Goal: Task Accomplishment & Management: Use online tool/utility

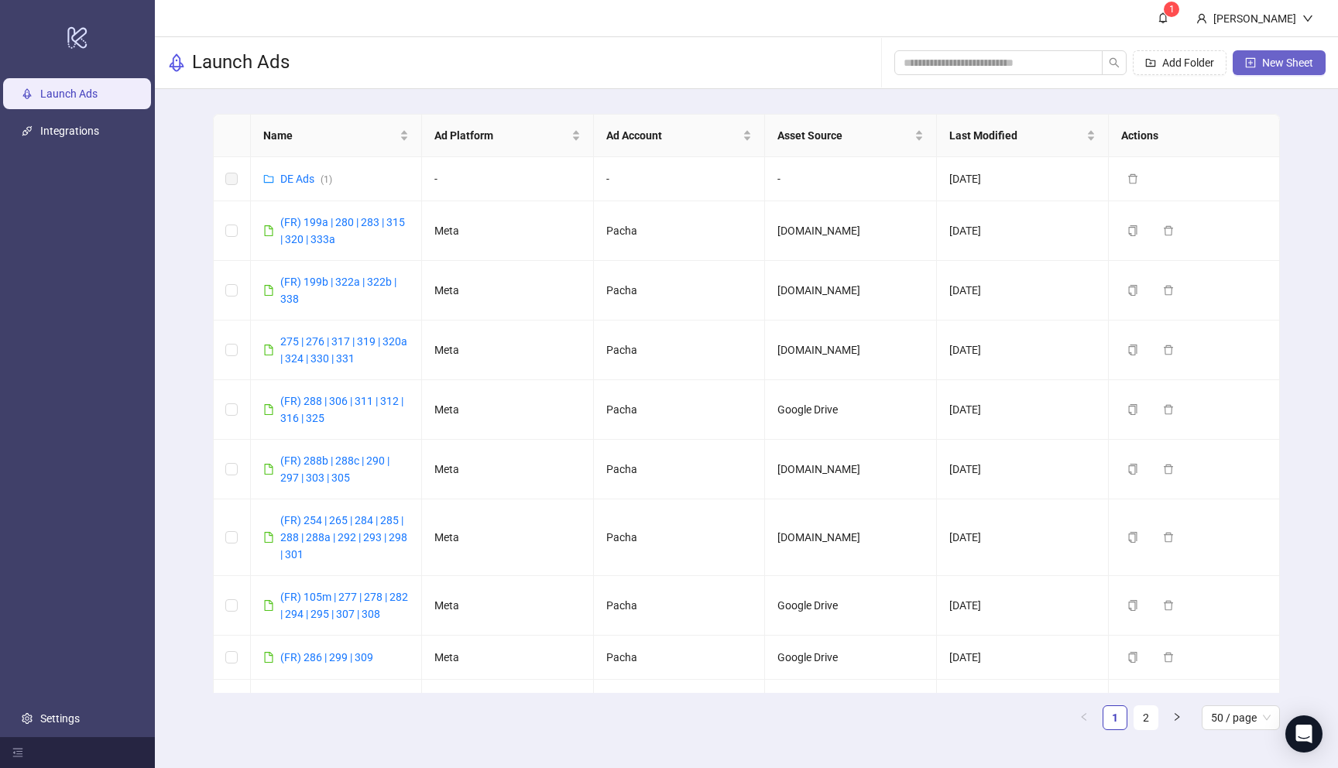
click at [1287, 60] on span "New Sheet" at bounding box center [1287, 63] width 51 height 12
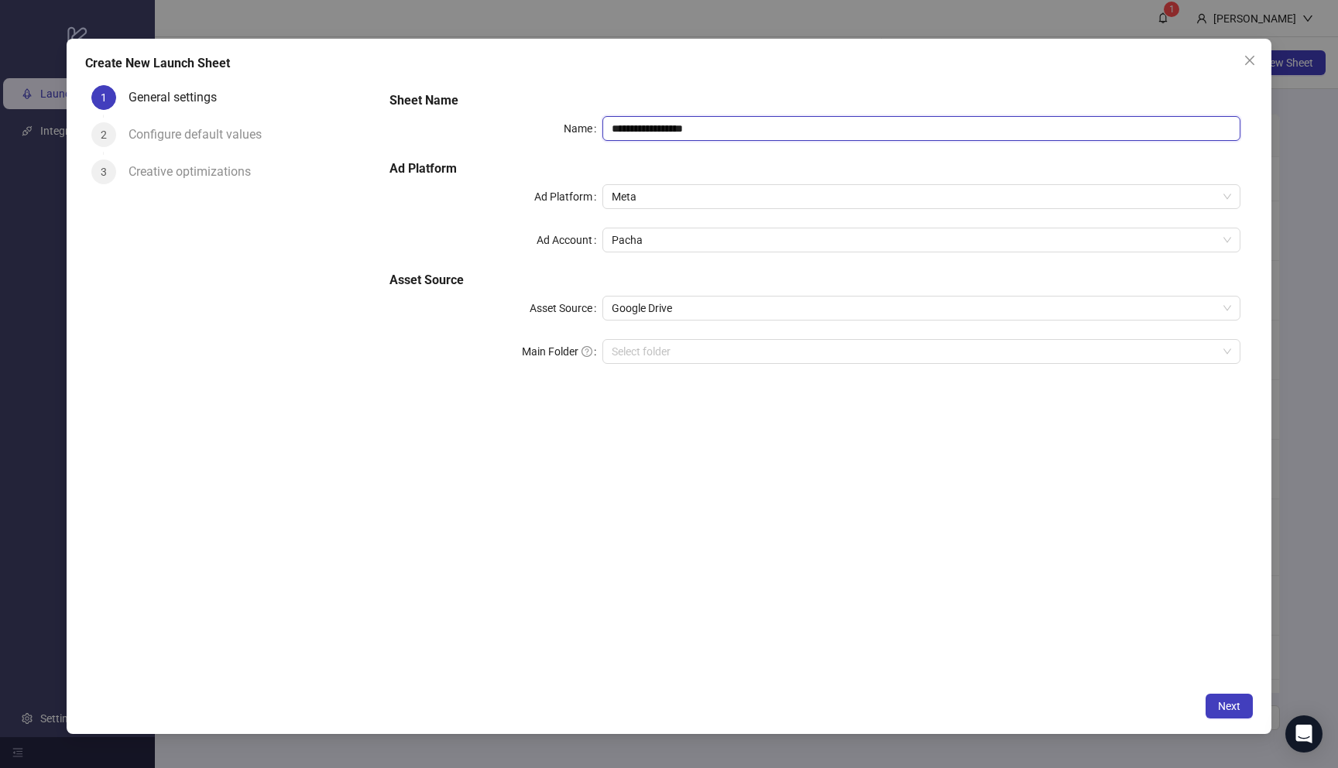
click at [821, 133] on input "**********" at bounding box center [921, 128] width 638 height 25
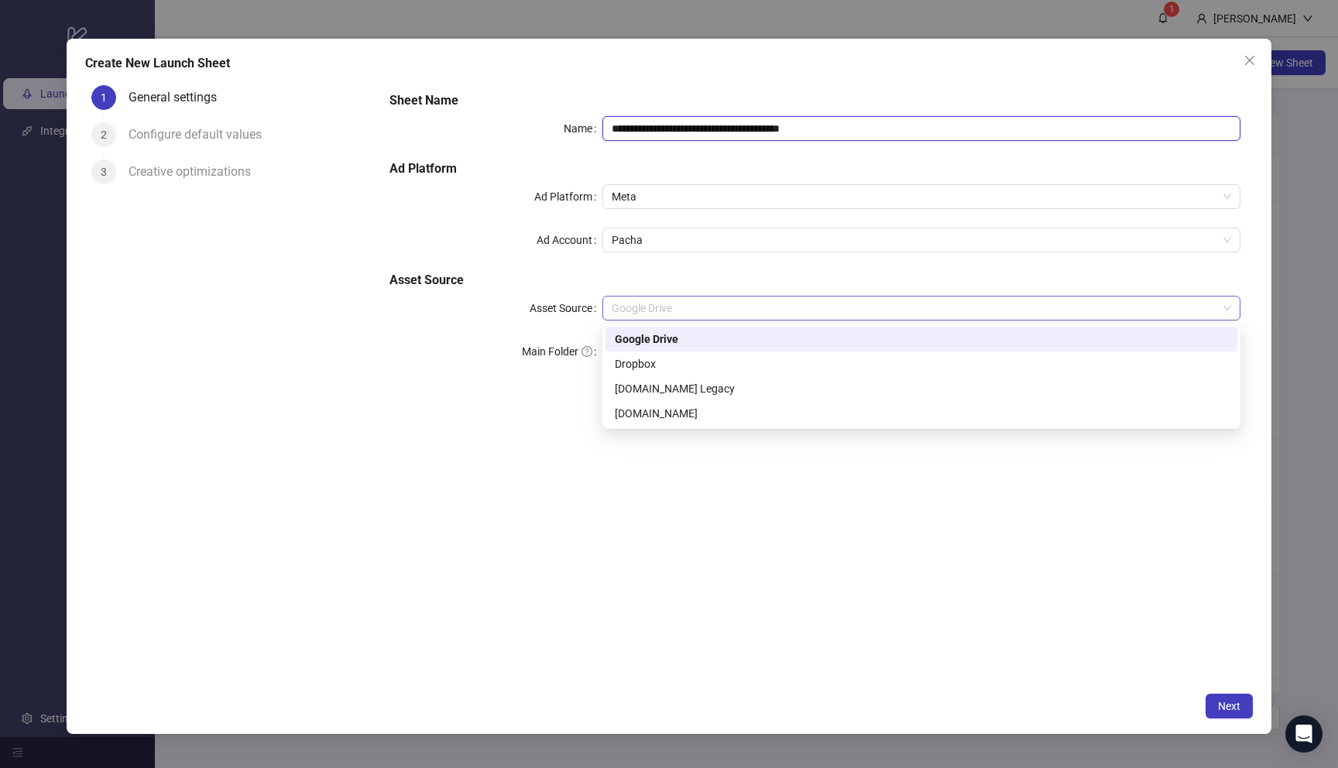
click at [701, 310] on span "Google Drive" at bounding box center [921, 308] width 619 height 23
type input "**********"
click at [661, 405] on div "Frame.io" at bounding box center [921, 413] width 613 height 17
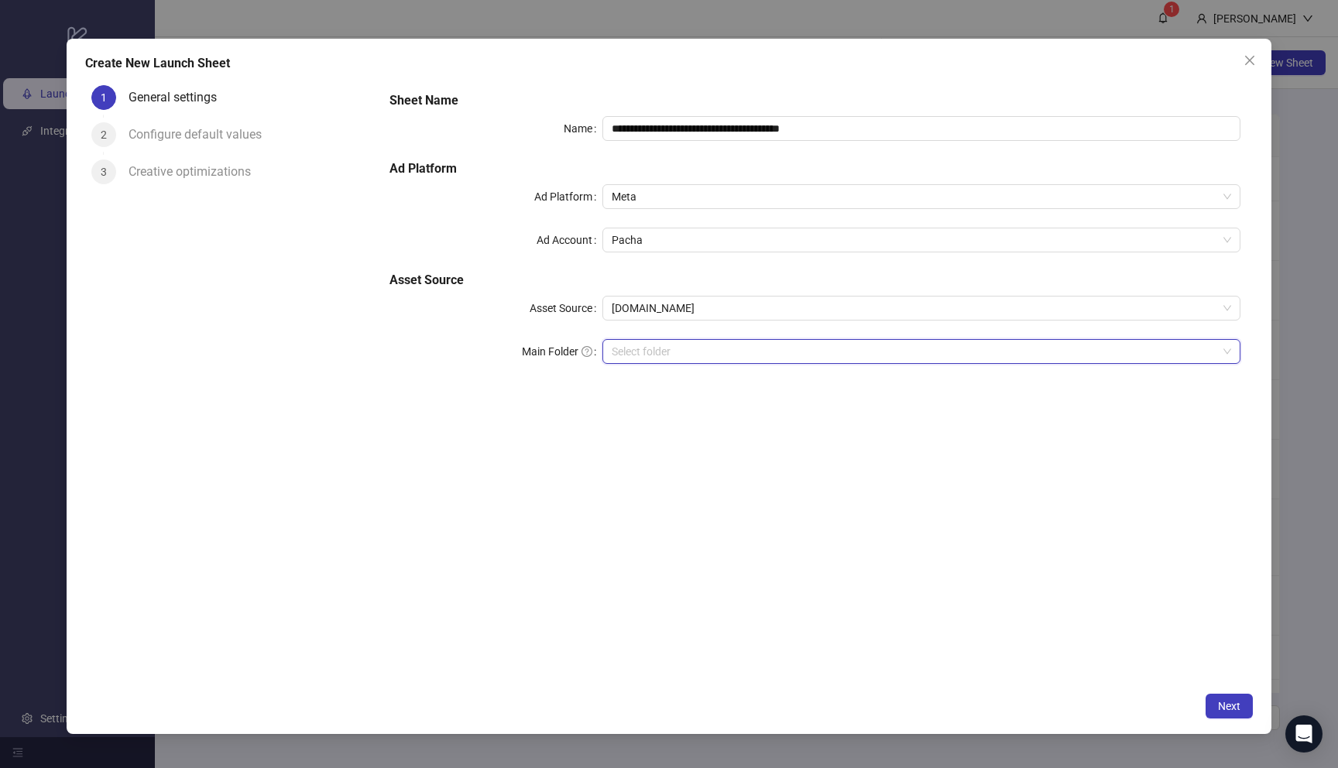
click at [680, 344] on input "search" at bounding box center [914, 351] width 605 height 23
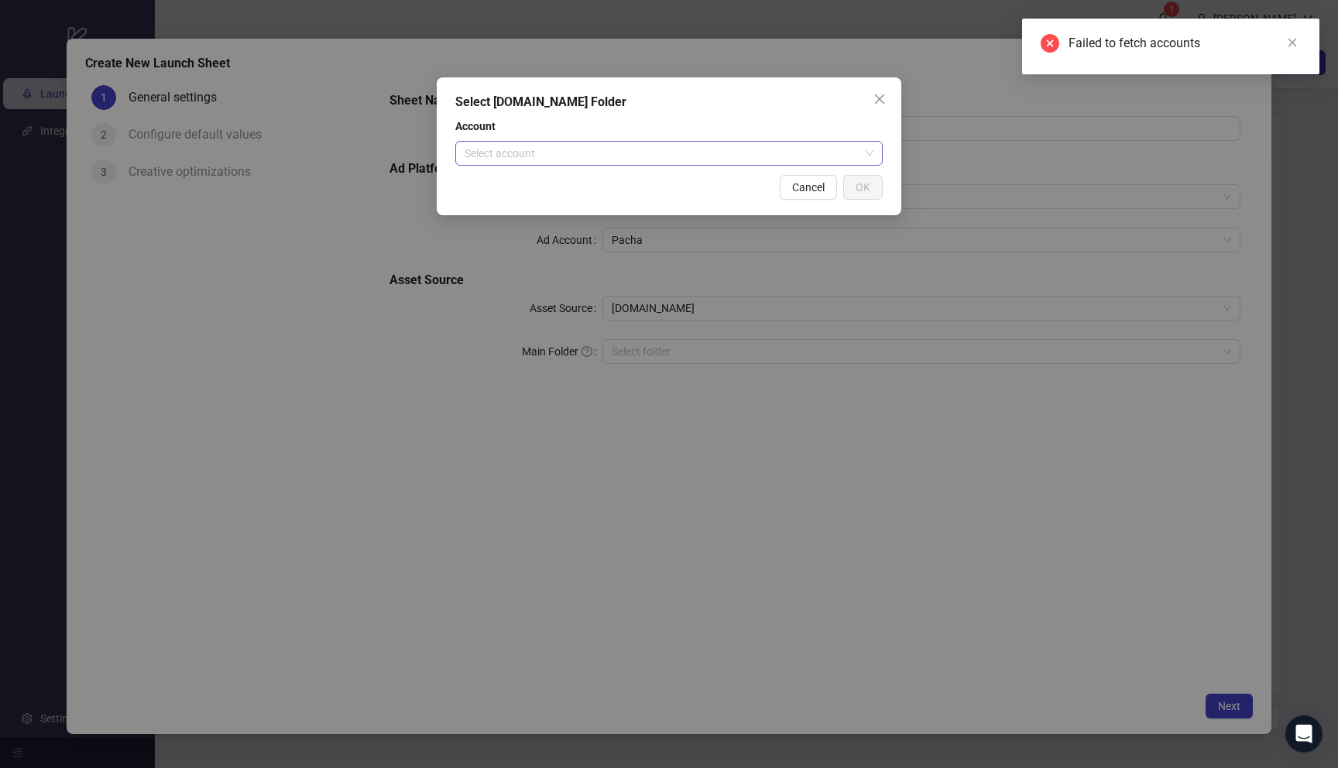
click at [736, 151] on input "search" at bounding box center [662, 153] width 395 height 23
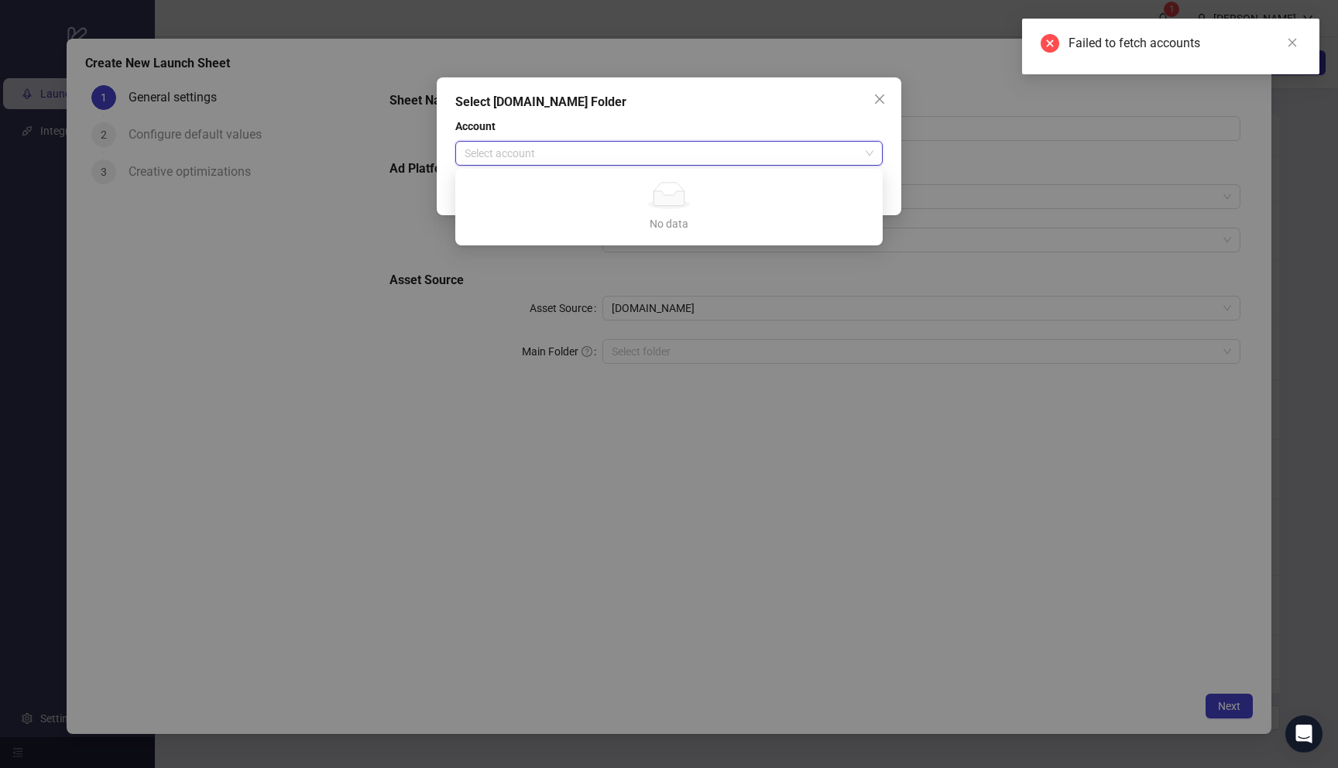
click at [775, 103] on div "Select Frame.io Folder" at bounding box center [668, 102] width 427 height 19
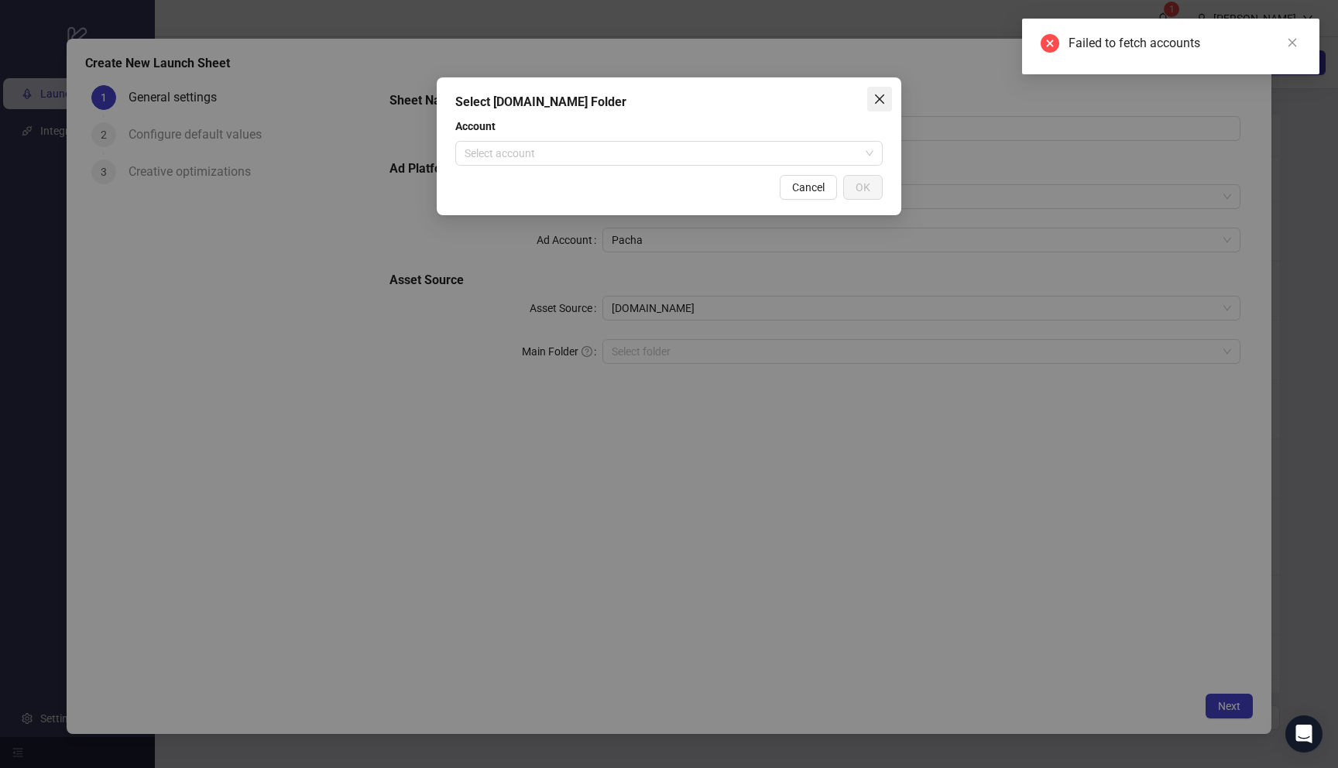
click at [886, 93] on span "Close" at bounding box center [879, 99] width 25 height 12
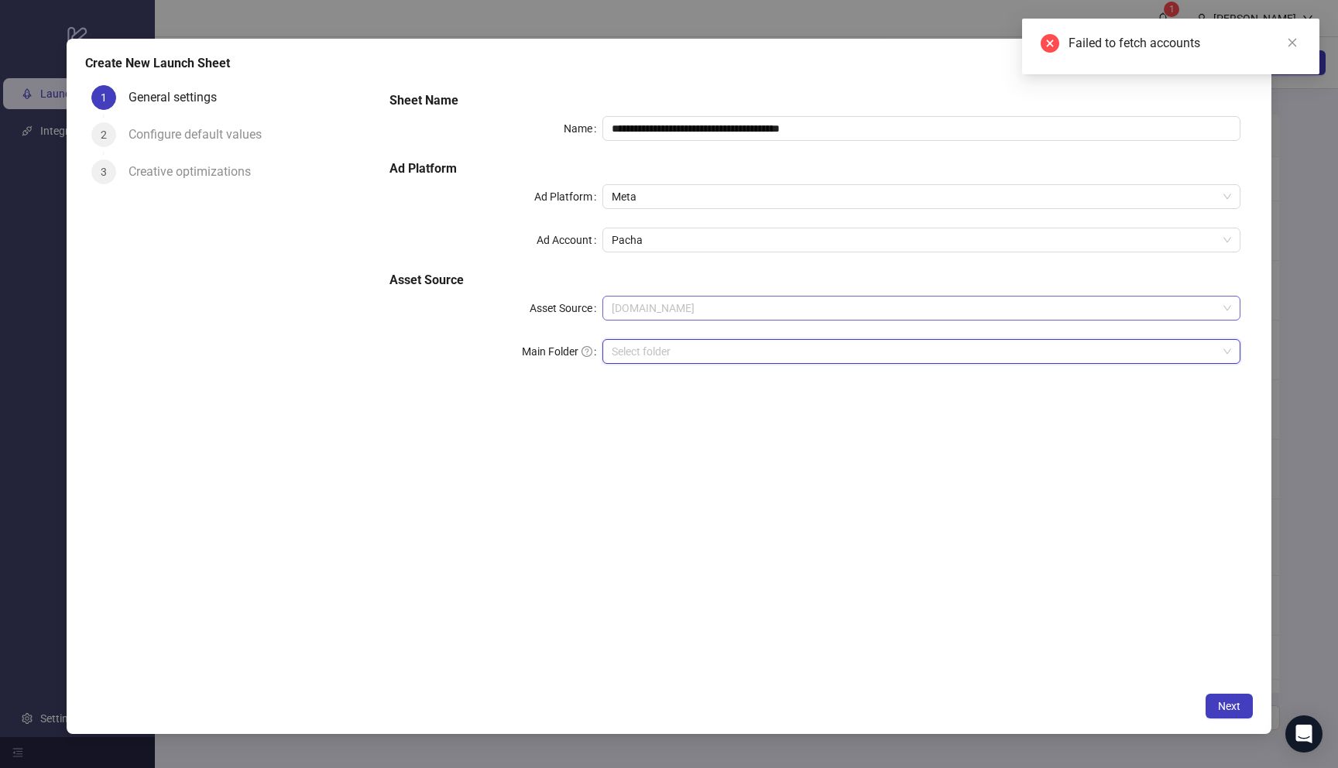
click at [766, 304] on span "Frame.io" at bounding box center [921, 308] width 619 height 23
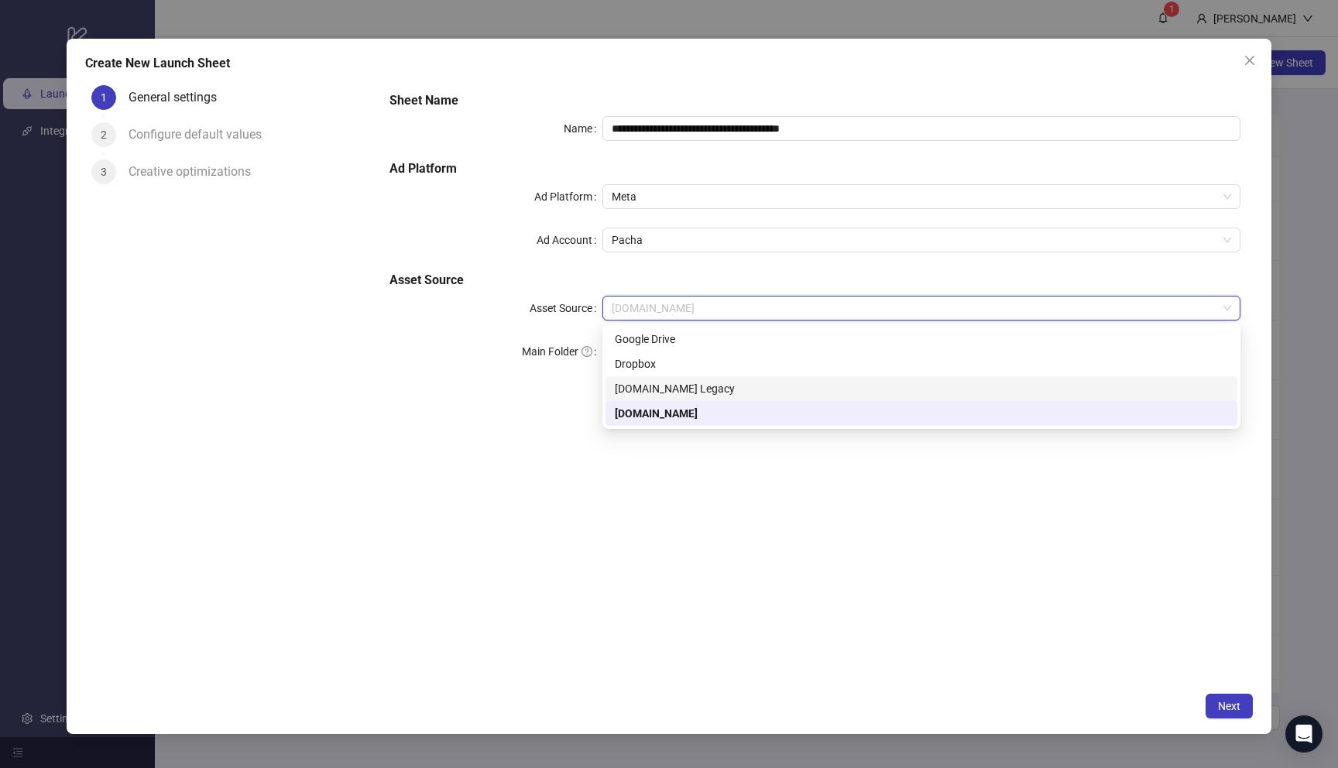
click at [699, 386] on div "Frame.io Legacy" at bounding box center [921, 388] width 613 height 17
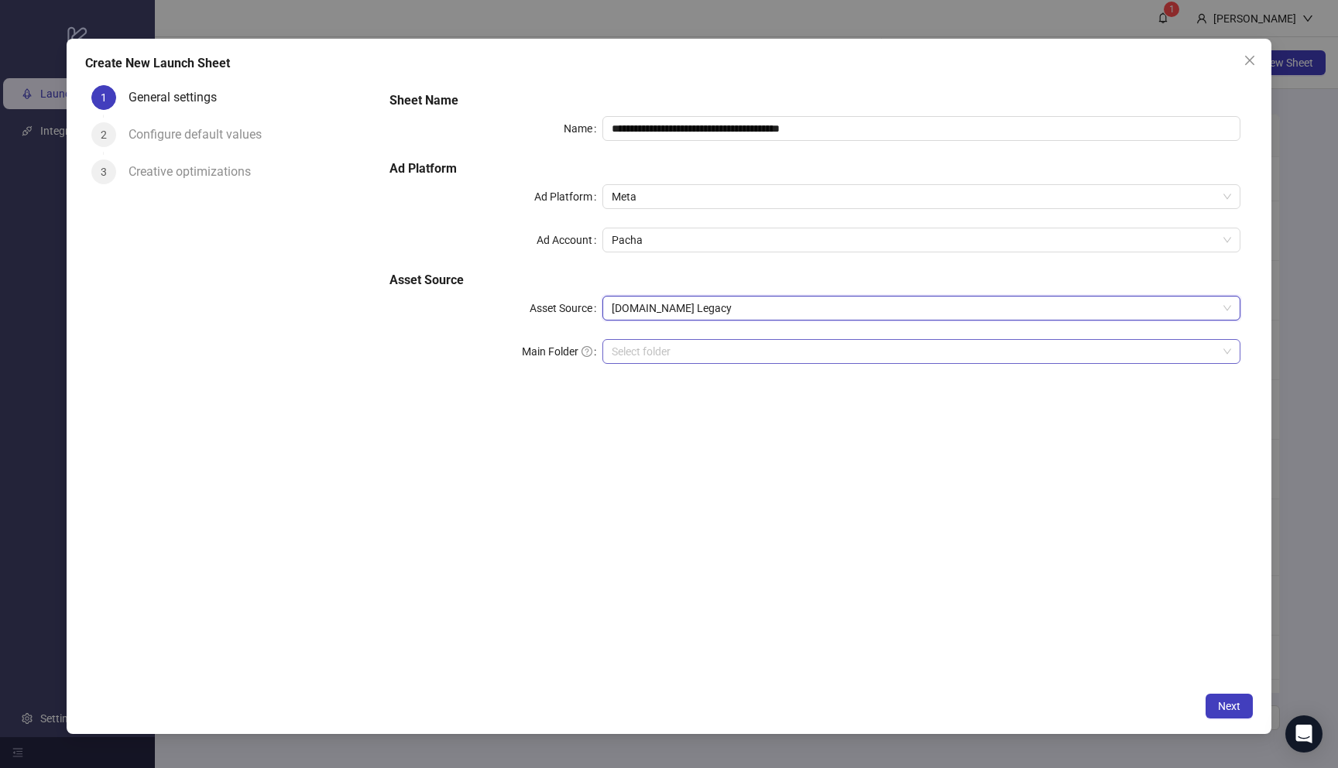
click at [706, 345] on input "search" at bounding box center [914, 351] width 605 height 23
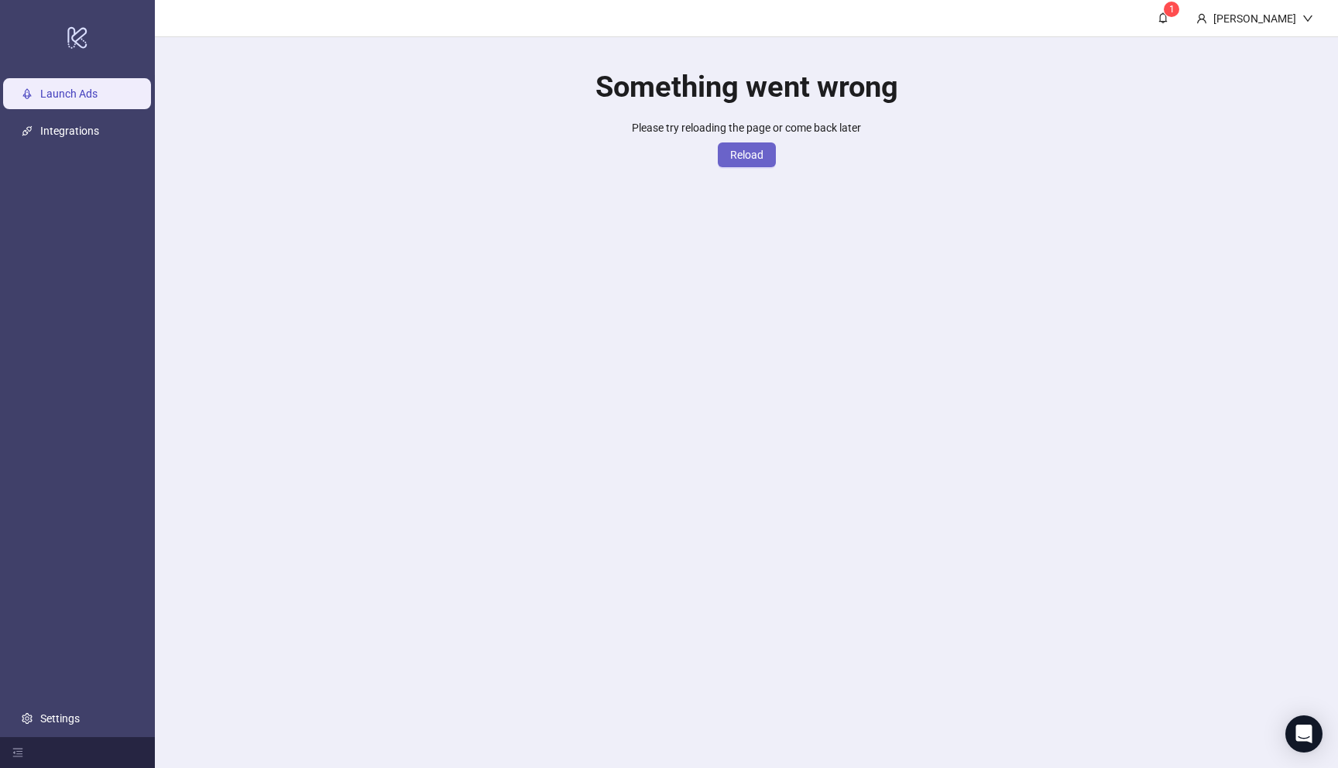
click at [747, 159] on span "Reload" at bounding box center [746, 155] width 33 height 12
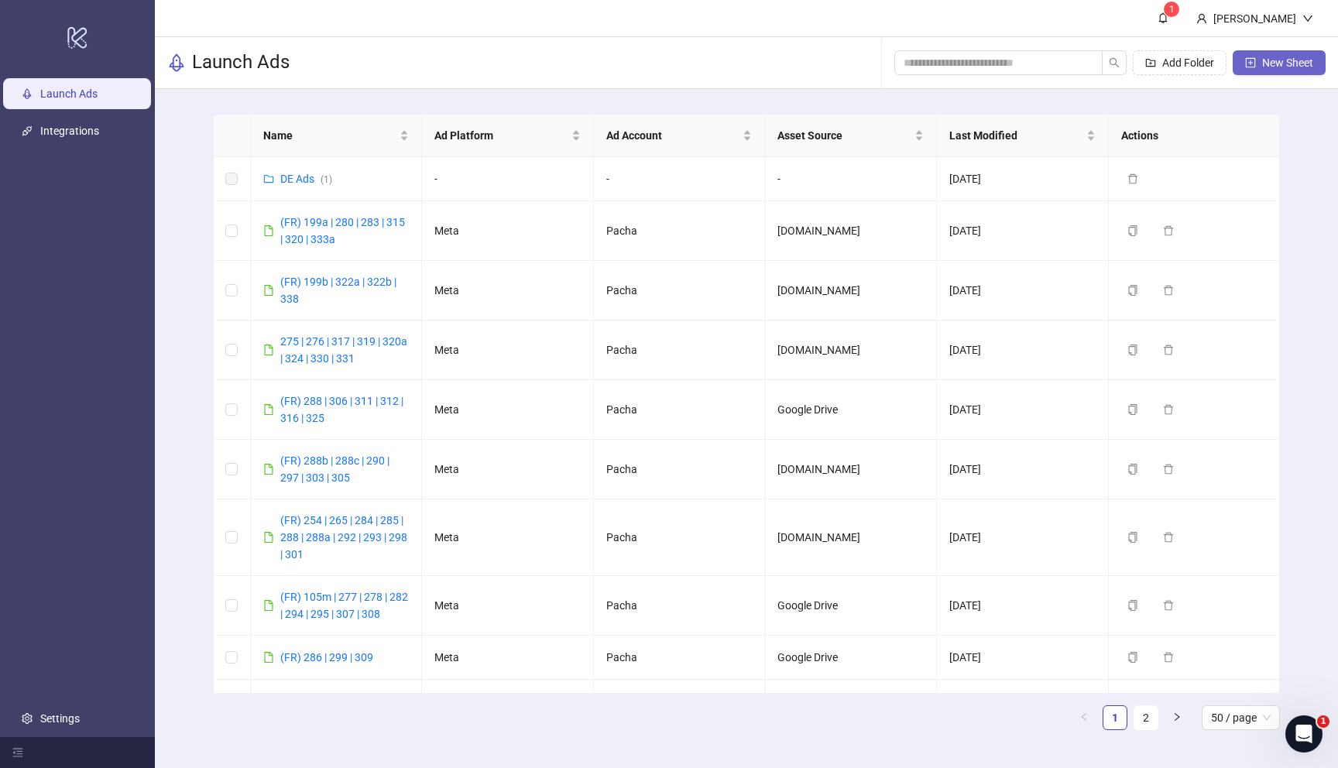
click at [1261, 55] on button "New Sheet" at bounding box center [1279, 62] width 93 height 25
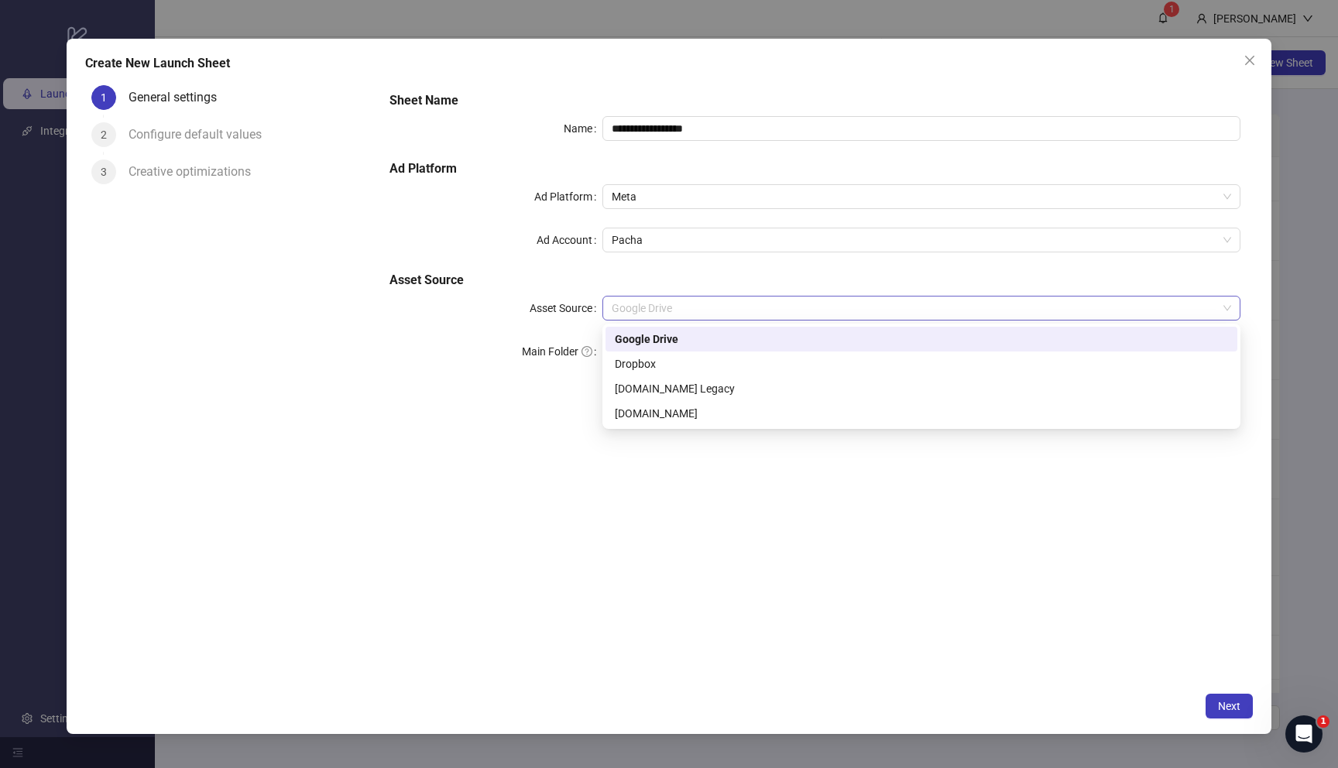
click at [777, 300] on span "Google Drive" at bounding box center [921, 308] width 619 height 23
click at [749, 409] on div "[DOMAIN_NAME]" at bounding box center [921, 413] width 613 height 17
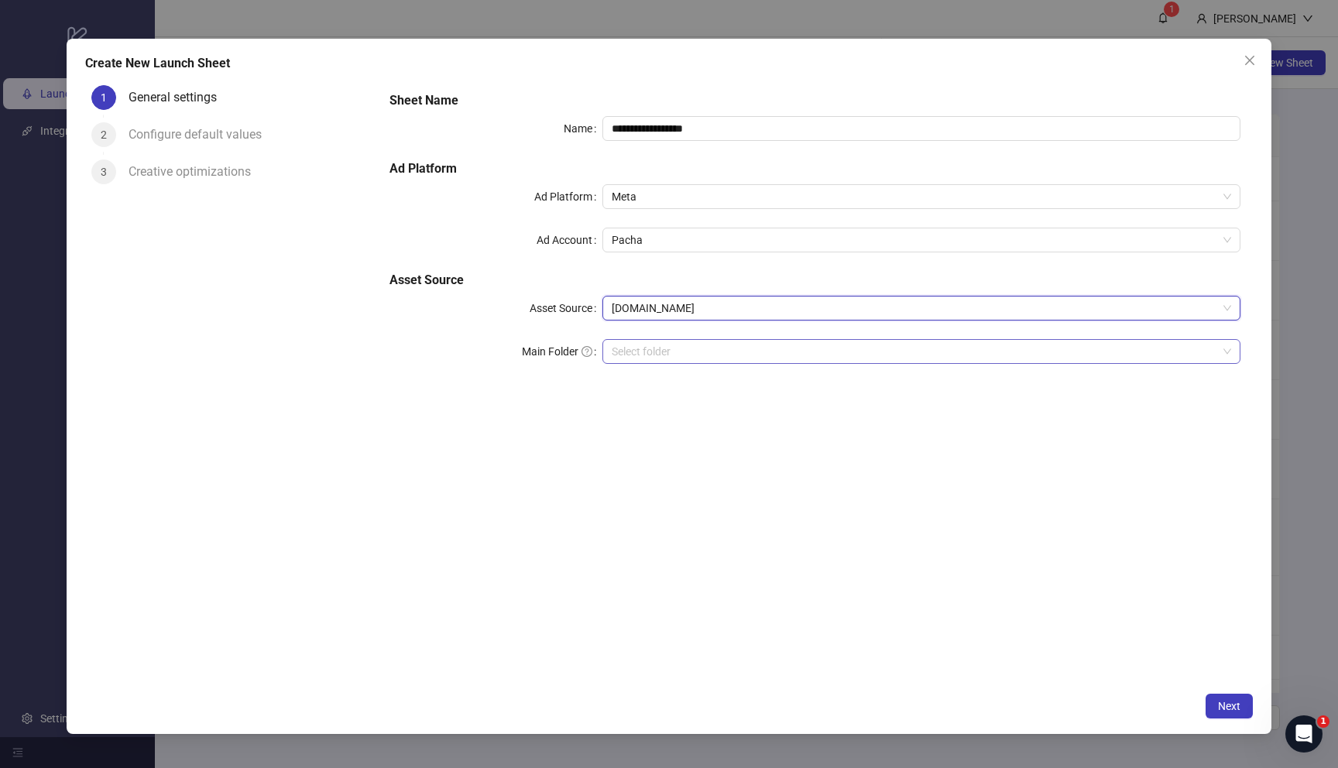
click at [760, 353] on input "search" at bounding box center [914, 351] width 605 height 23
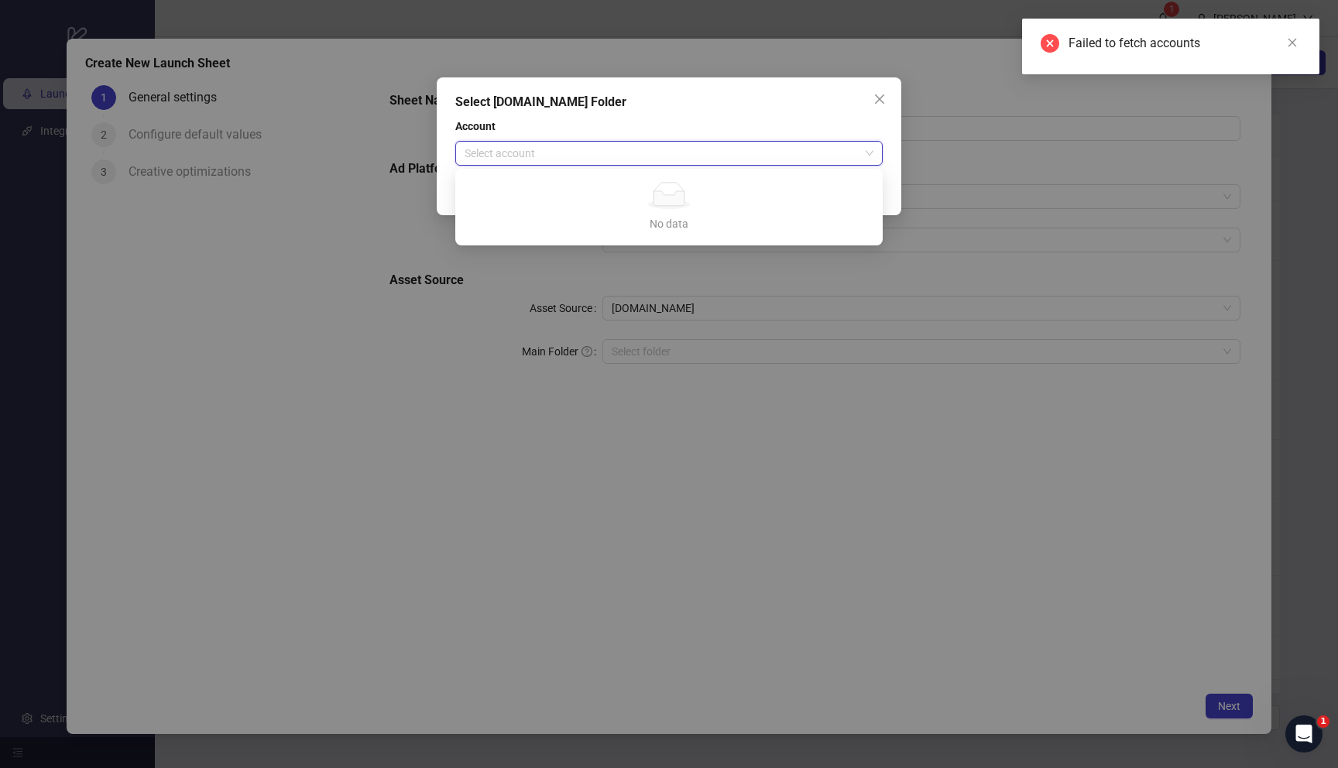
click at [712, 146] on input "search" at bounding box center [662, 153] width 395 height 23
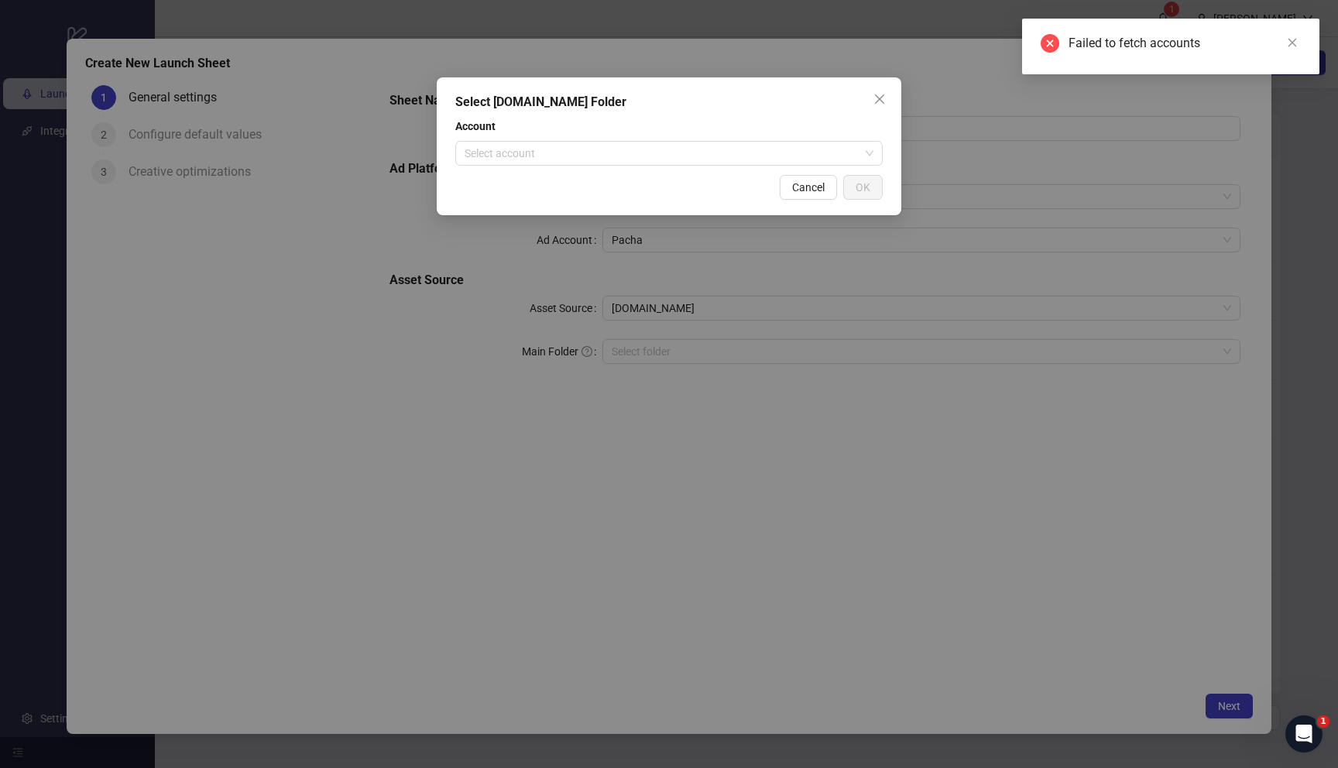
click at [845, 87] on div "Select Frame.io Folder Account Select account Cancel OK" at bounding box center [669, 146] width 465 height 138
click at [878, 92] on button "Close" at bounding box center [879, 99] width 25 height 25
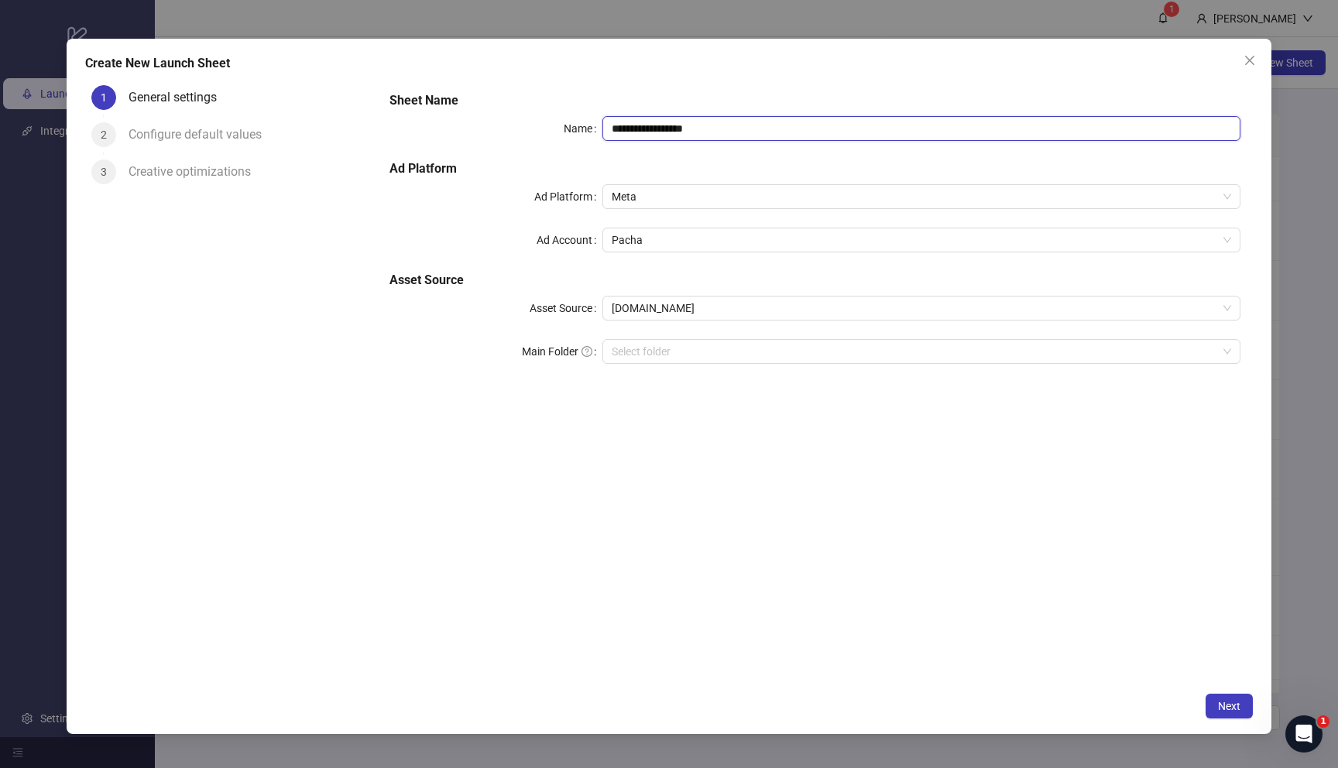
click at [714, 128] on input "**********" at bounding box center [921, 128] width 638 height 25
click at [756, 129] on input "**********" at bounding box center [921, 128] width 638 height 25
click at [710, 303] on span "[DOMAIN_NAME]" at bounding box center [921, 308] width 619 height 23
type input "**********"
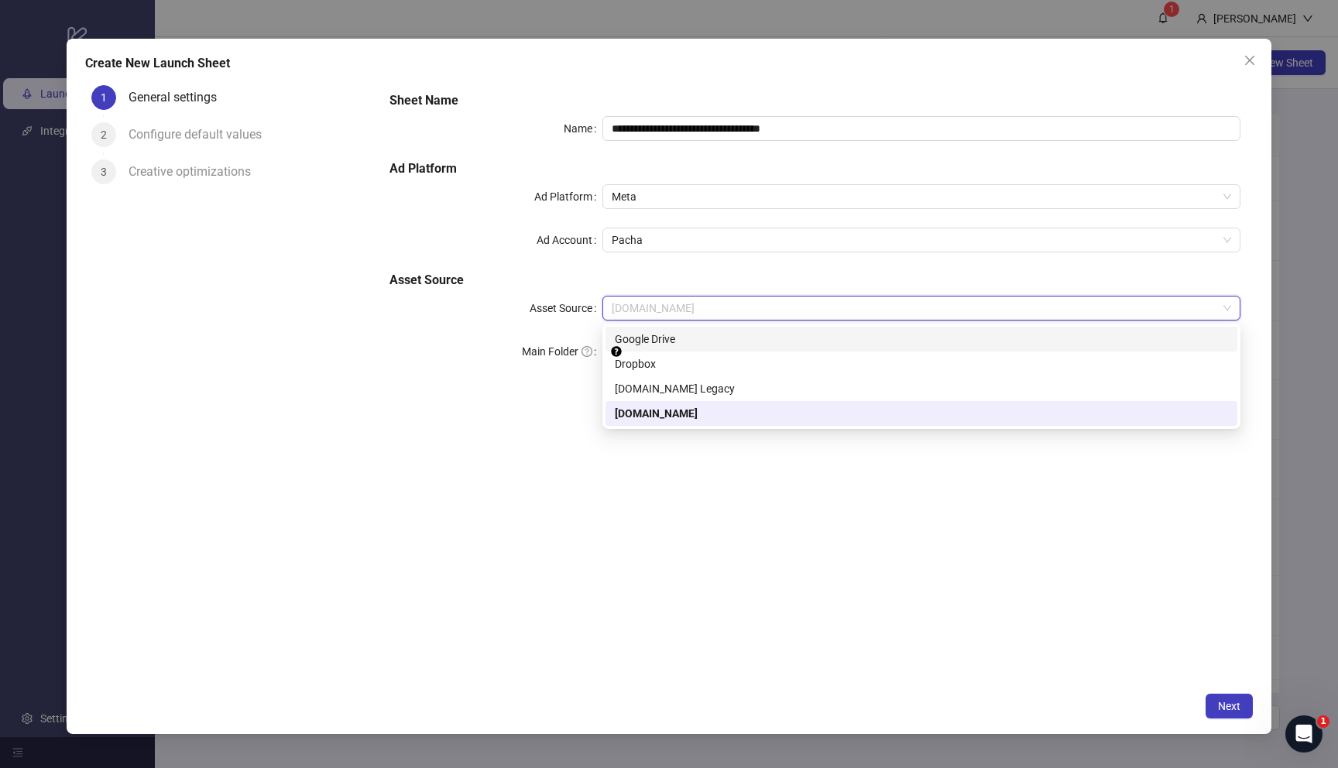
click at [700, 341] on div "Google Drive" at bounding box center [921, 339] width 613 height 17
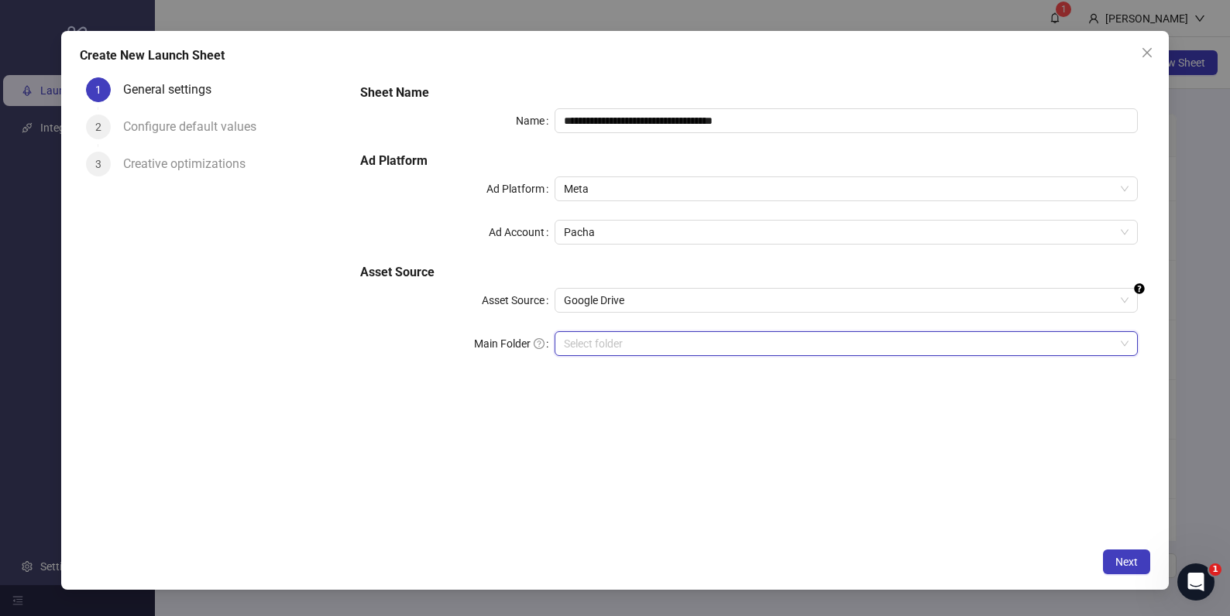
click at [662, 345] on input "Main Folder" at bounding box center [839, 343] width 550 height 23
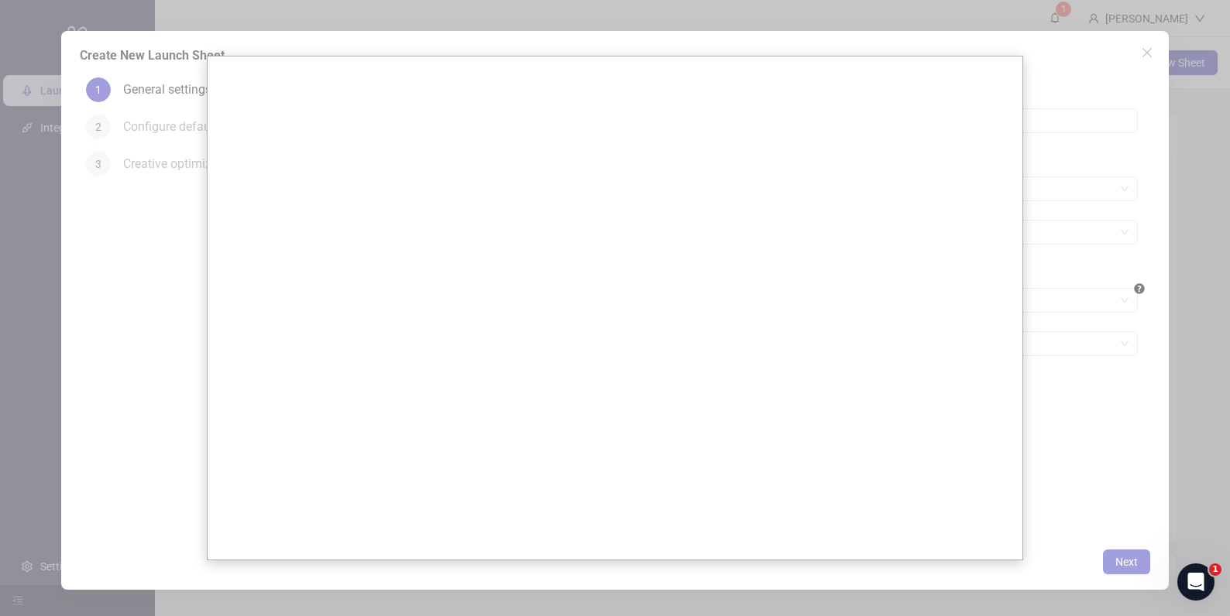
click at [1051, 444] on div at bounding box center [615, 308] width 1230 height 616
click at [1072, 260] on div at bounding box center [615, 308] width 1230 height 616
click at [1053, 139] on div at bounding box center [615, 308] width 1230 height 616
click at [1076, 84] on div at bounding box center [615, 308] width 1230 height 616
click at [1144, 57] on div at bounding box center [615, 308] width 1230 height 616
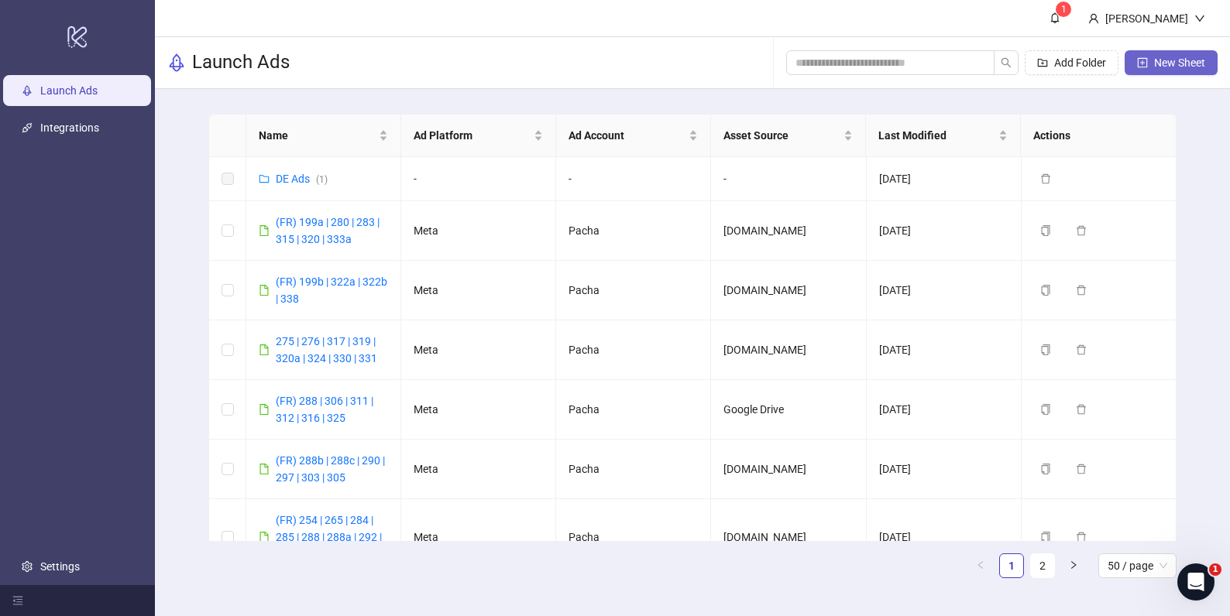
click at [1155, 60] on span "New Sheet" at bounding box center [1179, 63] width 51 height 12
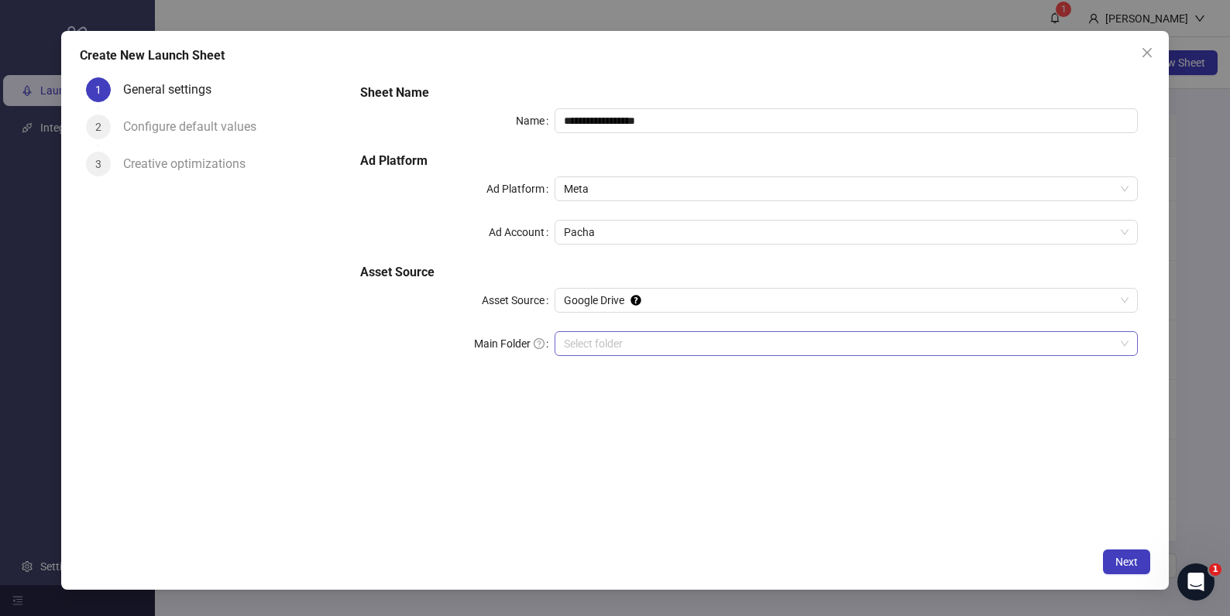
click at [666, 344] on input "Main Folder" at bounding box center [839, 343] width 550 height 23
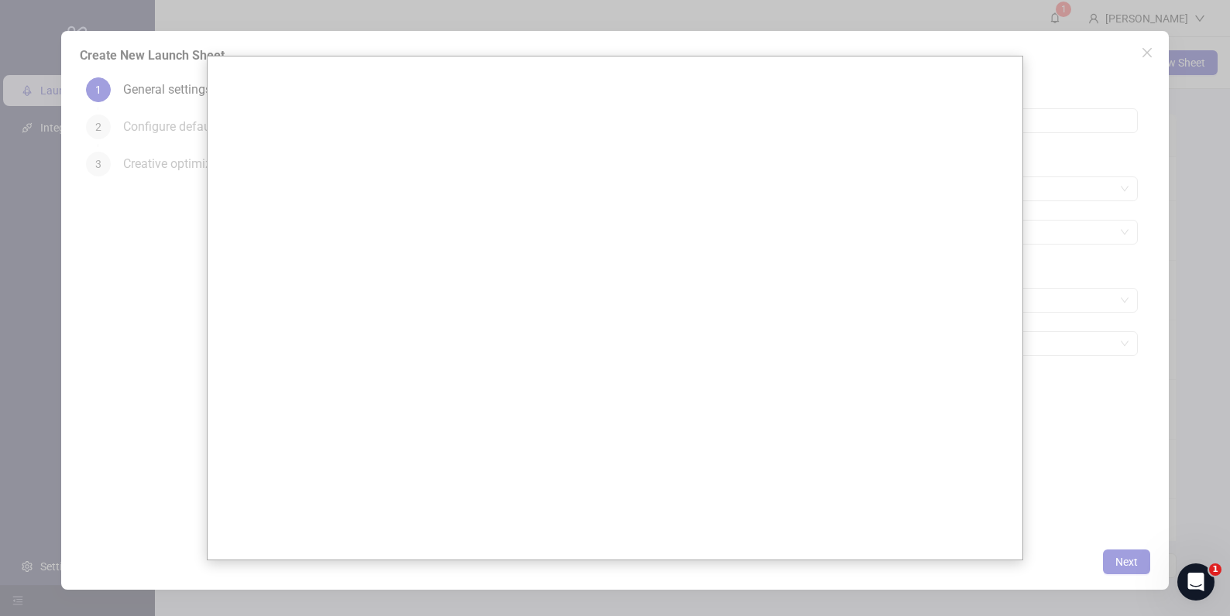
click at [1092, 451] on div at bounding box center [615, 308] width 1230 height 616
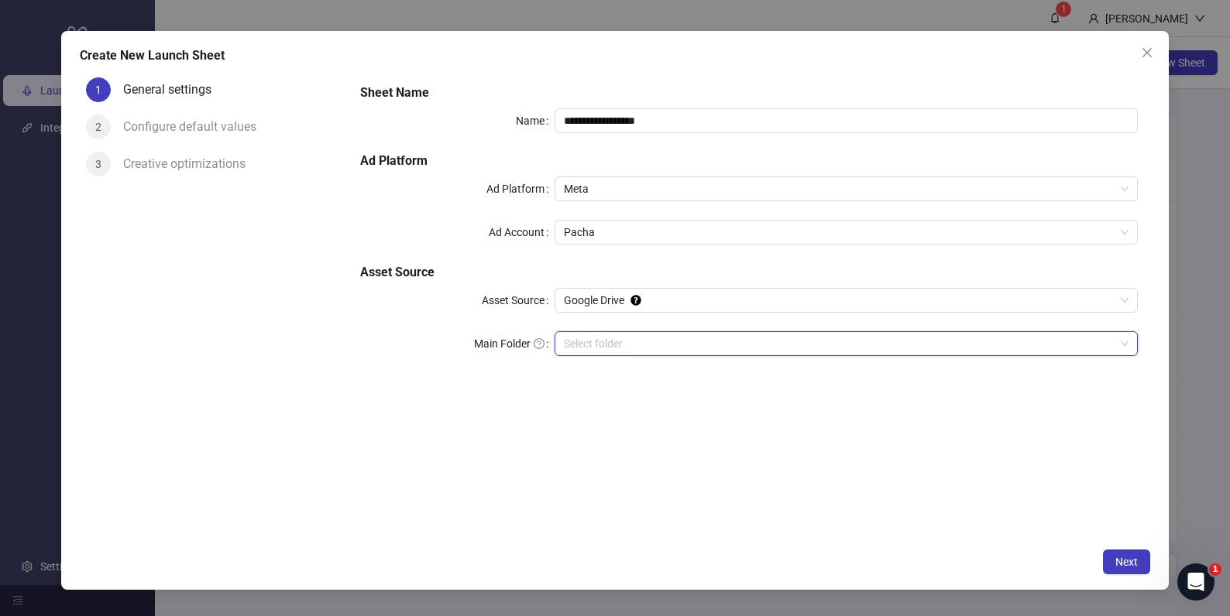
click at [706, 349] on input "Main Folder" at bounding box center [839, 343] width 550 height 23
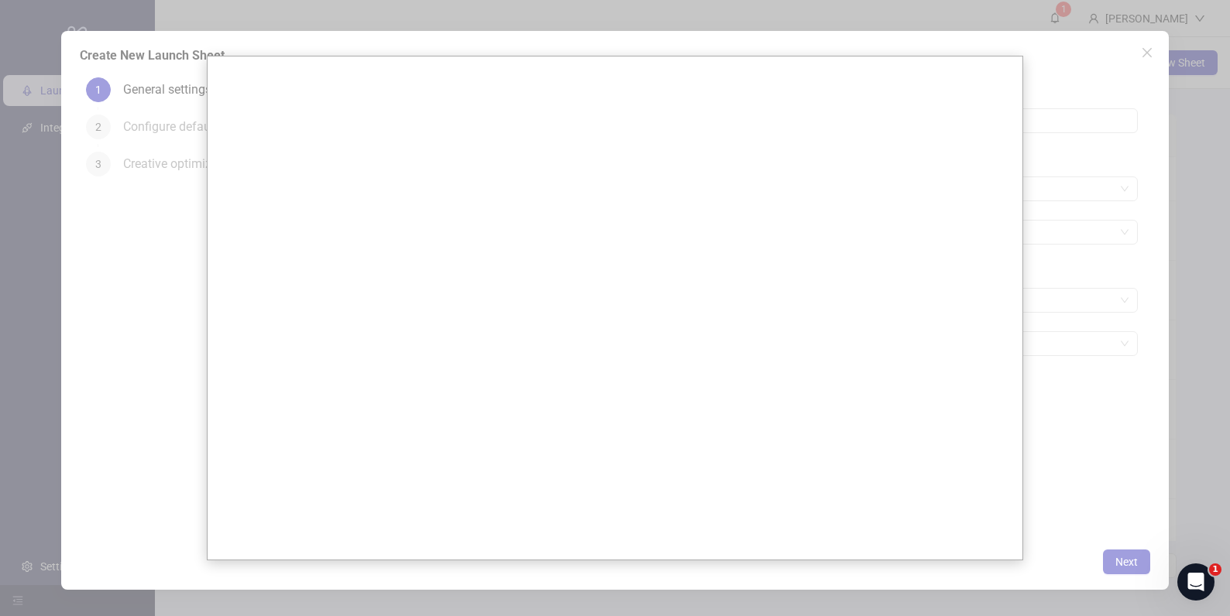
click at [1071, 342] on div at bounding box center [615, 308] width 1230 height 616
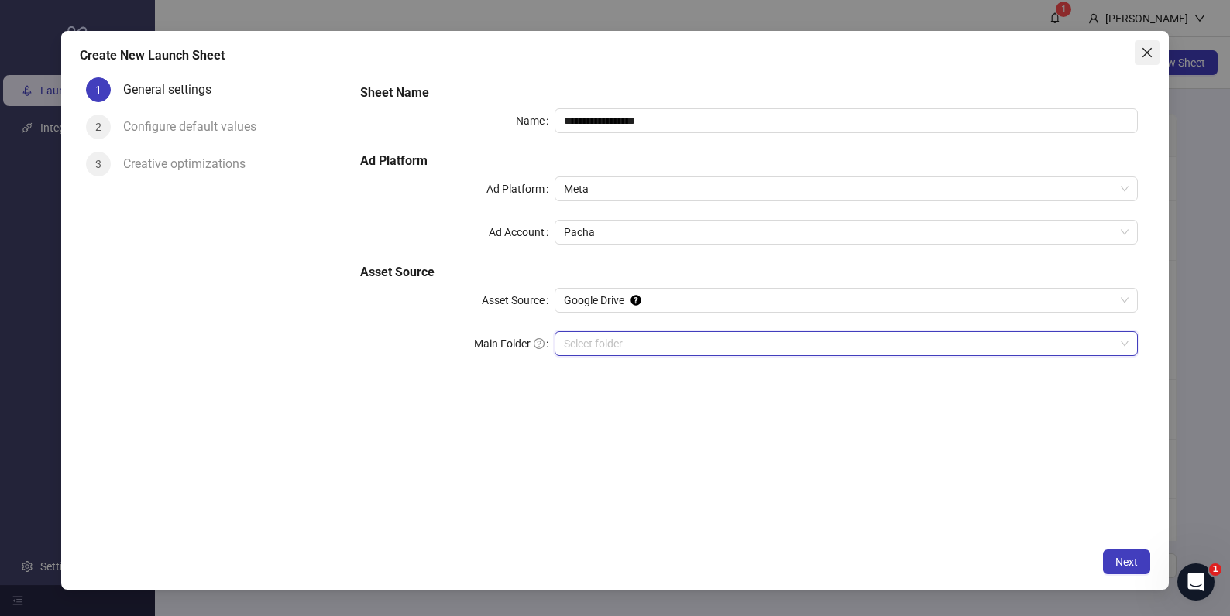
click at [1150, 53] on icon "close" at bounding box center [1146, 52] width 12 height 12
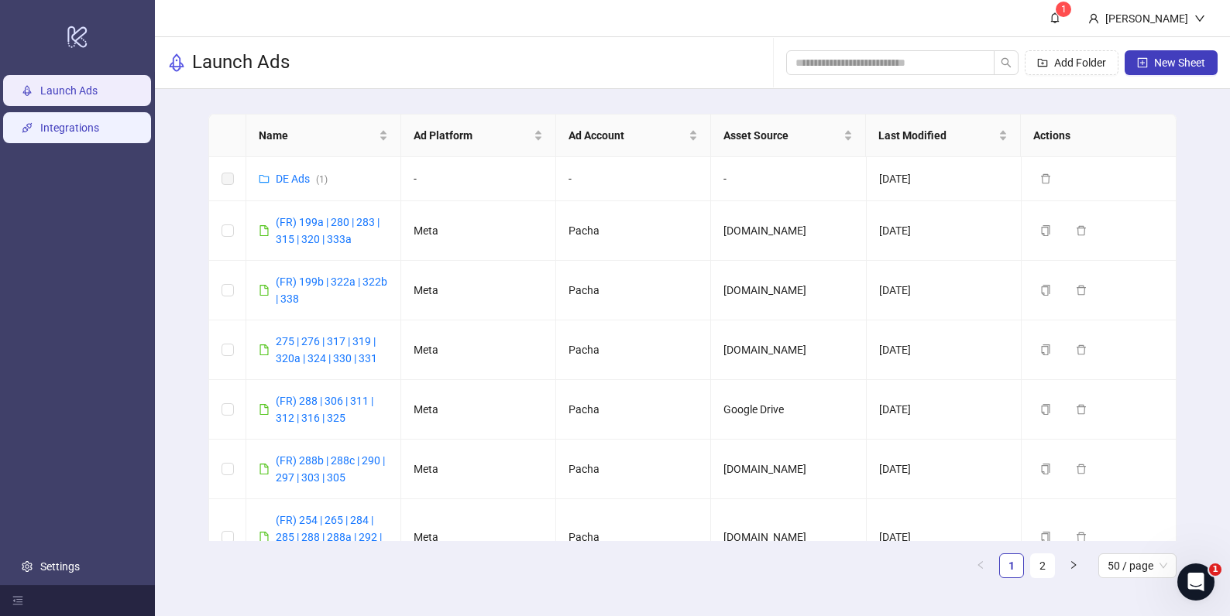
click at [75, 132] on link "Integrations" at bounding box center [69, 128] width 59 height 12
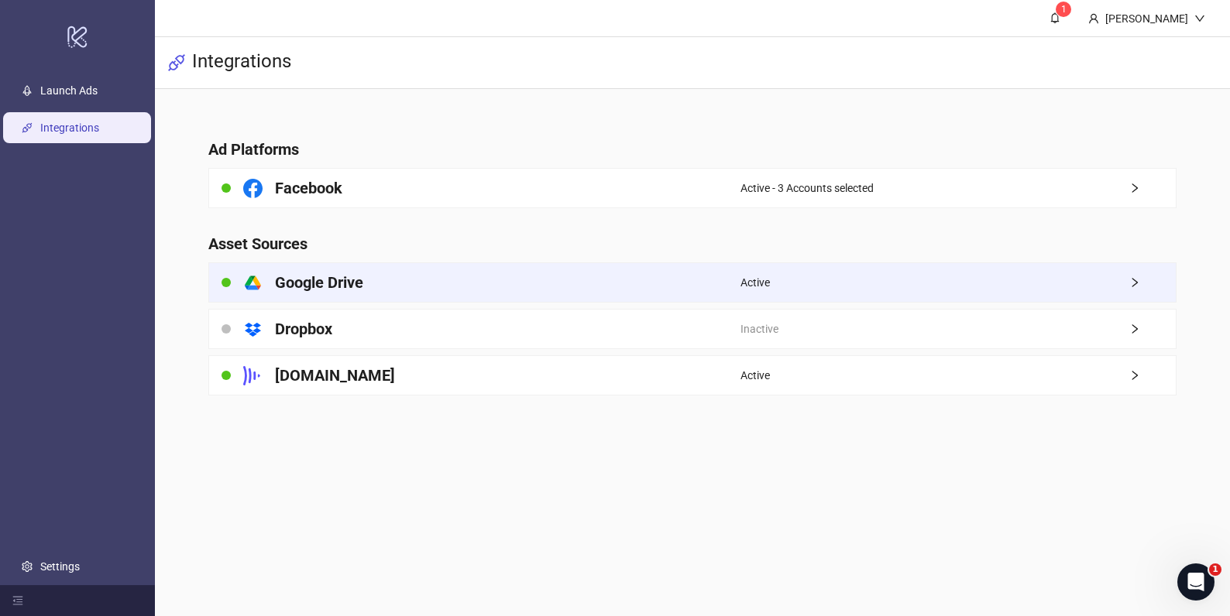
click at [1107, 276] on div "Active" at bounding box center [957, 282] width 434 height 39
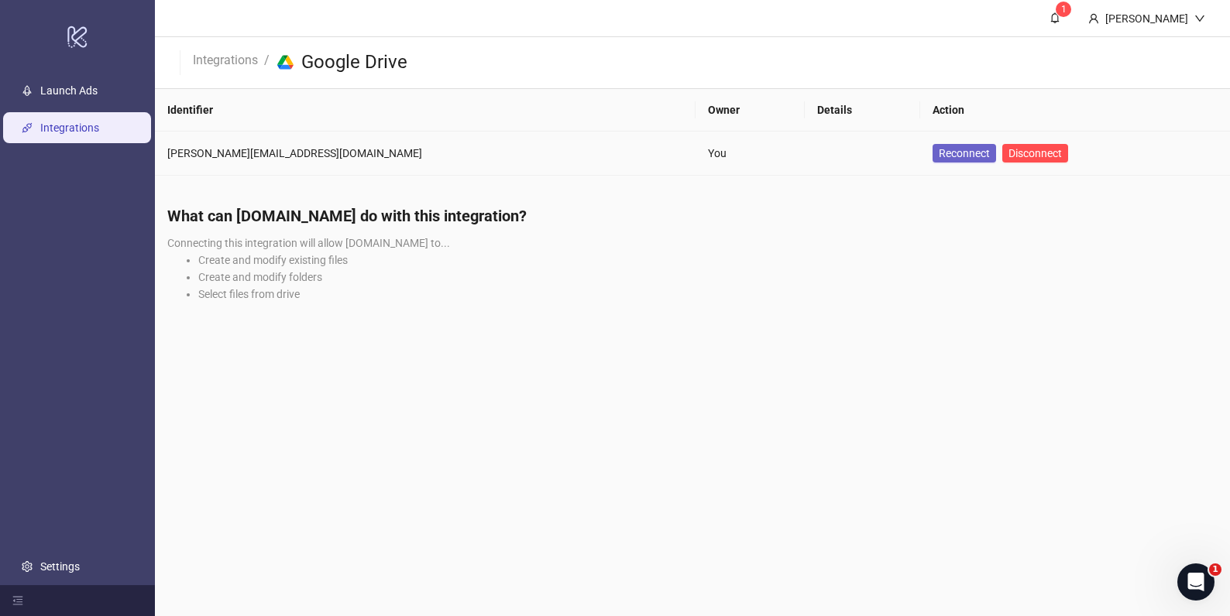
click at [938, 156] on span "Reconnect" at bounding box center [963, 153] width 51 height 12
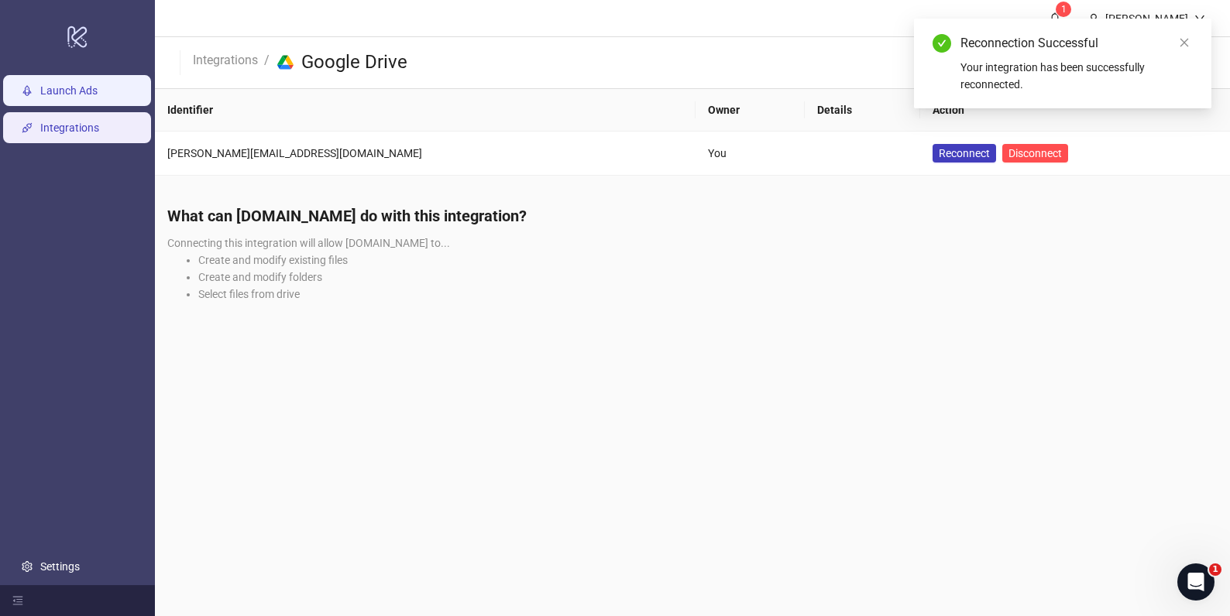
click at [97, 88] on link "Launch Ads" at bounding box center [68, 90] width 57 height 12
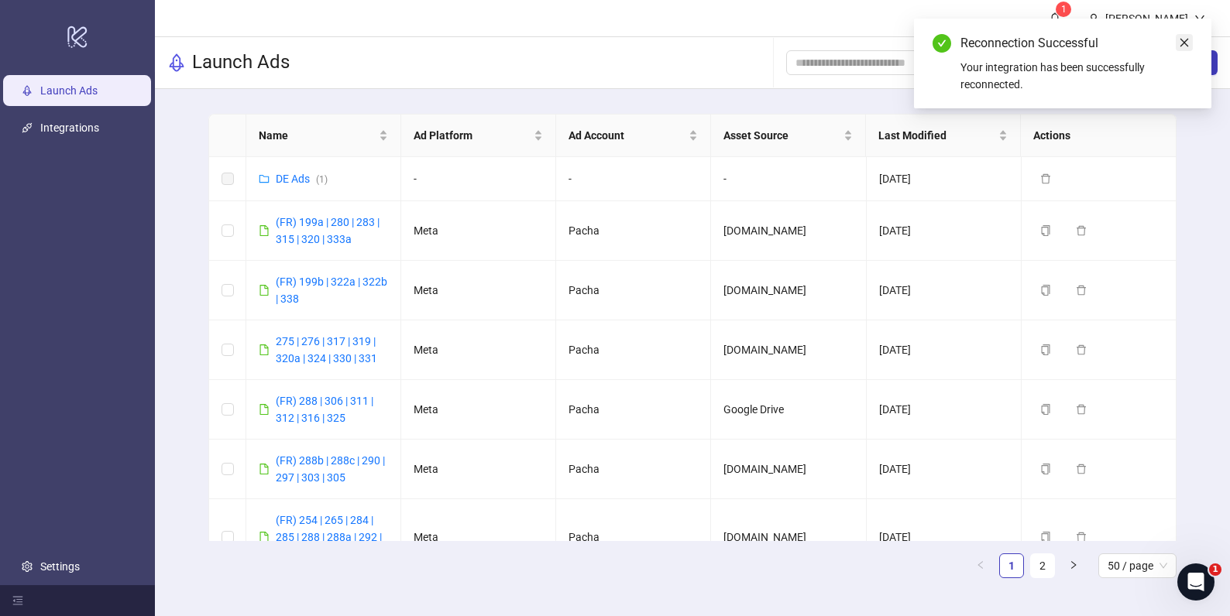
click at [1189, 36] on link "Close" at bounding box center [1183, 42] width 17 height 17
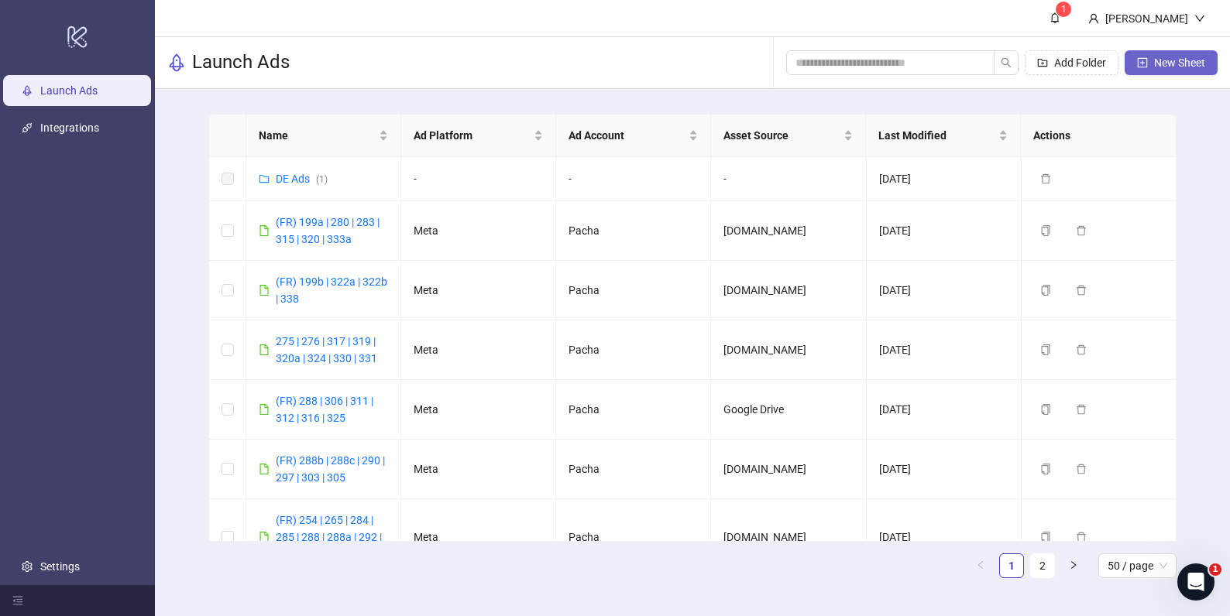
click at [1159, 61] on span "New Sheet" at bounding box center [1179, 63] width 51 height 12
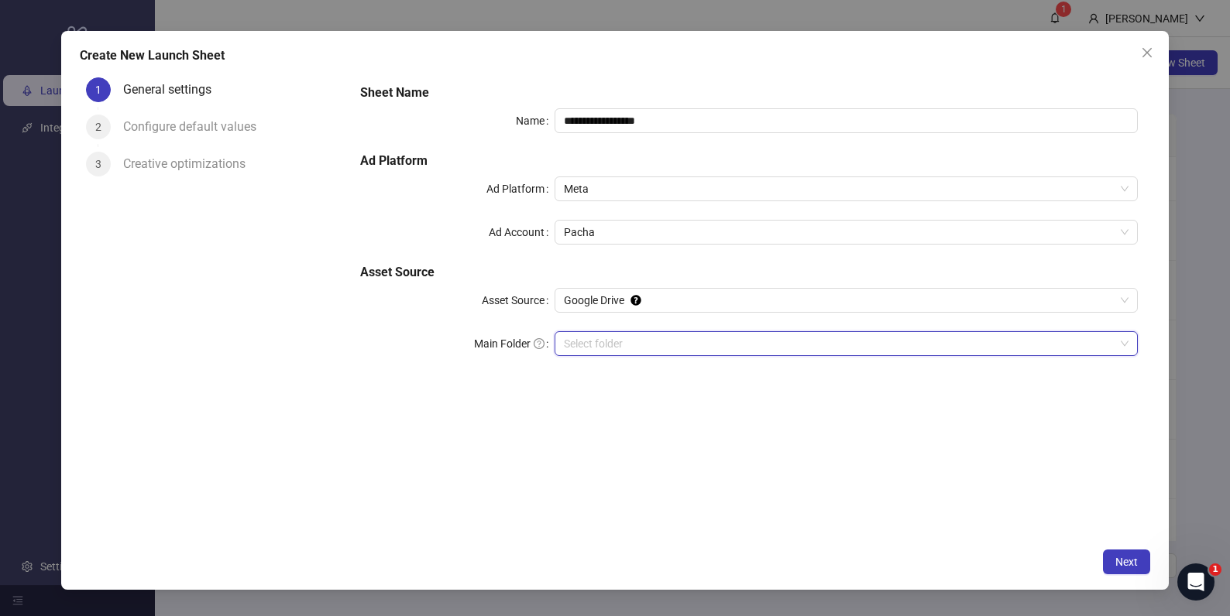
click at [677, 334] on input "Main Folder" at bounding box center [839, 343] width 550 height 23
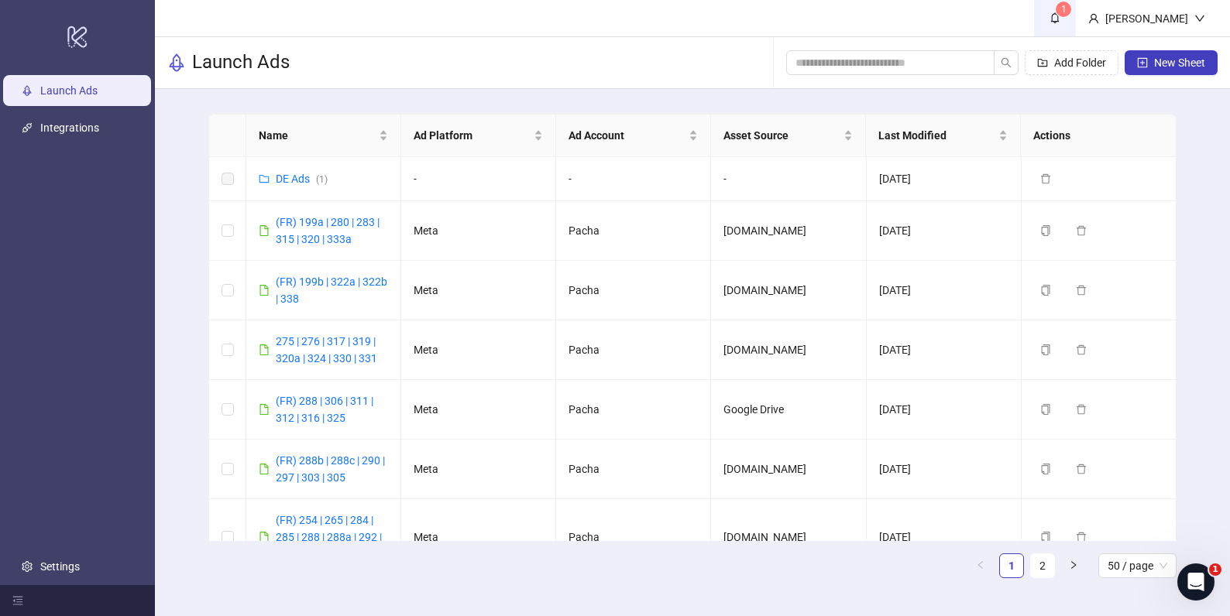
click at [1066, 14] on span "1" at bounding box center [1063, 9] width 5 height 11
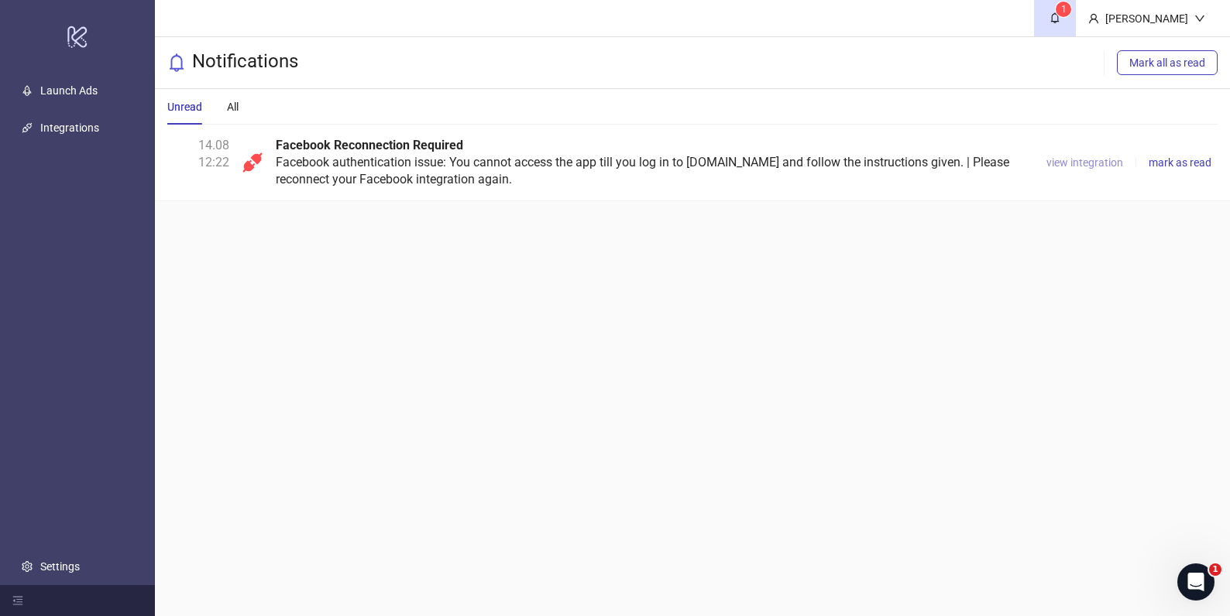
click at [1083, 168] on span "view integration" at bounding box center [1084, 162] width 77 height 12
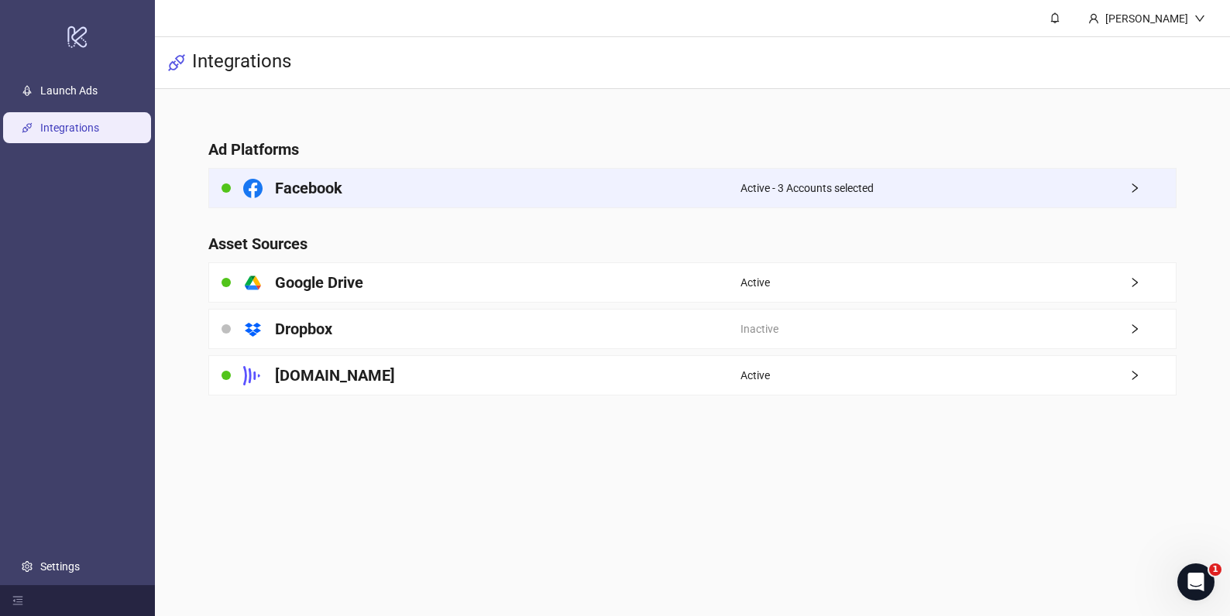
click at [1128, 181] on div "Active - 3 Accounts selected" at bounding box center [957, 188] width 434 height 39
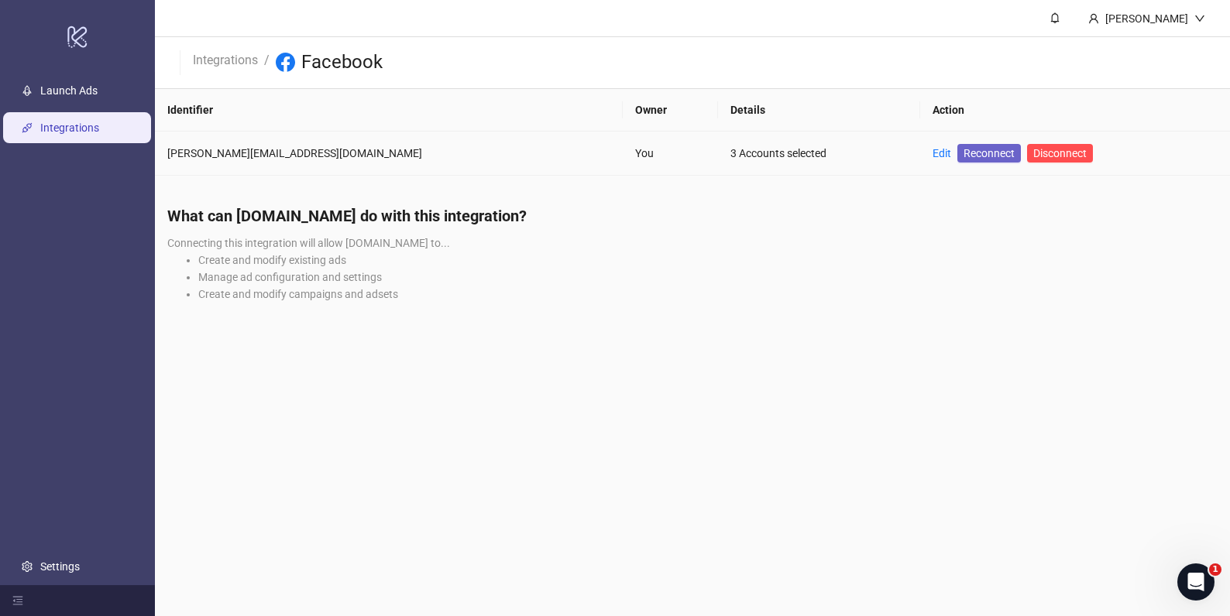
click at [963, 155] on span "Reconnect" at bounding box center [988, 153] width 51 height 17
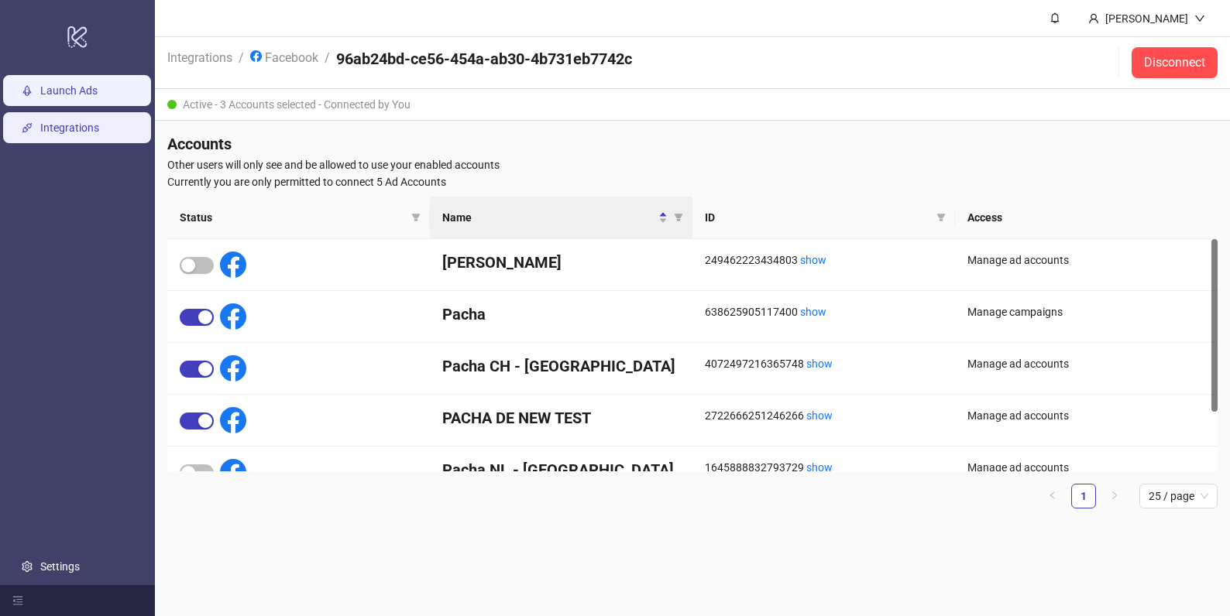
click at [79, 89] on link "Launch Ads" at bounding box center [68, 90] width 57 height 12
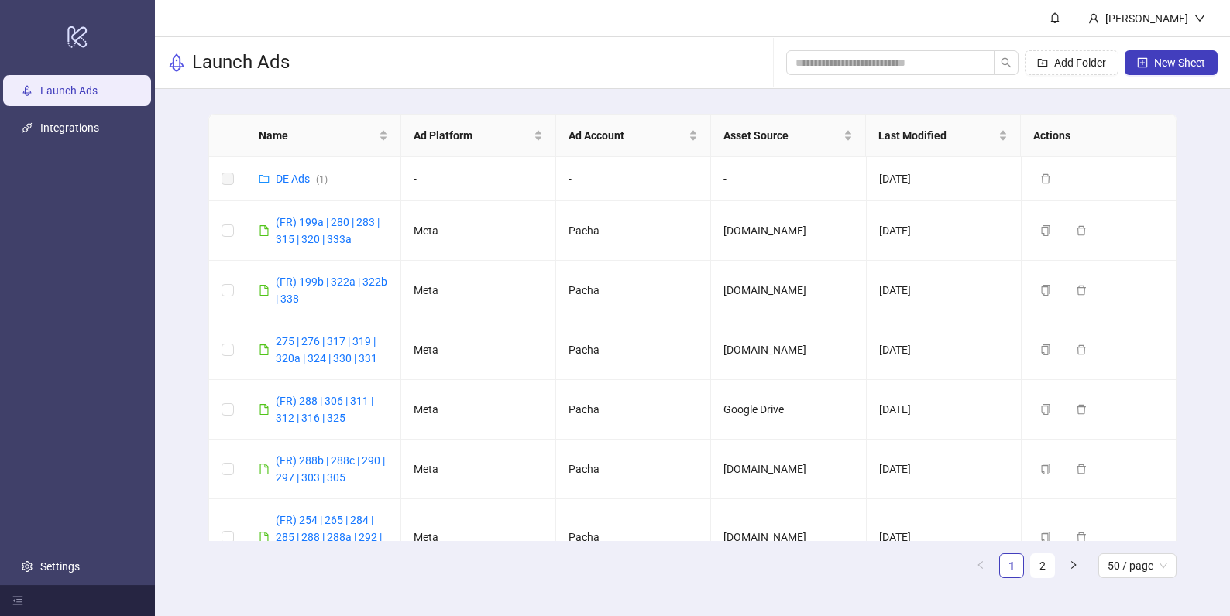
click at [1168, 49] on div "Add Folder New Sheet" at bounding box center [1001, 63] width 431 height 50
click at [1161, 61] on span "New Sheet" at bounding box center [1179, 63] width 51 height 12
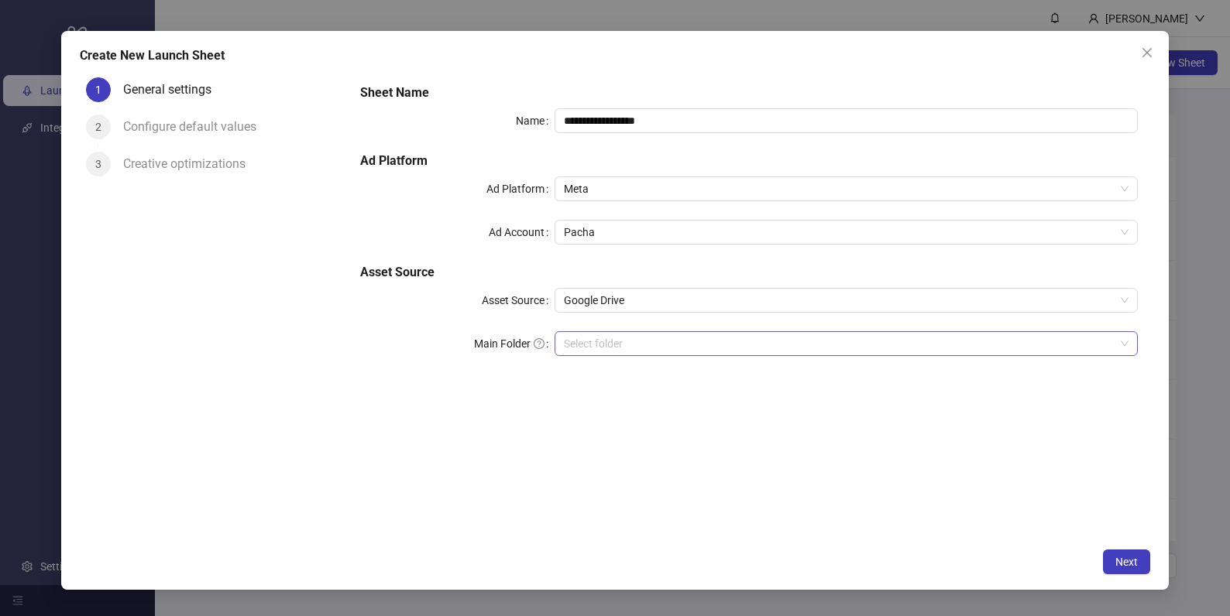
click at [711, 340] on input "Main Folder" at bounding box center [839, 343] width 550 height 23
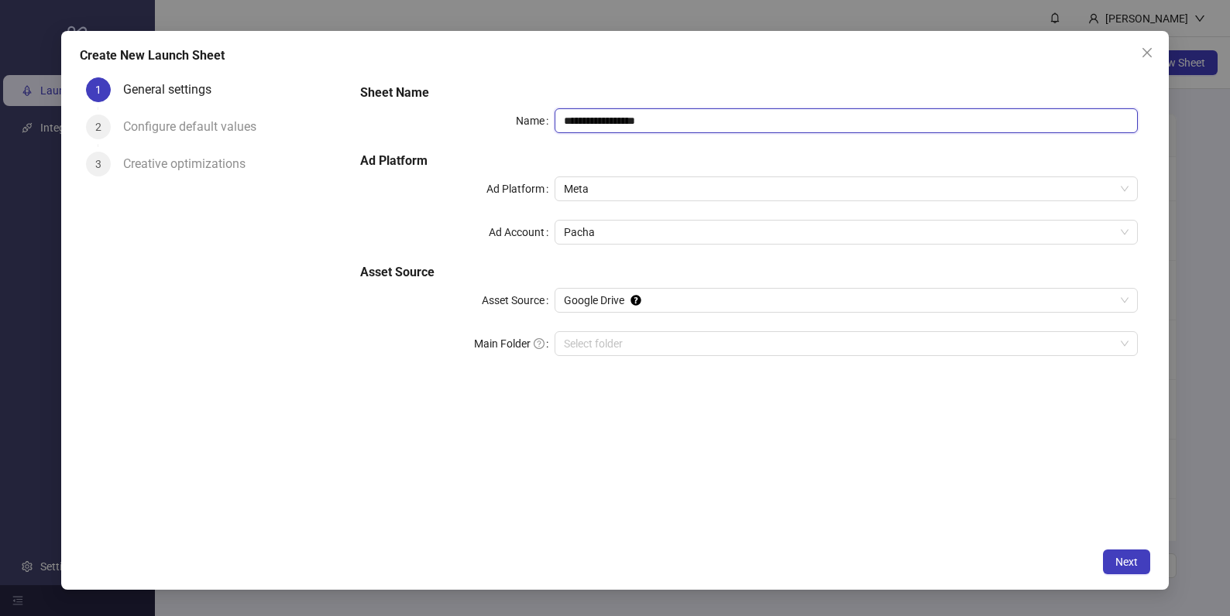
click at [670, 118] on input "**********" at bounding box center [845, 120] width 583 height 25
type input "**********"
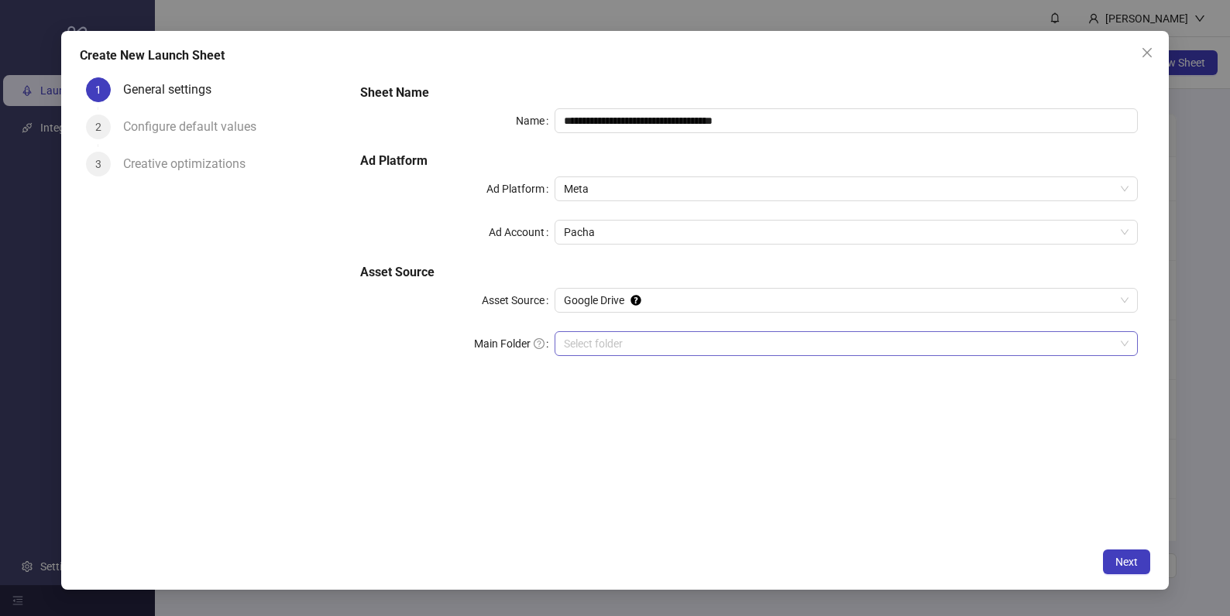
click at [753, 348] on input "Main Folder" at bounding box center [839, 343] width 550 height 23
click at [1144, 53] on icon "close" at bounding box center [1146, 52] width 12 height 12
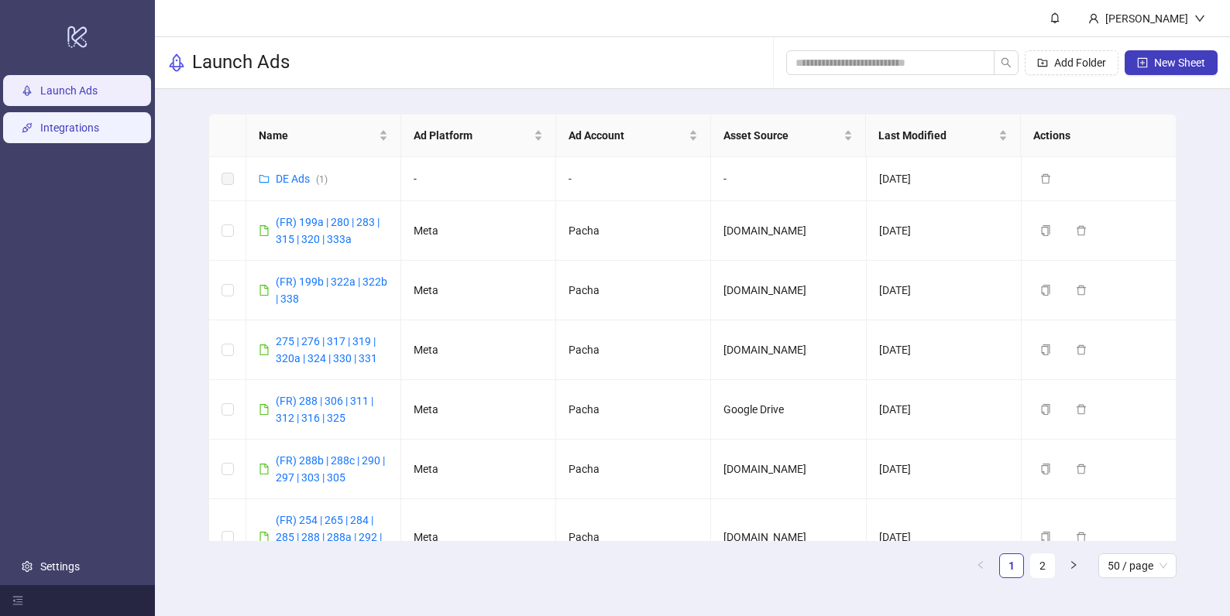
click at [69, 128] on link "Integrations" at bounding box center [69, 128] width 59 height 12
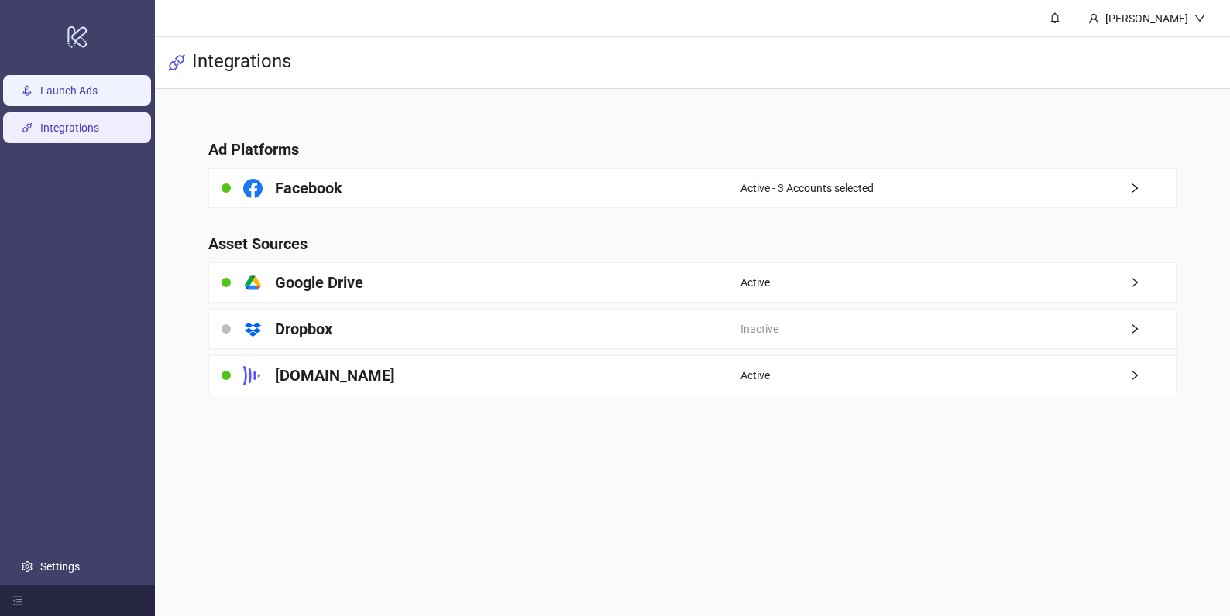
click at [91, 85] on link "Launch Ads" at bounding box center [68, 90] width 57 height 12
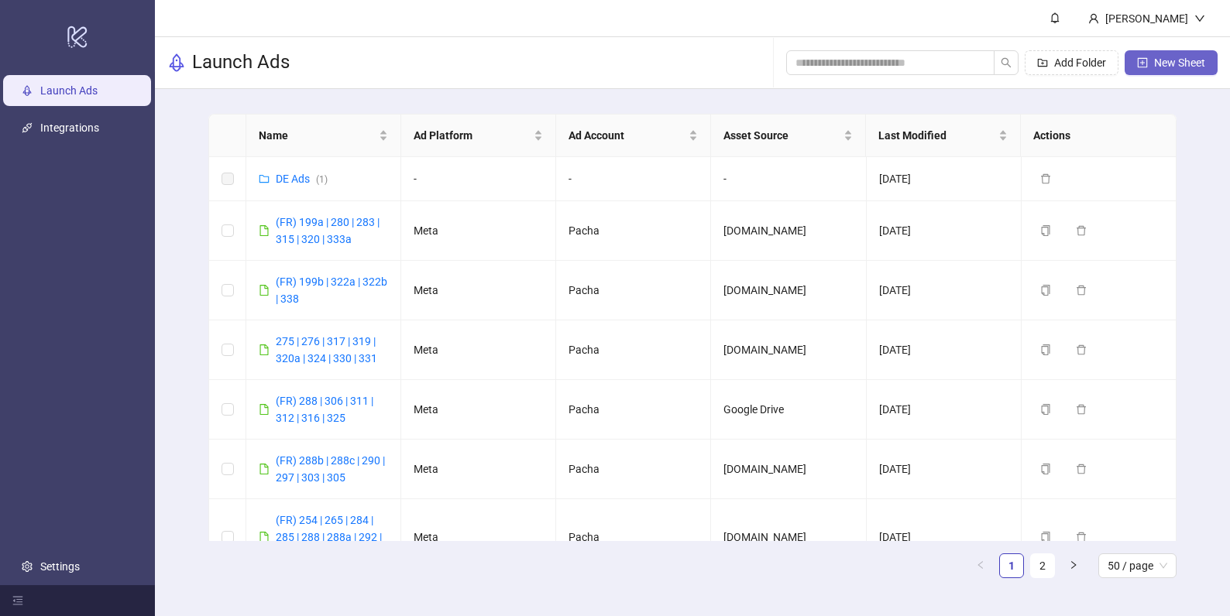
click at [1196, 69] on button "New Sheet" at bounding box center [1170, 62] width 93 height 25
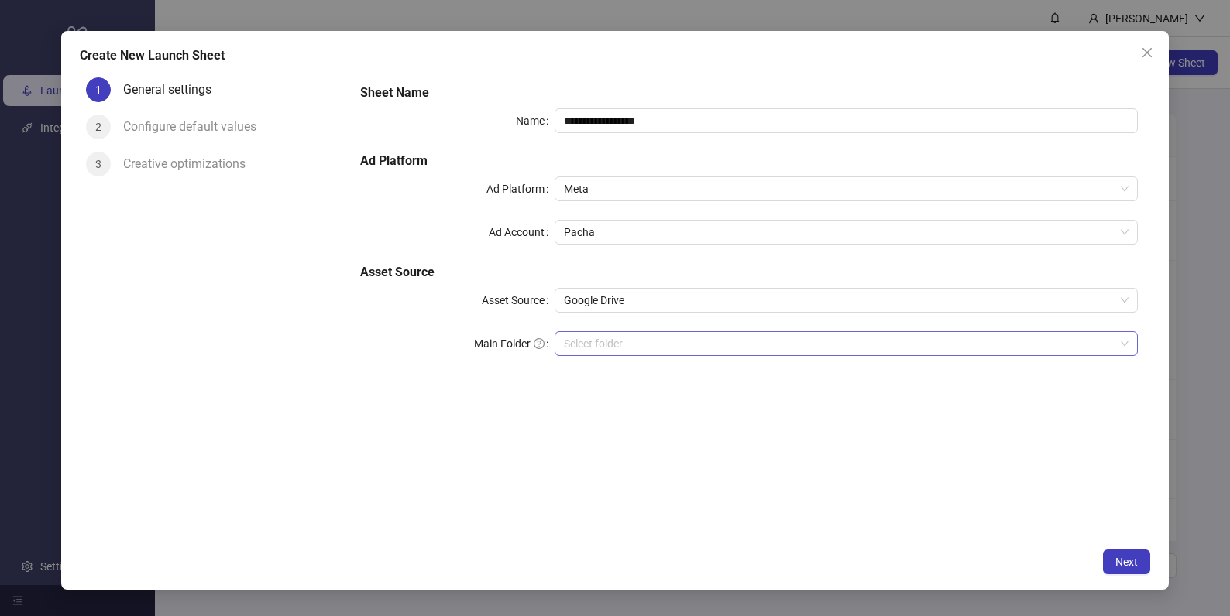
click at [743, 345] on input "Main Folder" at bounding box center [839, 343] width 550 height 23
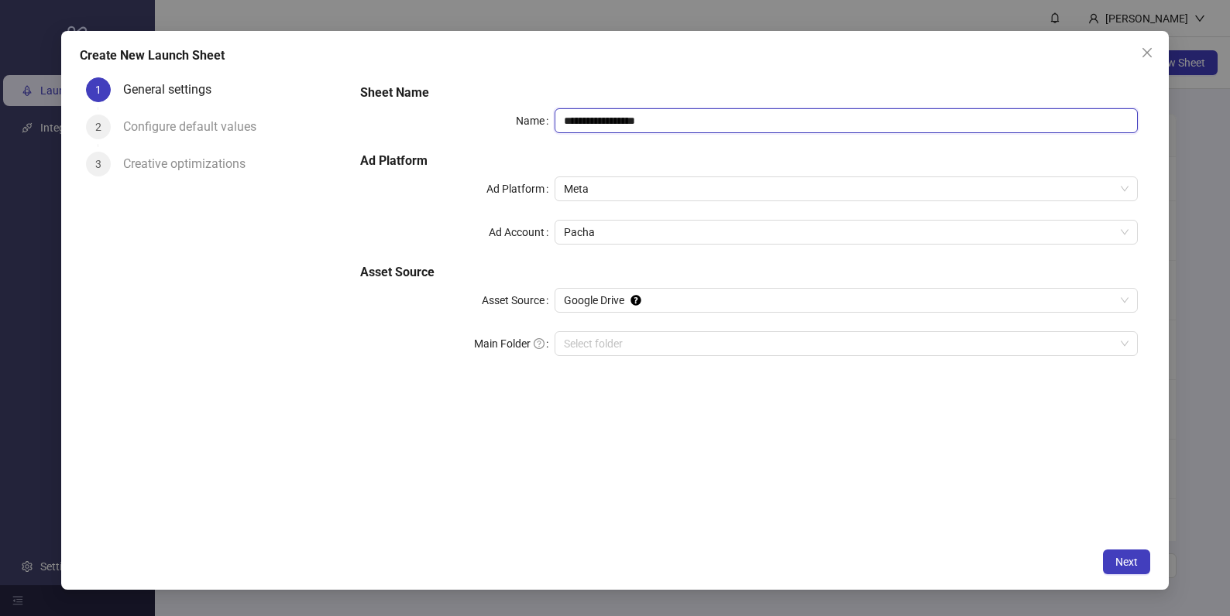
click at [684, 122] on input "**********" at bounding box center [845, 120] width 583 height 25
type input "**********"
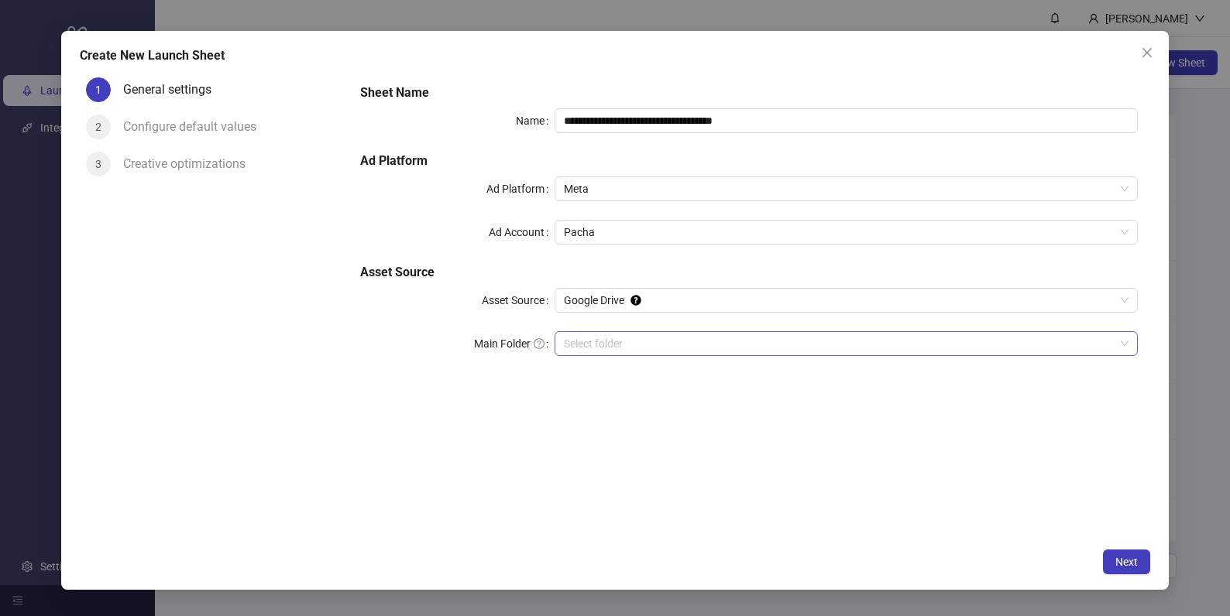
click at [689, 338] on input "Main Folder" at bounding box center [839, 343] width 550 height 23
click at [1111, 554] on button "Next" at bounding box center [1126, 562] width 47 height 25
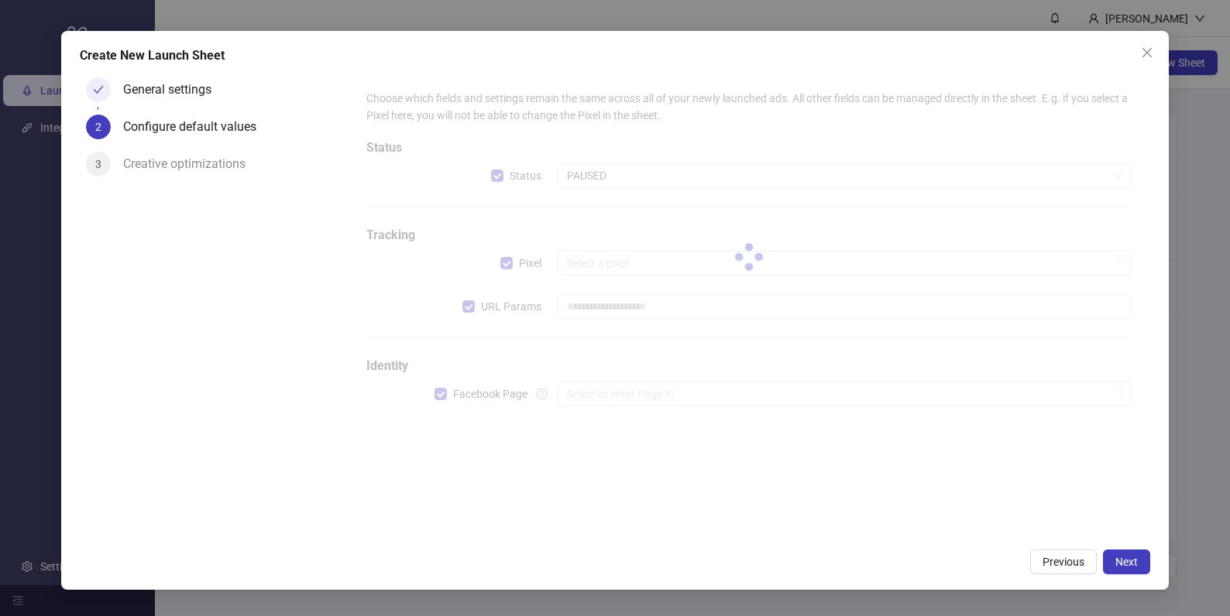
type input "**********"
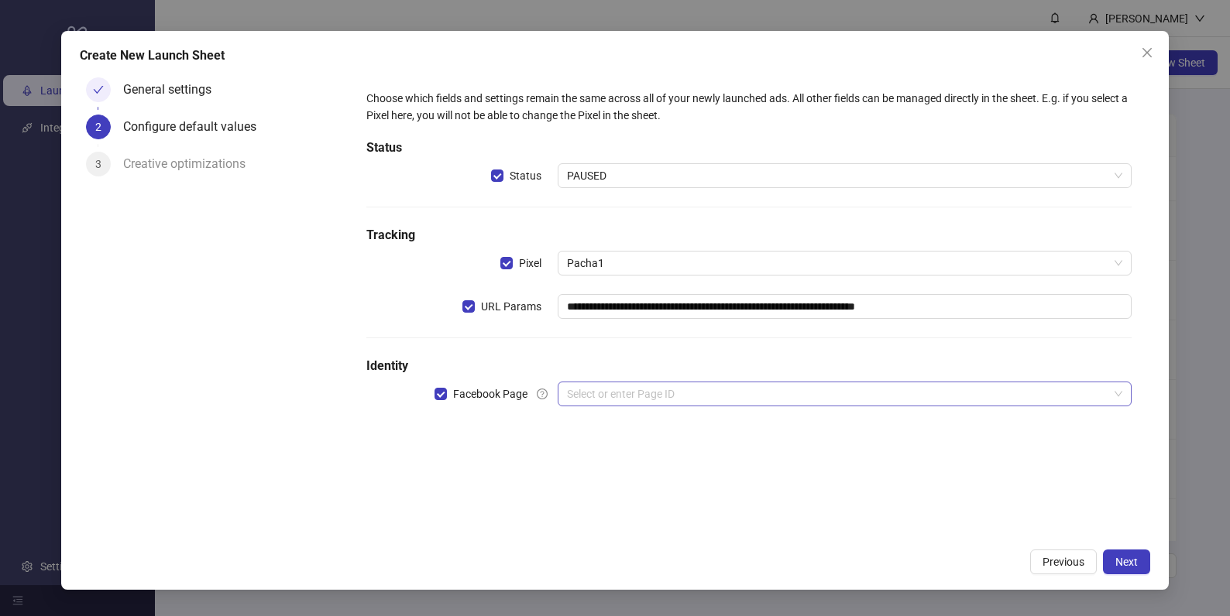
click at [784, 396] on input "search" at bounding box center [837, 393] width 541 height 23
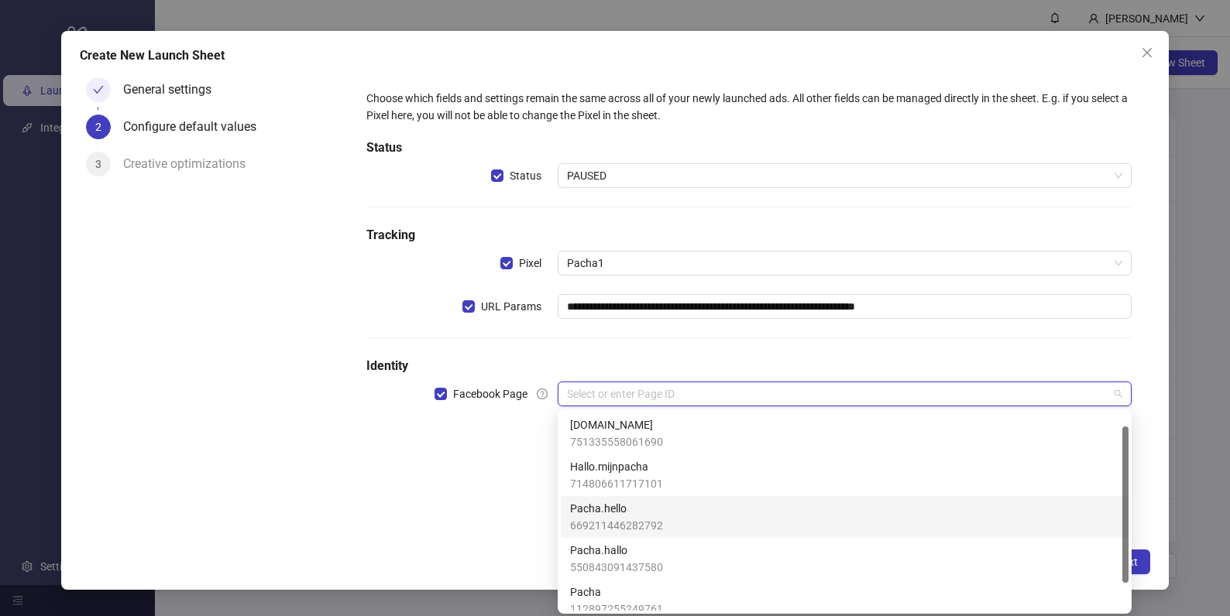
scroll to position [53, 0]
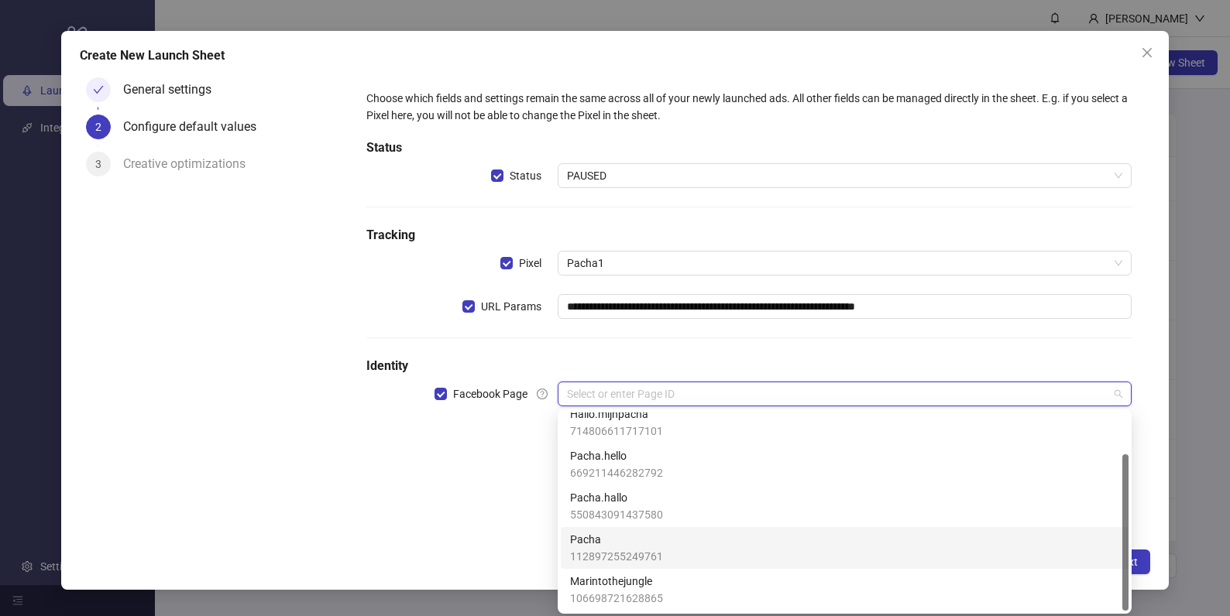
click at [665, 547] on div "Pacha 112897255249761" at bounding box center [844, 548] width 549 height 34
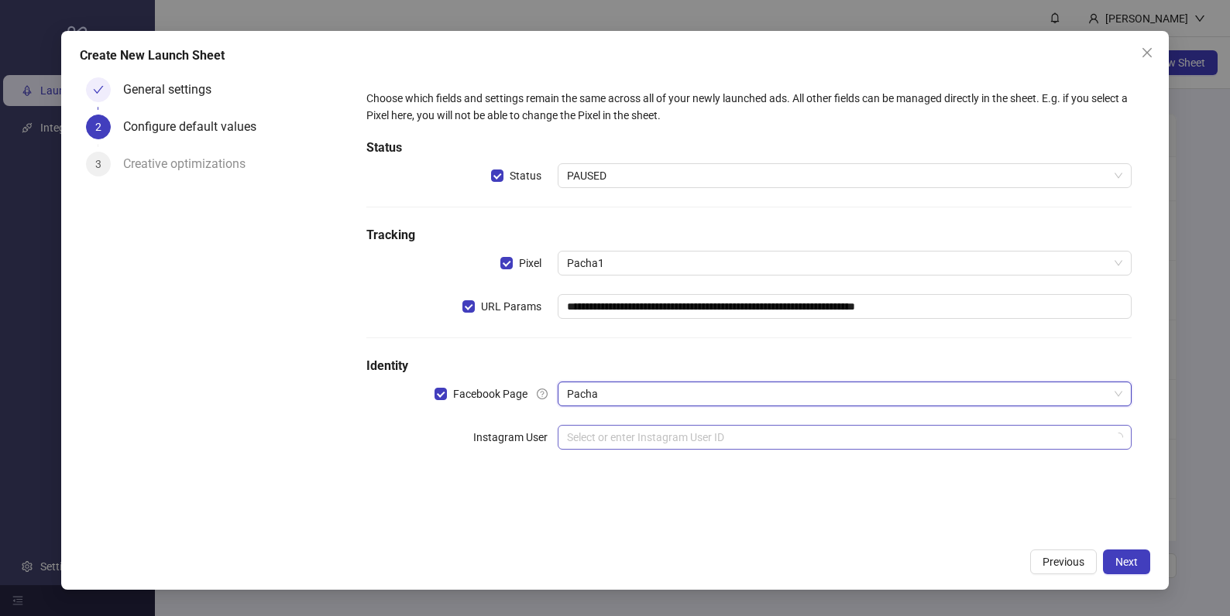
click at [698, 444] on input "search" at bounding box center [837, 437] width 541 height 23
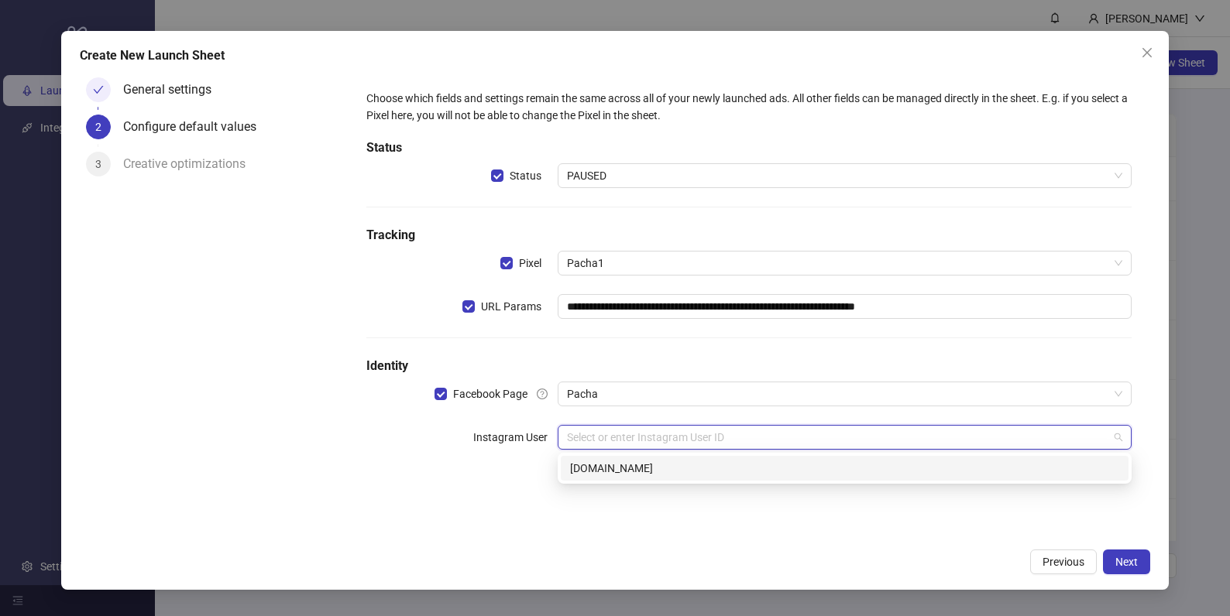
click at [676, 475] on div "pacha.hello.fr" at bounding box center [844, 468] width 549 height 17
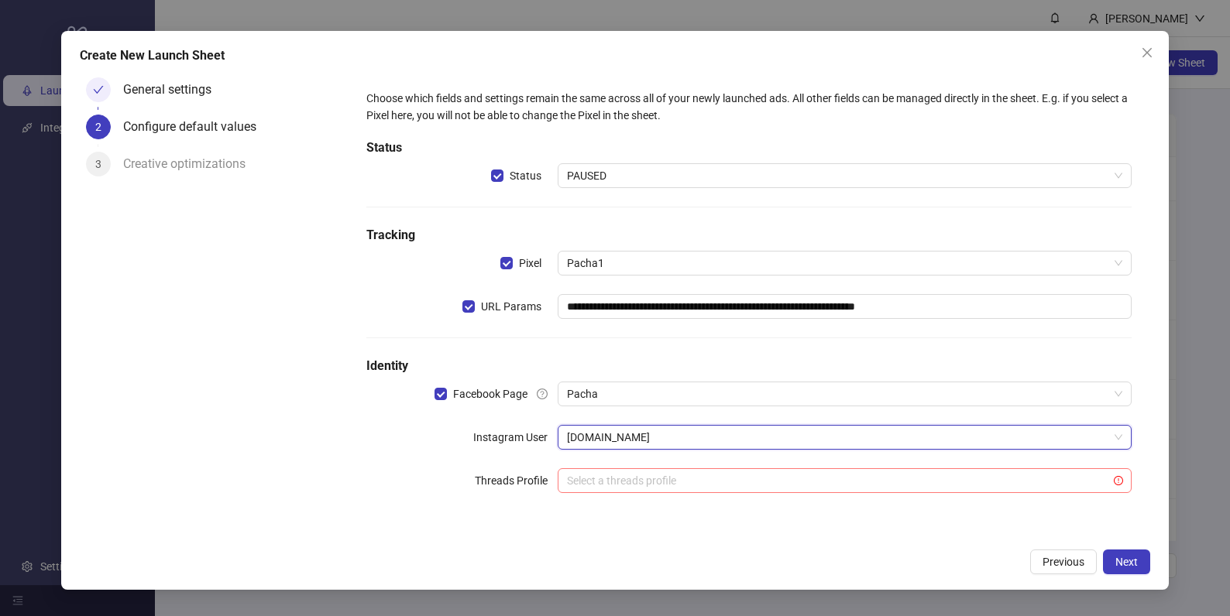
click at [676, 485] on input "search" at bounding box center [837, 480] width 541 height 23
click at [438, 460] on div "**********" at bounding box center [748, 301] width 777 height 434
click at [1131, 564] on span "Next" at bounding box center [1126, 562] width 22 height 12
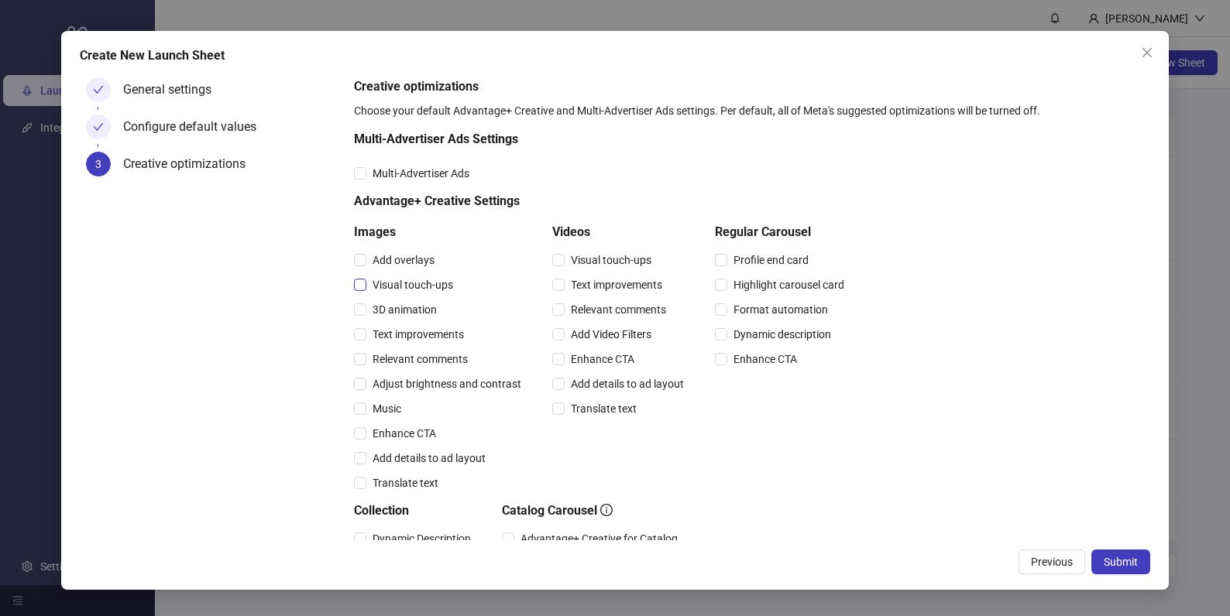
click at [438, 286] on span "Visual touch-ups" at bounding box center [412, 284] width 93 height 17
click at [421, 359] on span "Relevant comments" at bounding box center [420, 359] width 108 height 17
click at [587, 254] on span "Visual touch-ups" at bounding box center [610, 260] width 93 height 17
click at [587, 308] on span "Relevant comments" at bounding box center [618, 309] width 108 height 17
click at [1115, 558] on span "Submit" at bounding box center [1120, 562] width 34 height 12
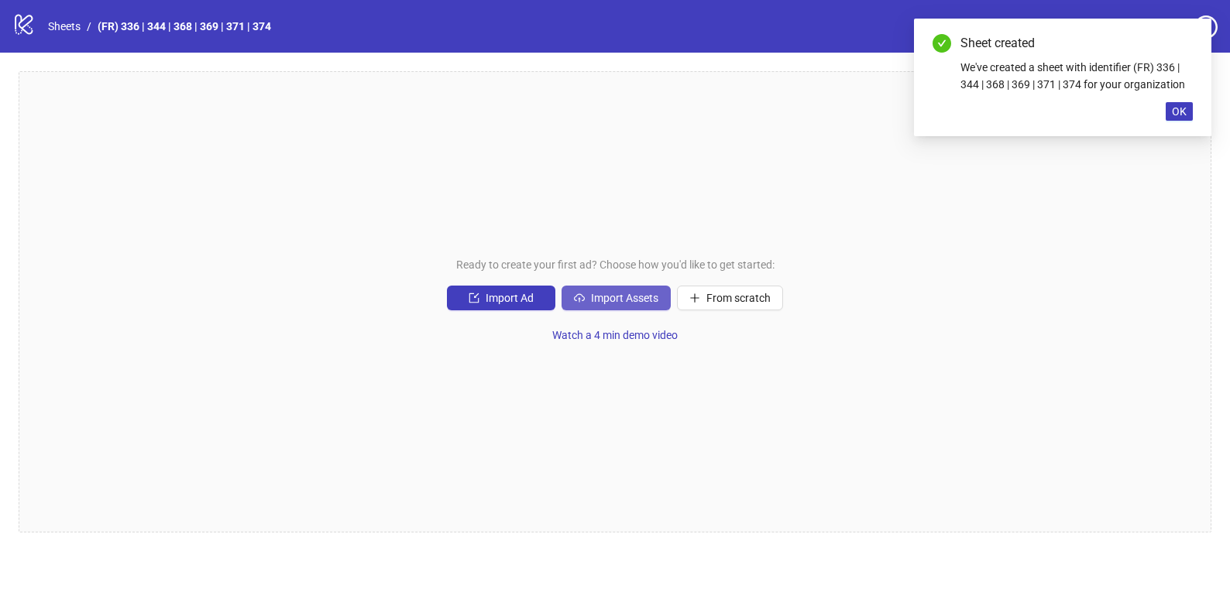
click at [617, 297] on span "Import Assets" at bounding box center [624, 298] width 67 height 12
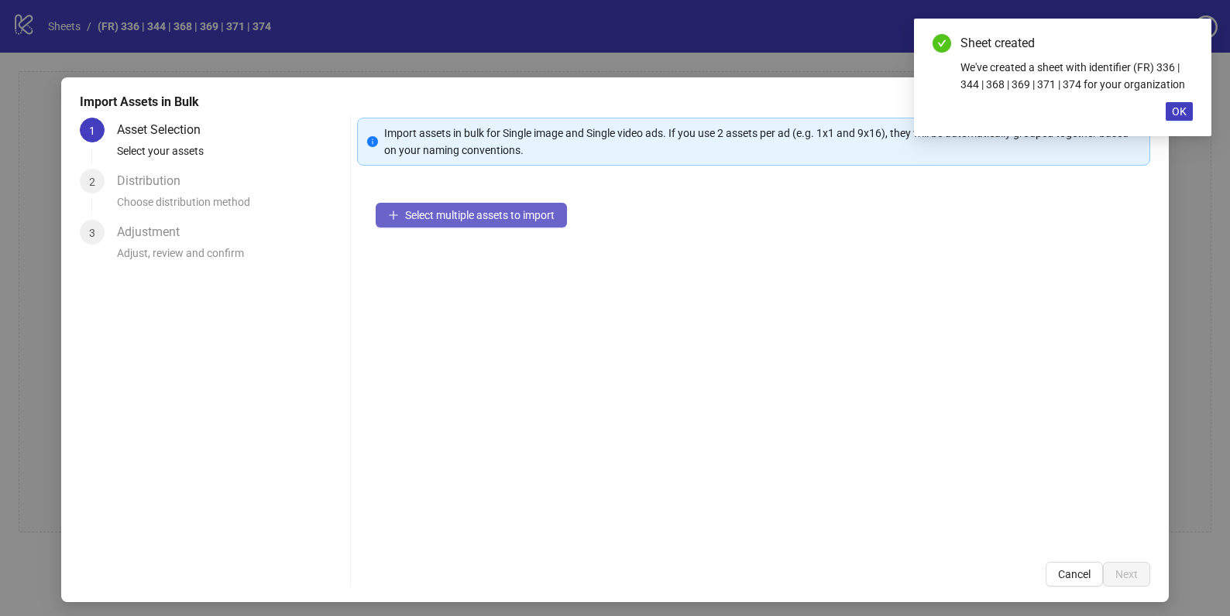
click at [492, 221] on span "Select multiple assets to import" at bounding box center [479, 215] width 149 height 12
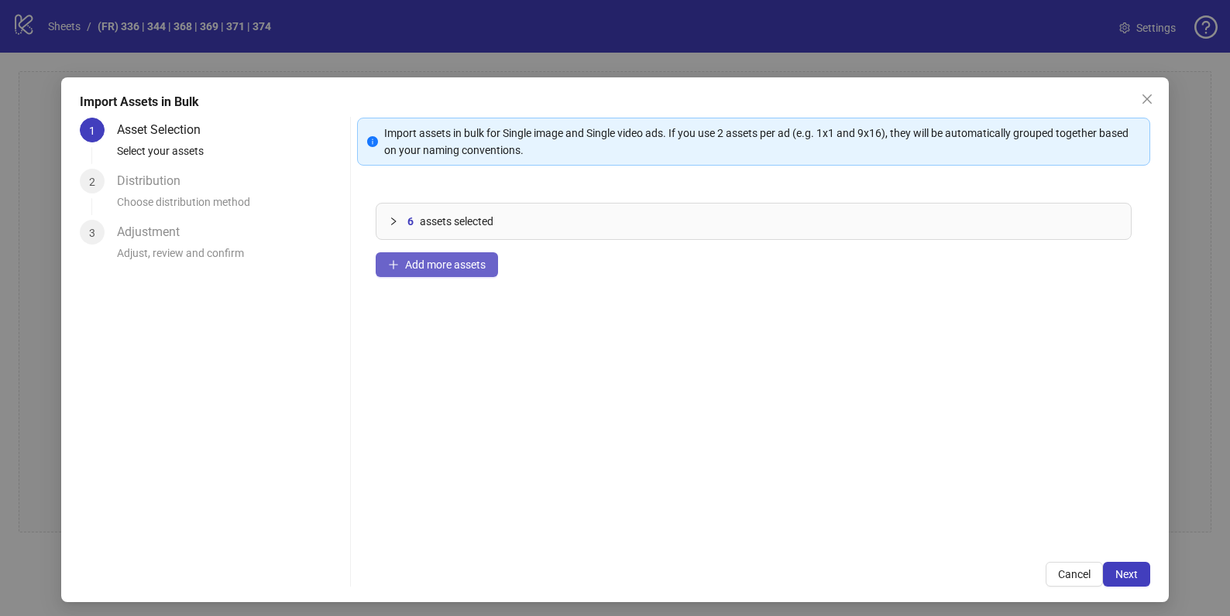
click at [436, 268] on span "Add more assets" at bounding box center [445, 265] width 81 height 12
click at [444, 270] on span "Add more assets" at bounding box center [445, 265] width 81 height 12
click at [473, 275] on button "Add more assets" at bounding box center [437, 264] width 122 height 25
click at [452, 262] on span "Add more assets" at bounding box center [445, 265] width 81 height 12
click at [454, 270] on span "Add more assets" at bounding box center [445, 265] width 81 height 12
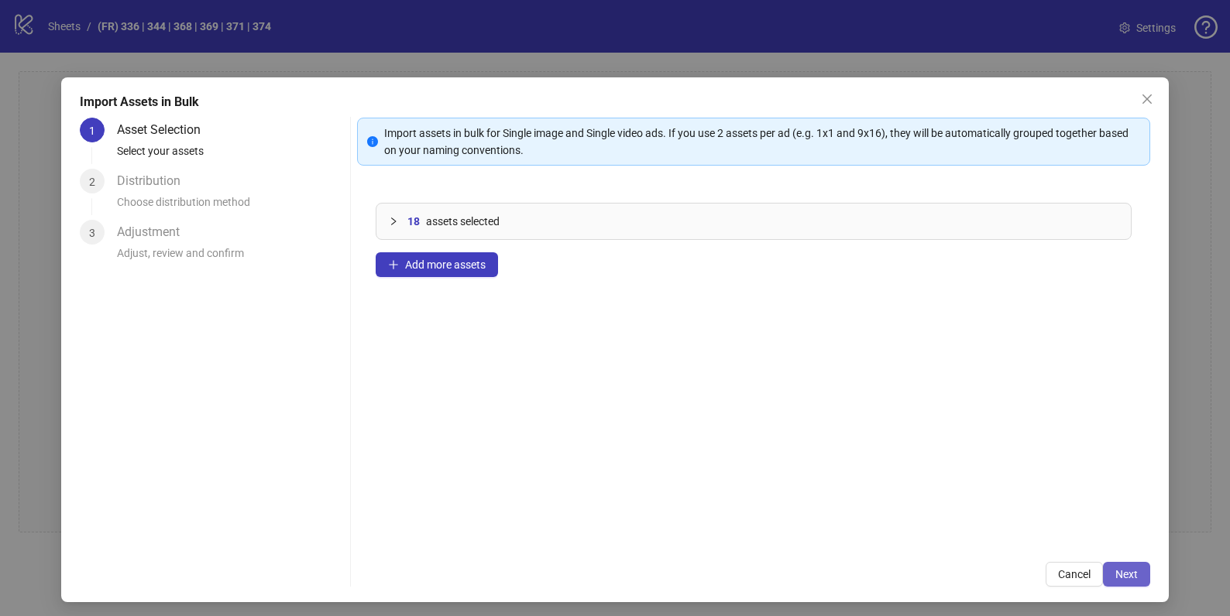
click at [1130, 571] on span "Next" at bounding box center [1126, 574] width 22 height 12
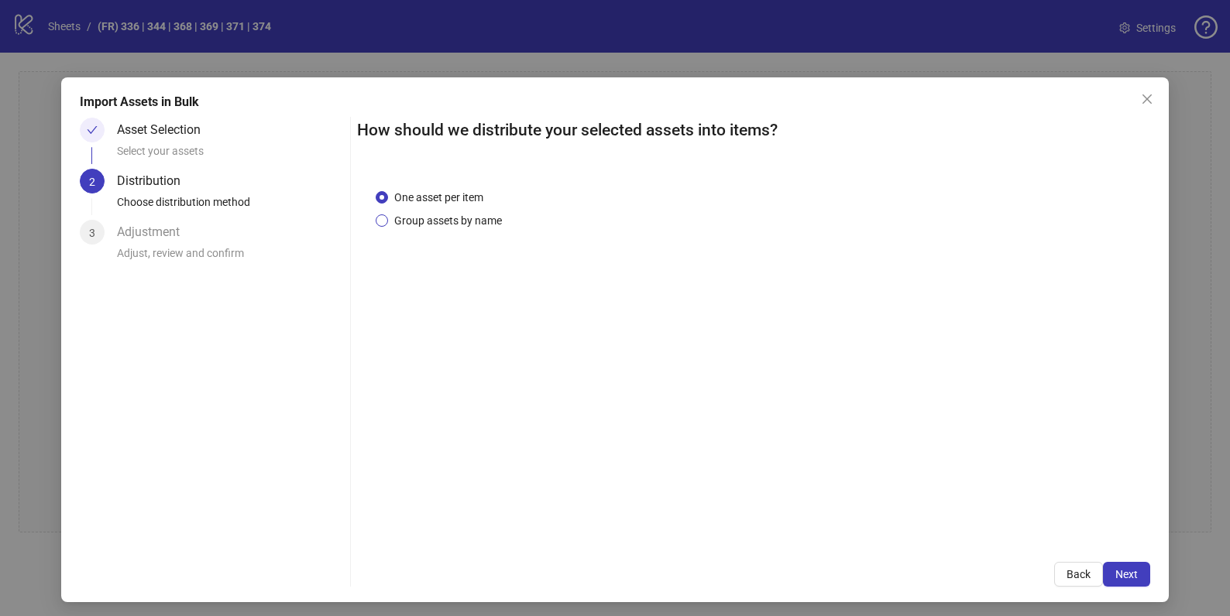
click at [468, 216] on span "Group assets by name" at bounding box center [448, 220] width 120 height 17
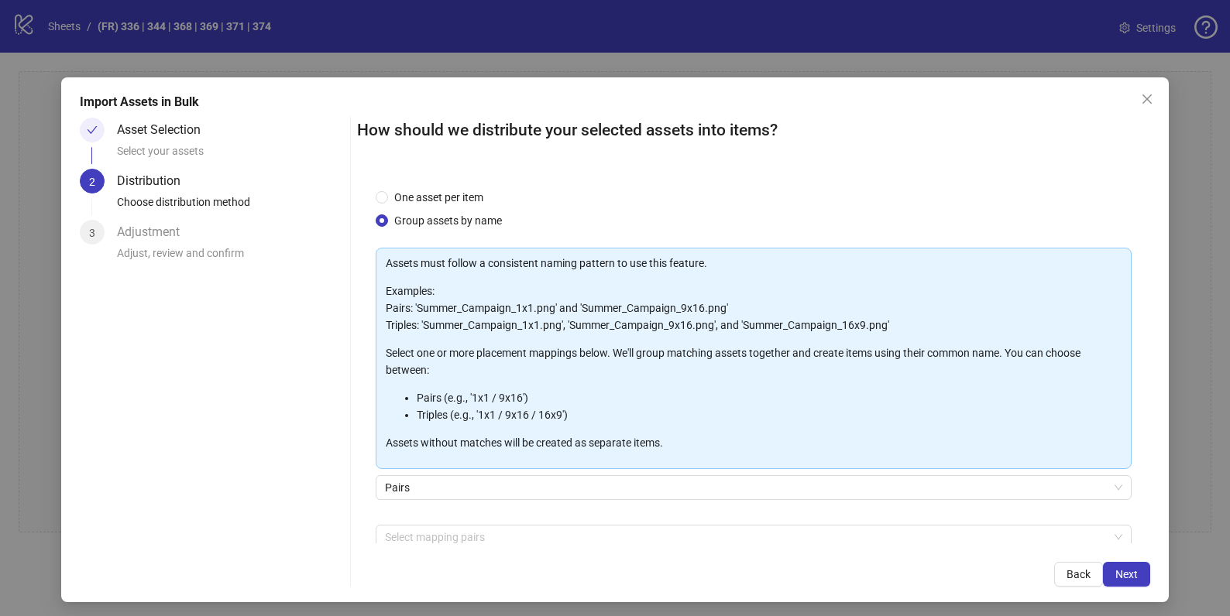
scroll to position [80, 0]
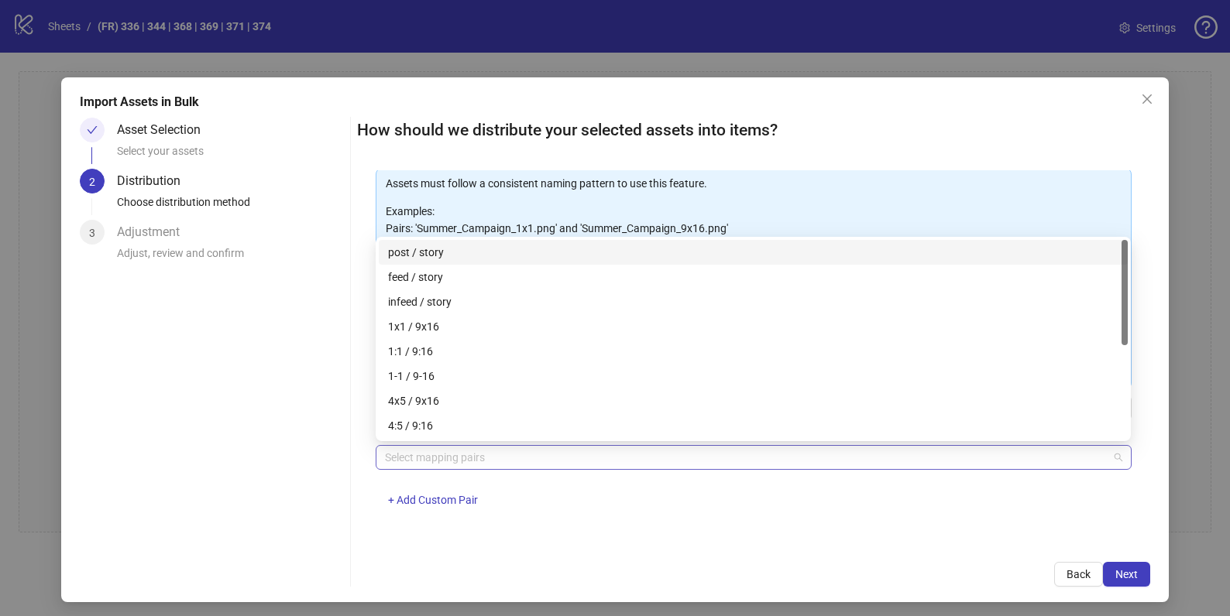
click at [501, 460] on div at bounding box center [745, 458] width 732 height 22
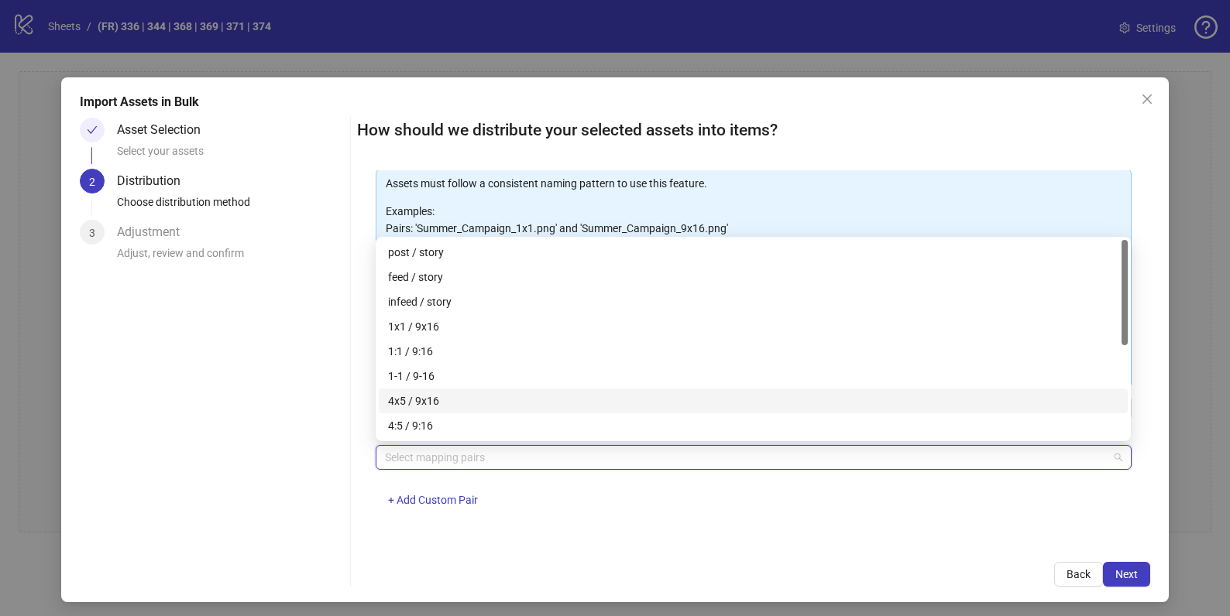
click at [473, 402] on div "4x5 / 9x16" at bounding box center [753, 401] width 730 height 17
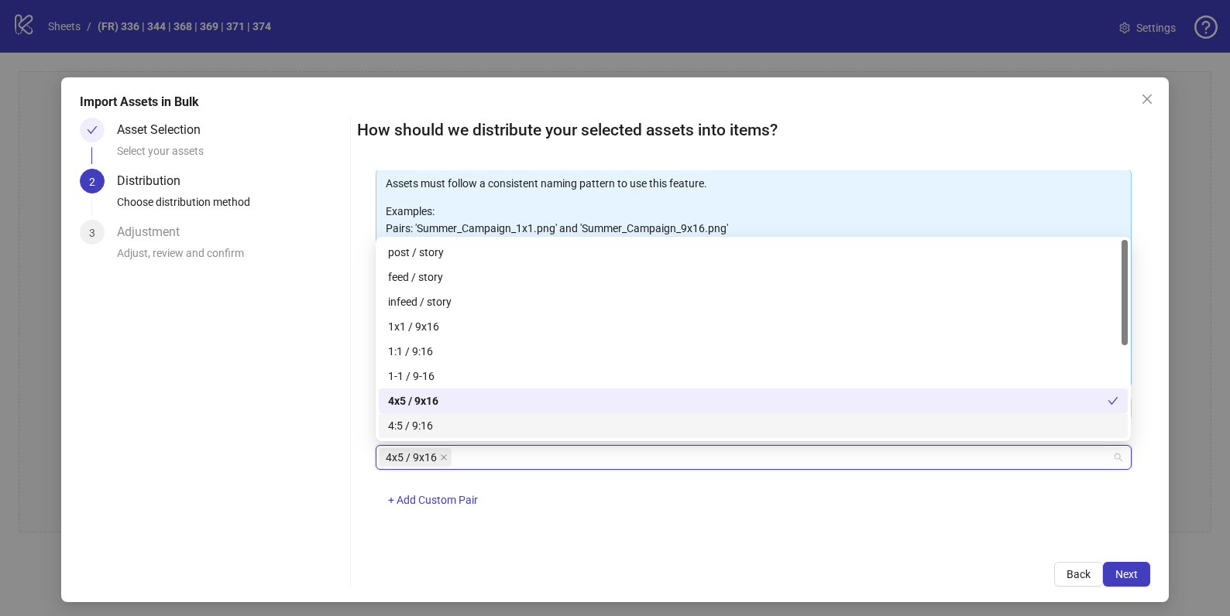
click at [516, 518] on div "4x5 / 9x16 + Add Custom Pair" at bounding box center [753, 485] width 755 height 81
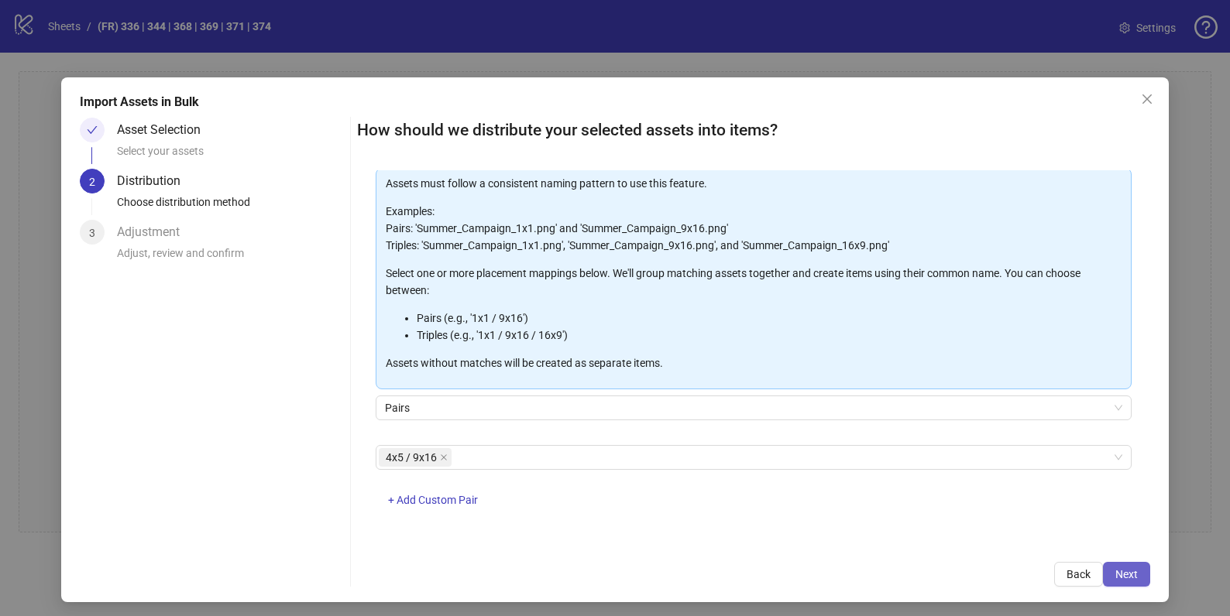
click at [1124, 574] on span "Next" at bounding box center [1126, 574] width 22 height 12
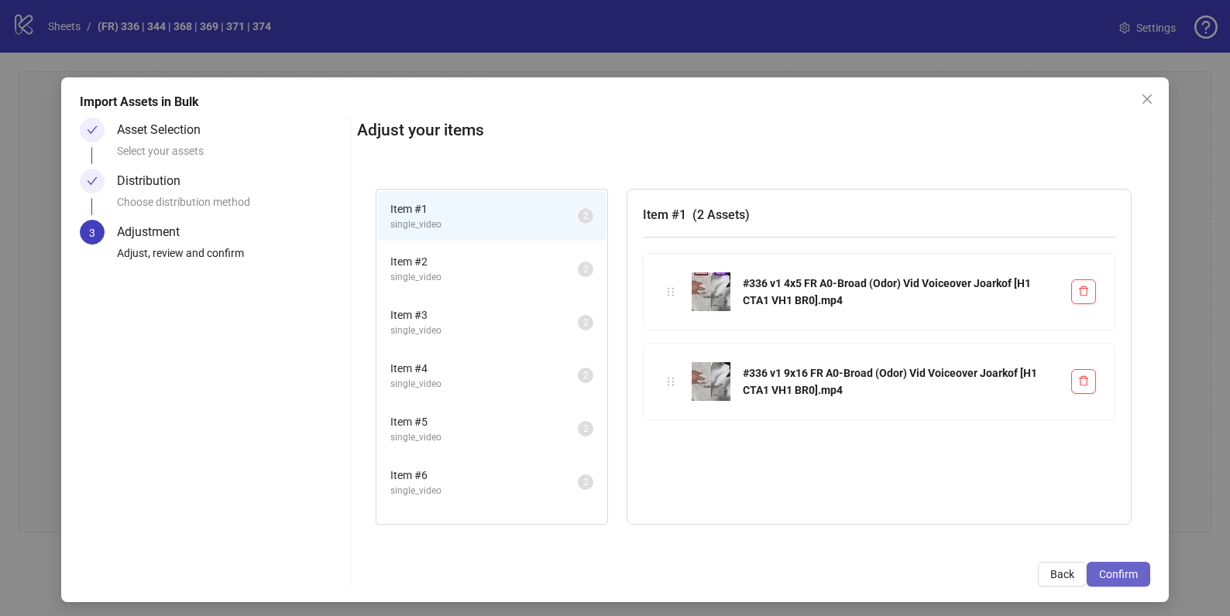
click at [1124, 573] on span "Confirm" at bounding box center [1118, 574] width 39 height 12
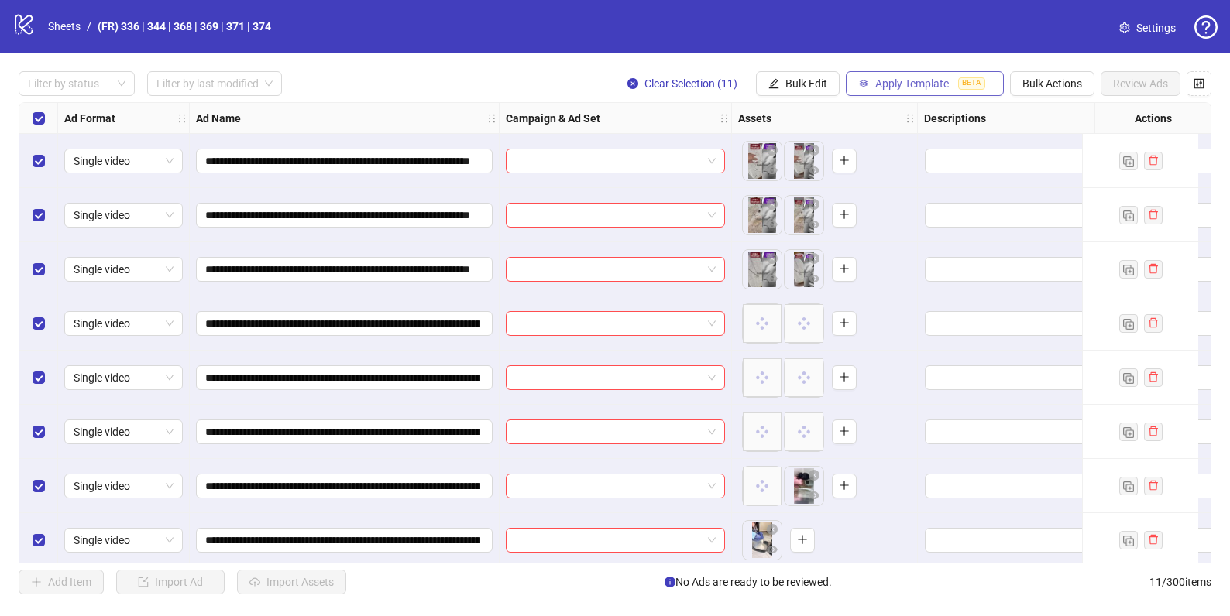
click at [896, 81] on span "Apply Template" at bounding box center [912, 83] width 74 height 12
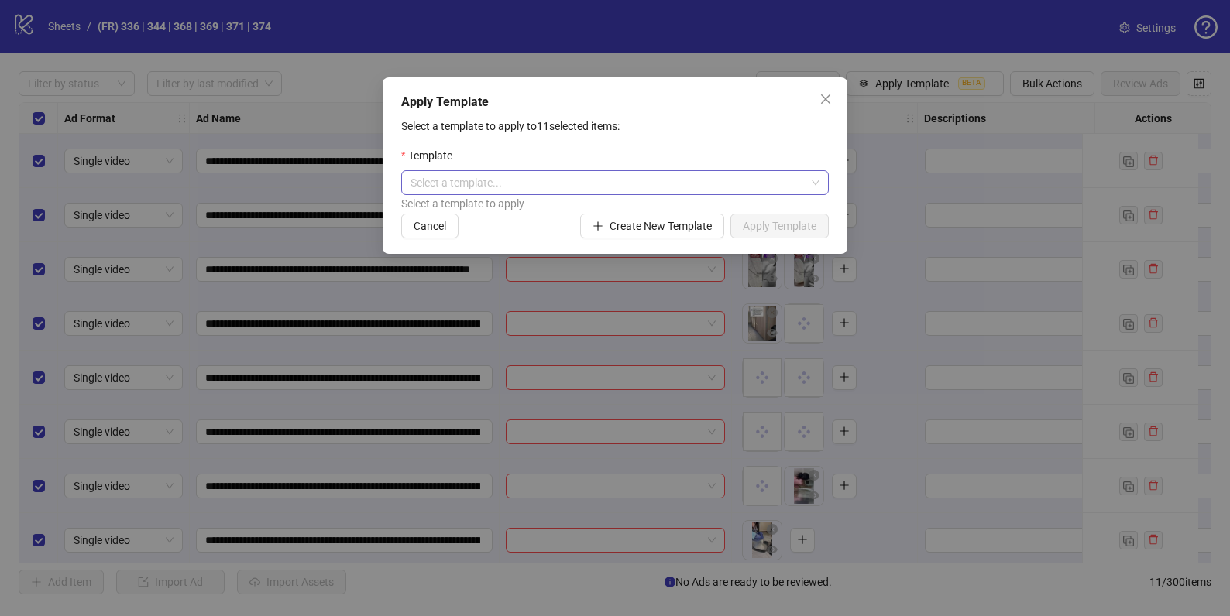
click at [722, 173] on input "search" at bounding box center [607, 182] width 395 height 23
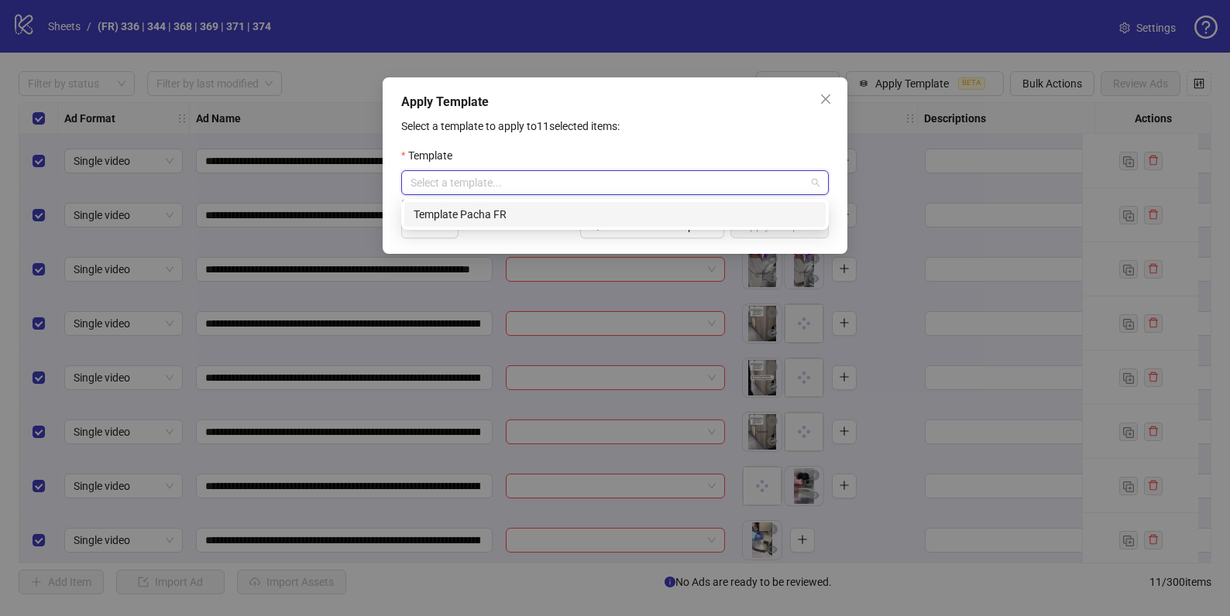
click at [633, 214] on div "Template Pacha FR" at bounding box center [614, 214] width 403 height 17
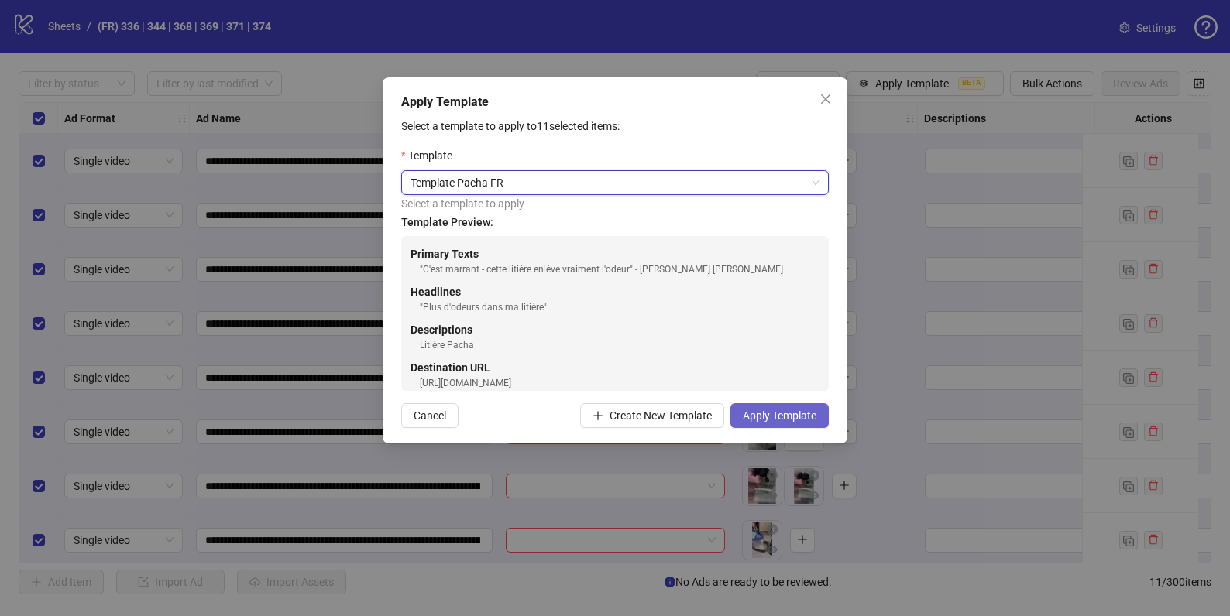
click at [767, 413] on span "Apply Template" at bounding box center [780, 416] width 74 height 12
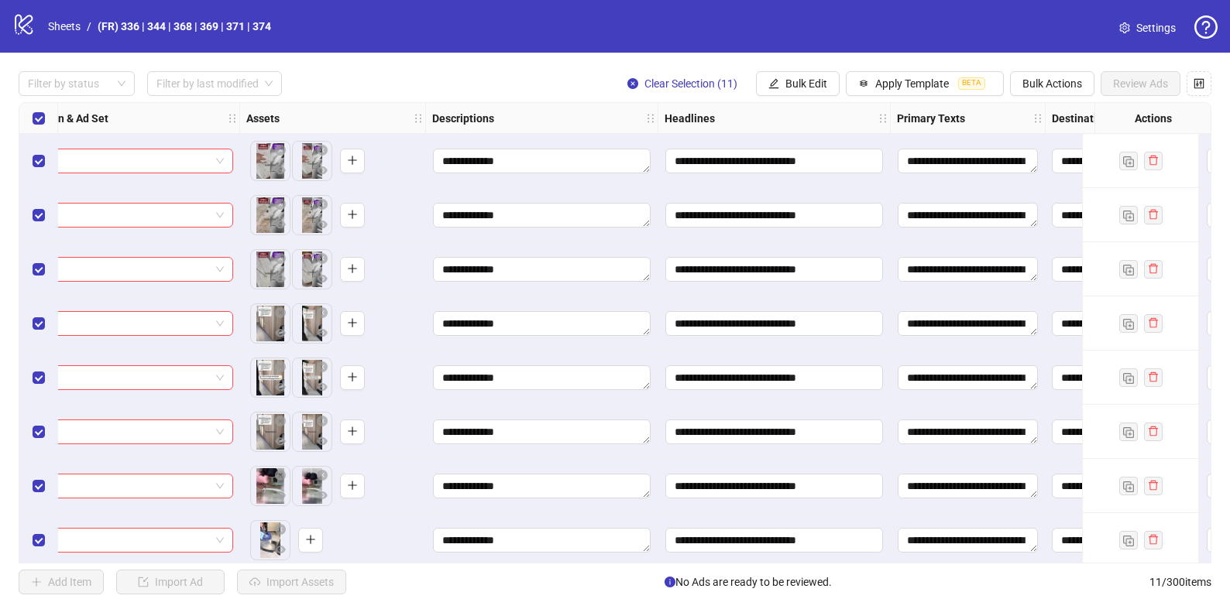
scroll to position [0, 0]
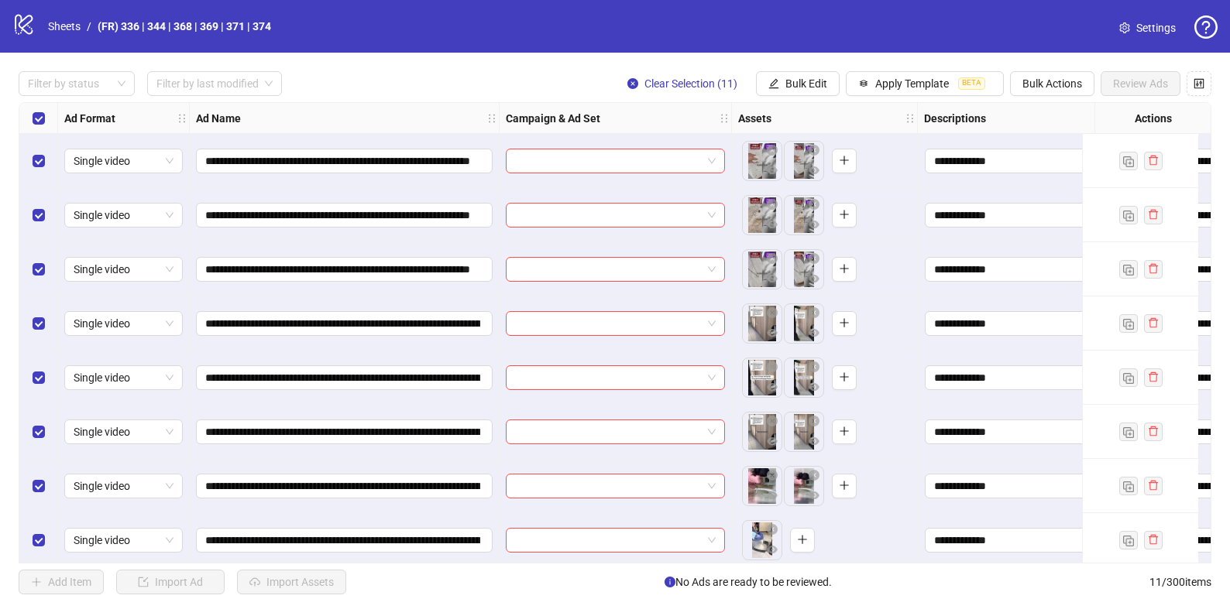
click at [1144, 31] on span "Settings" at bounding box center [1155, 27] width 39 height 17
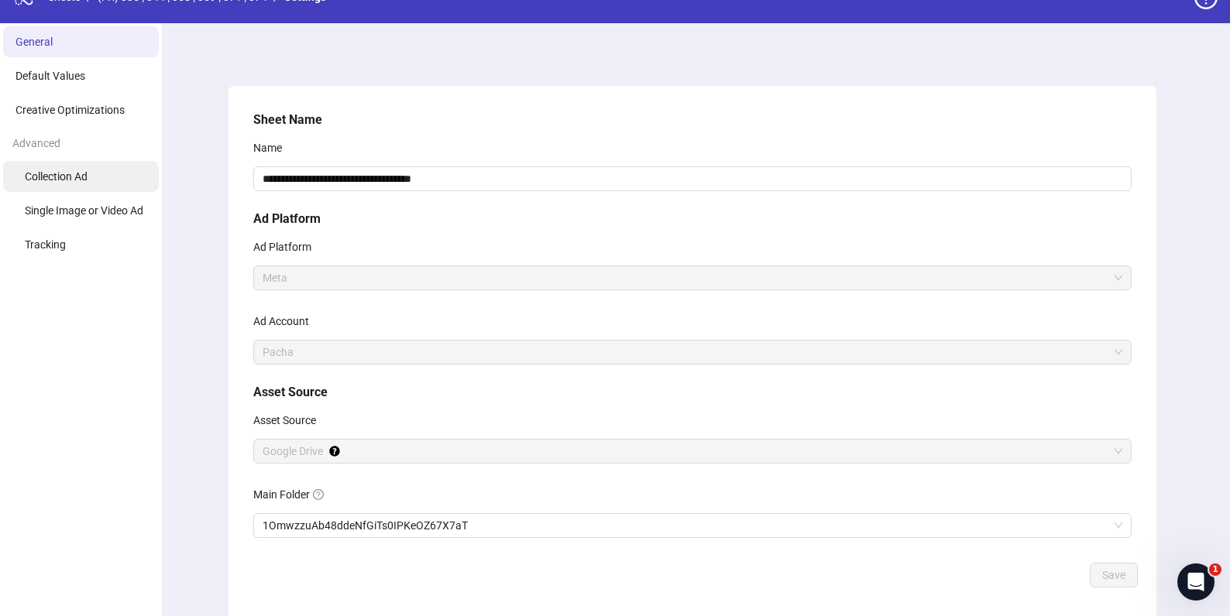
scroll to position [25, 0]
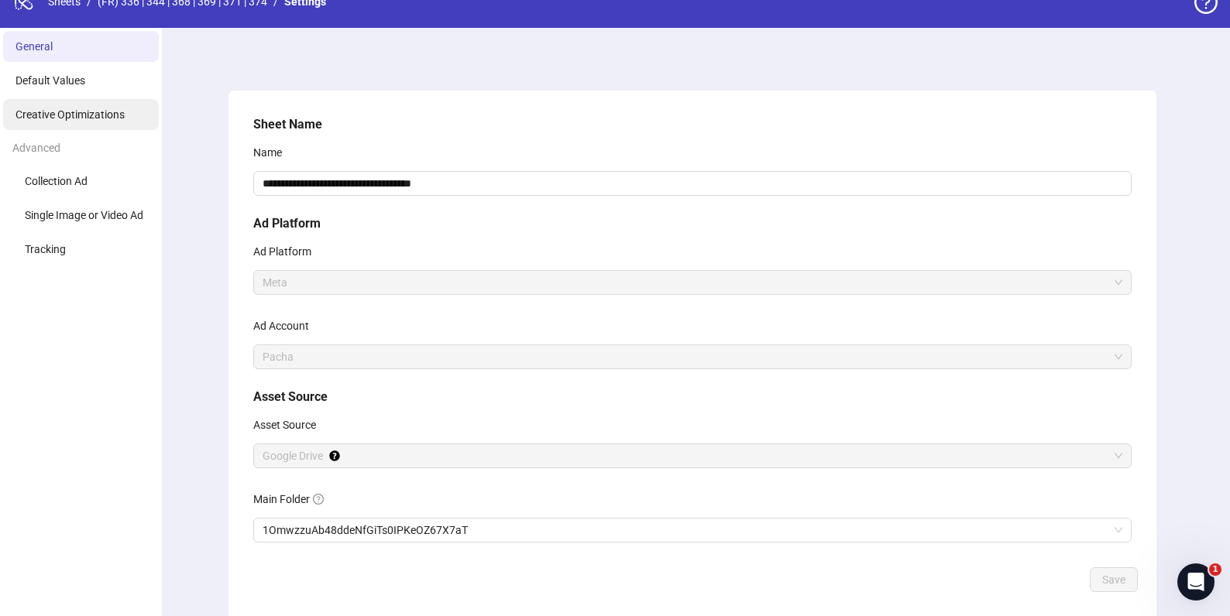
click at [110, 110] on span "Creative Optimizations" at bounding box center [69, 114] width 109 height 12
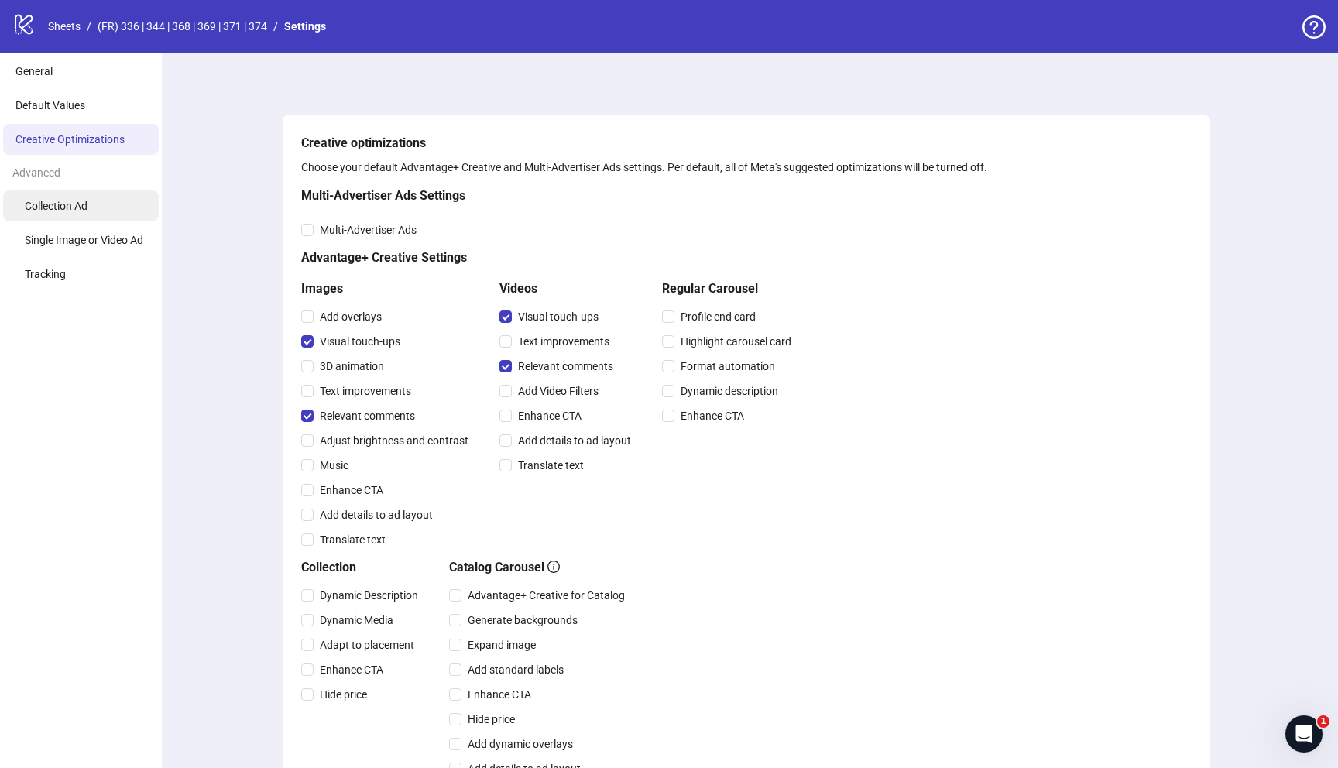
click at [81, 212] on span "Collection Ad" at bounding box center [56, 206] width 63 height 12
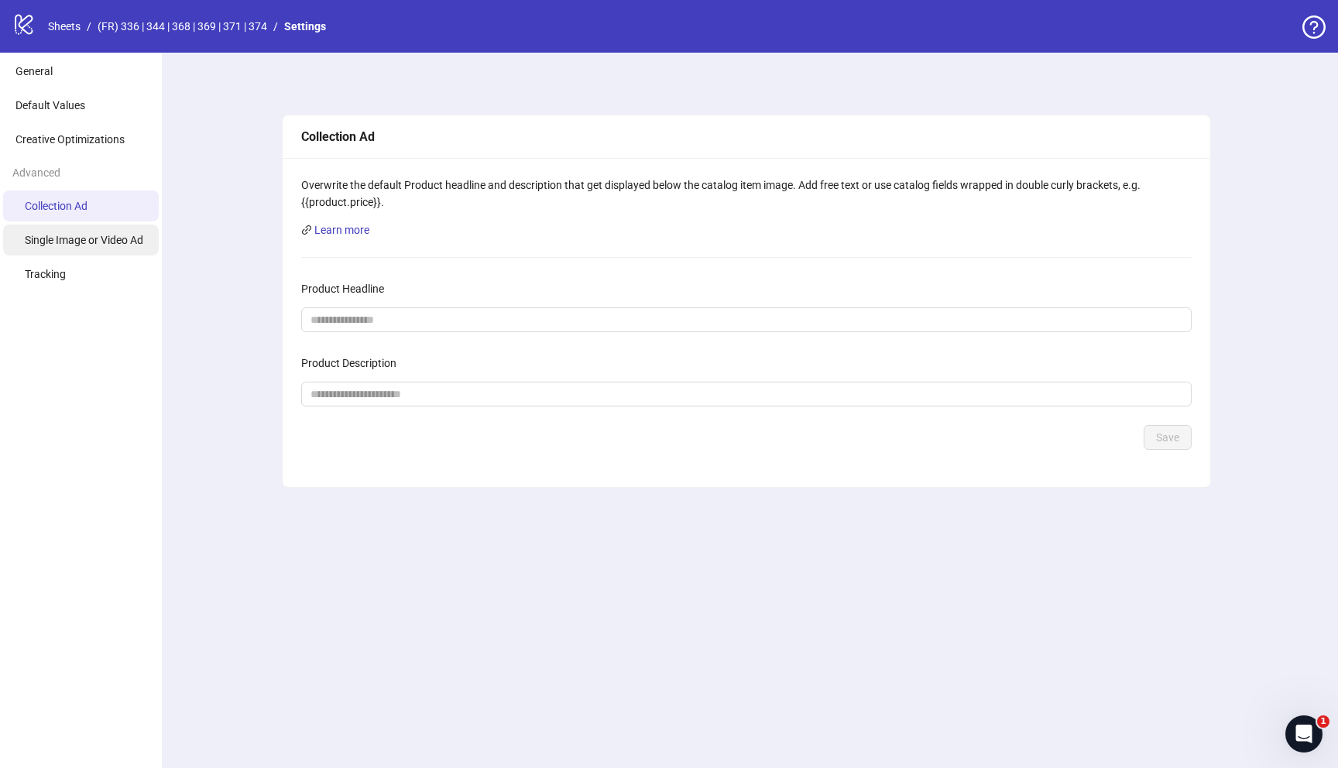
click at [81, 243] on span "Single Image or Video Ad" at bounding box center [84, 240] width 118 height 12
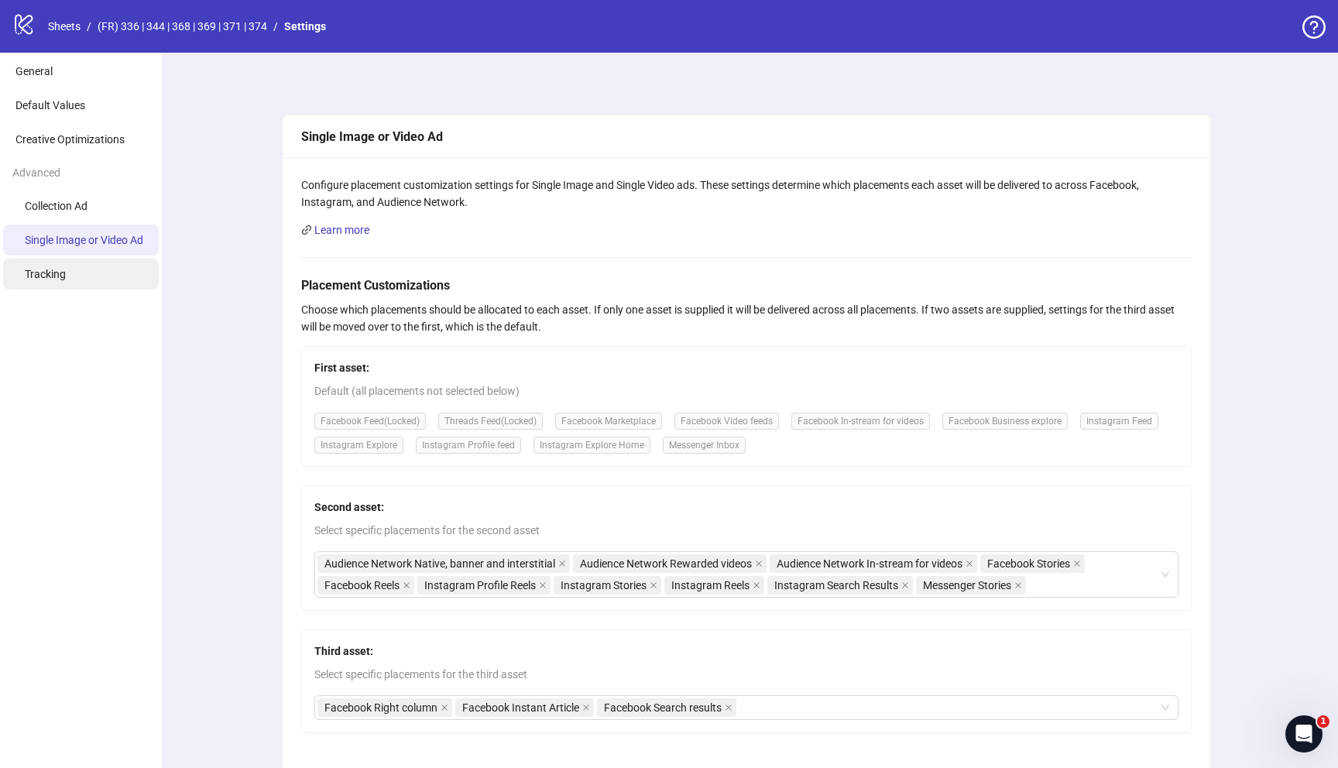
click at [63, 263] on li "Tracking" at bounding box center [81, 274] width 156 height 31
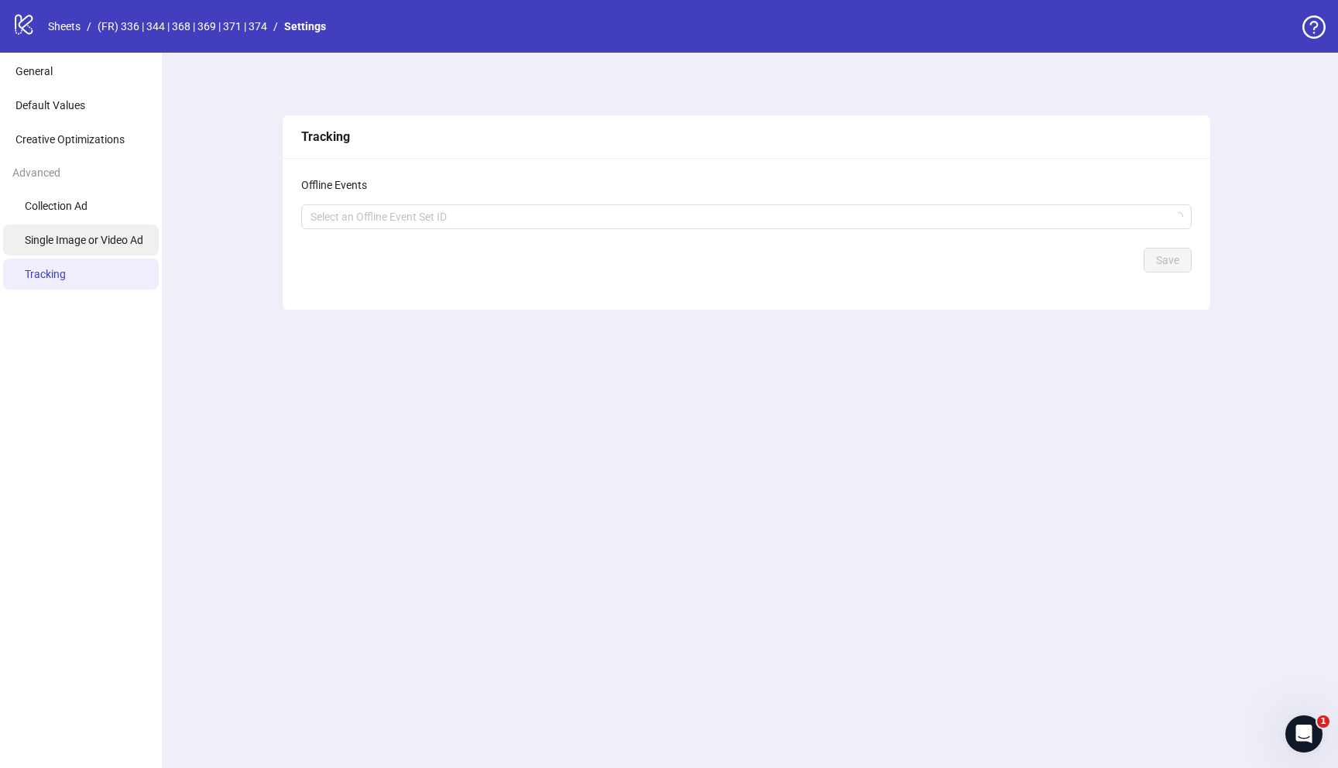
click at [67, 238] on span "Single Image or Video Ad" at bounding box center [84, 240] width 118 height 12
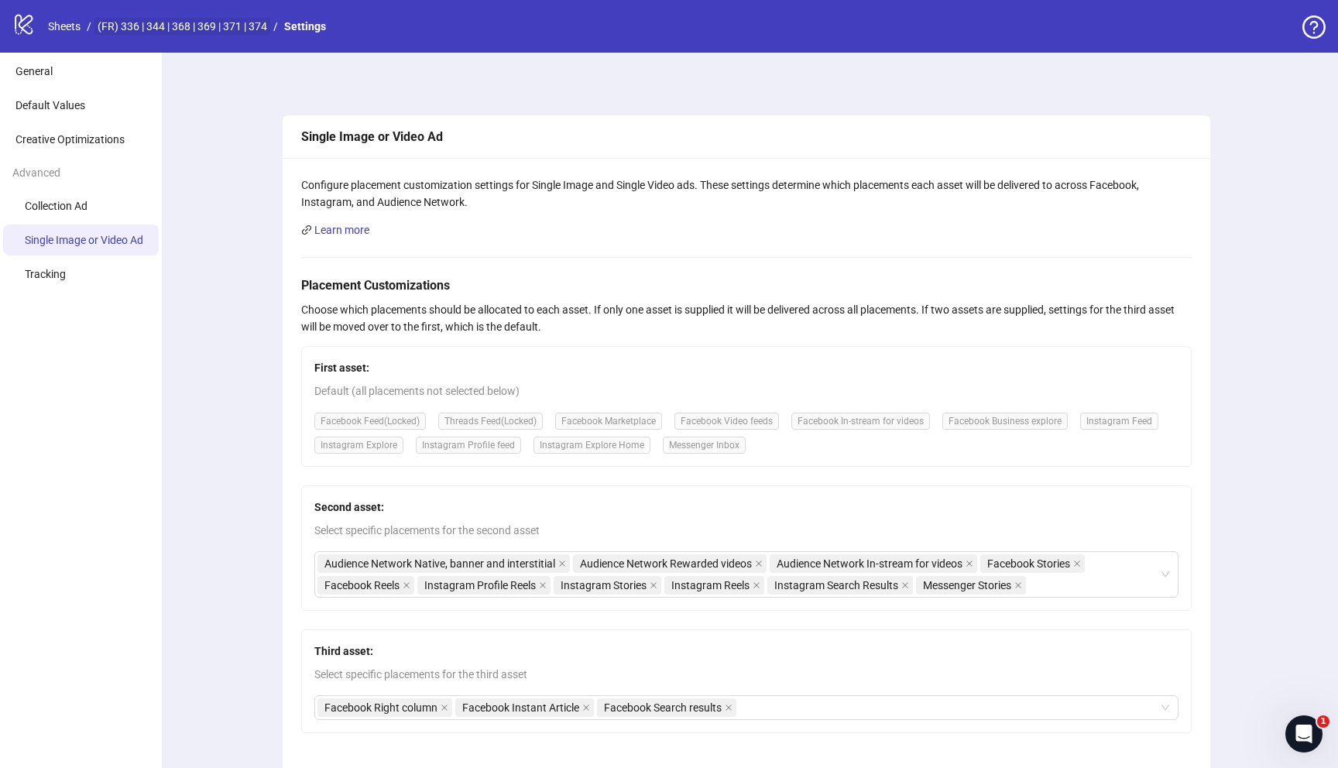
click at [256, 25] on link "(FR) 336 | 344 | 368 | 369 | 371 | 374" at bounding box center [182, 26] width 176 height 17
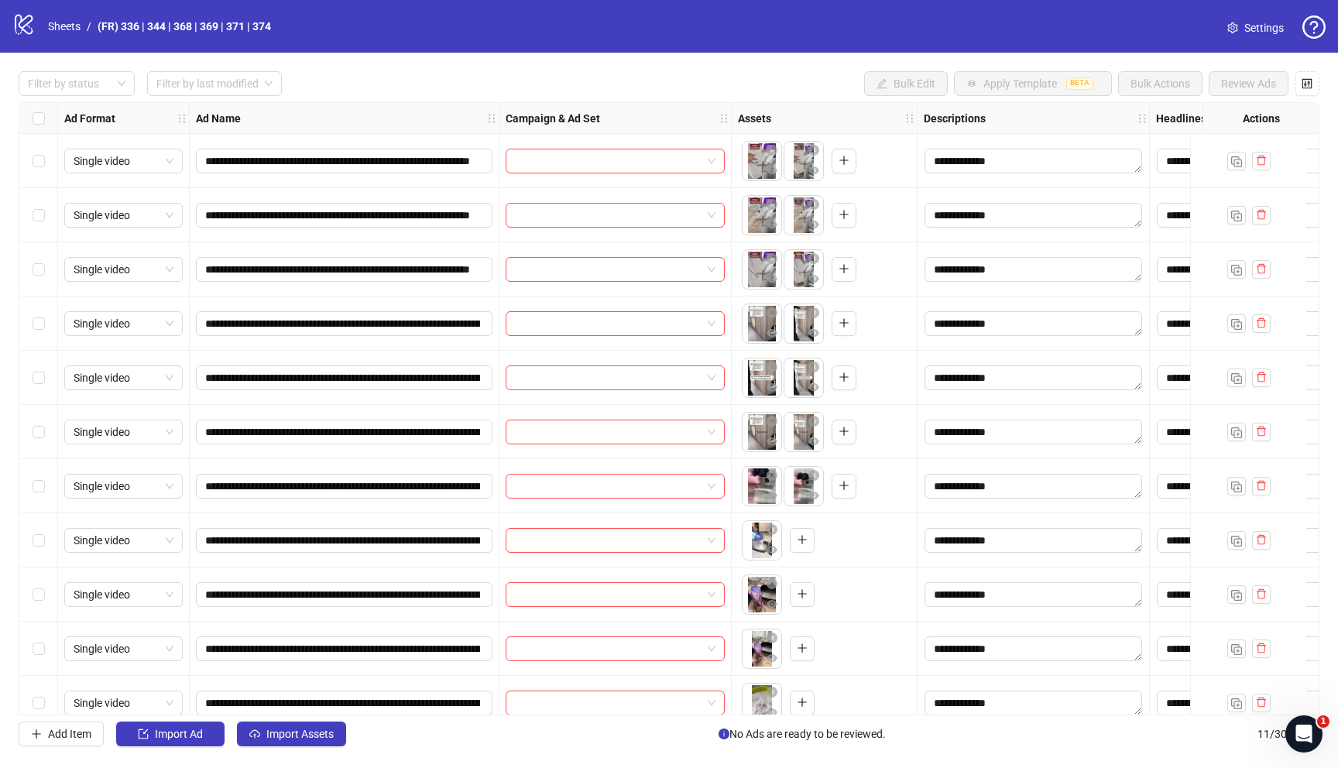
scroll to position [22, 0]
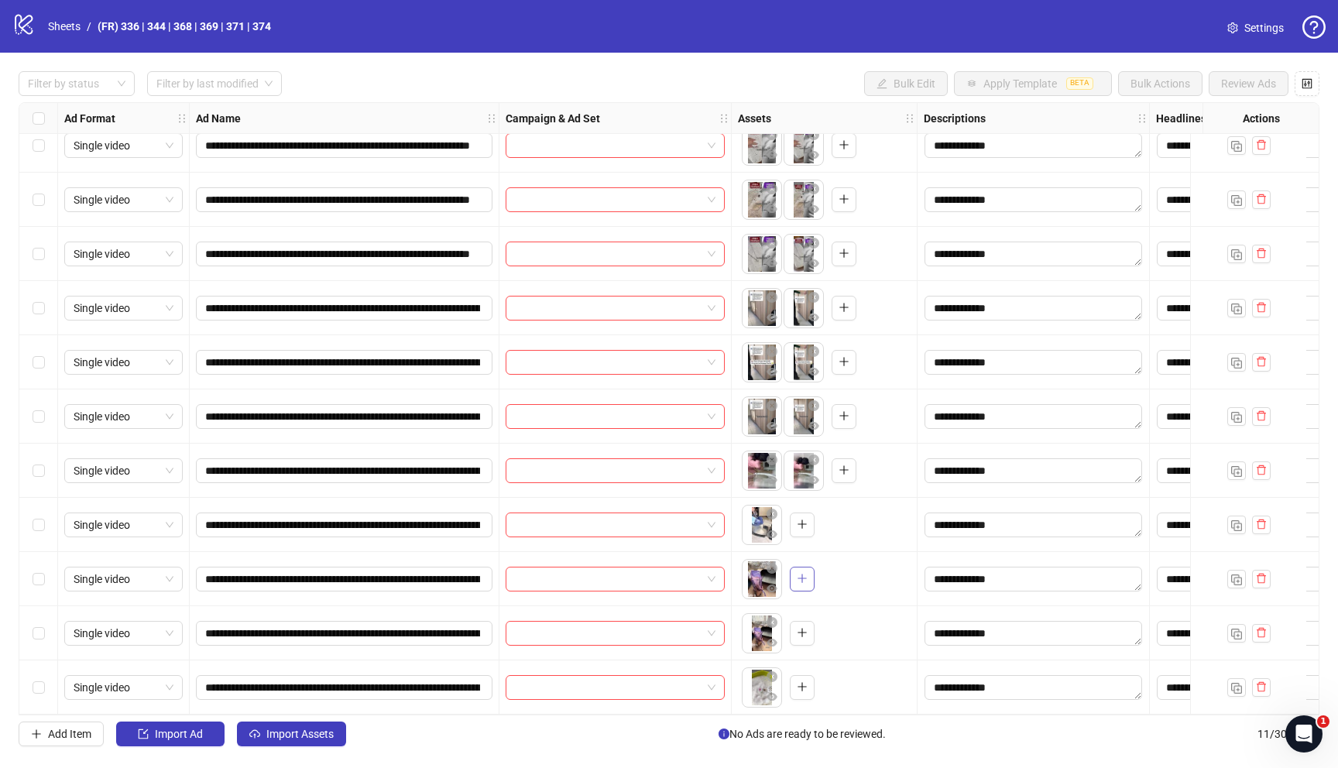
click at [805, 578] on span "button" at bounding box center [802, 578] width 11 height 12
click at [1229, 616] on icon "delete" at bounding box center [1261, 633] width 9 height 10
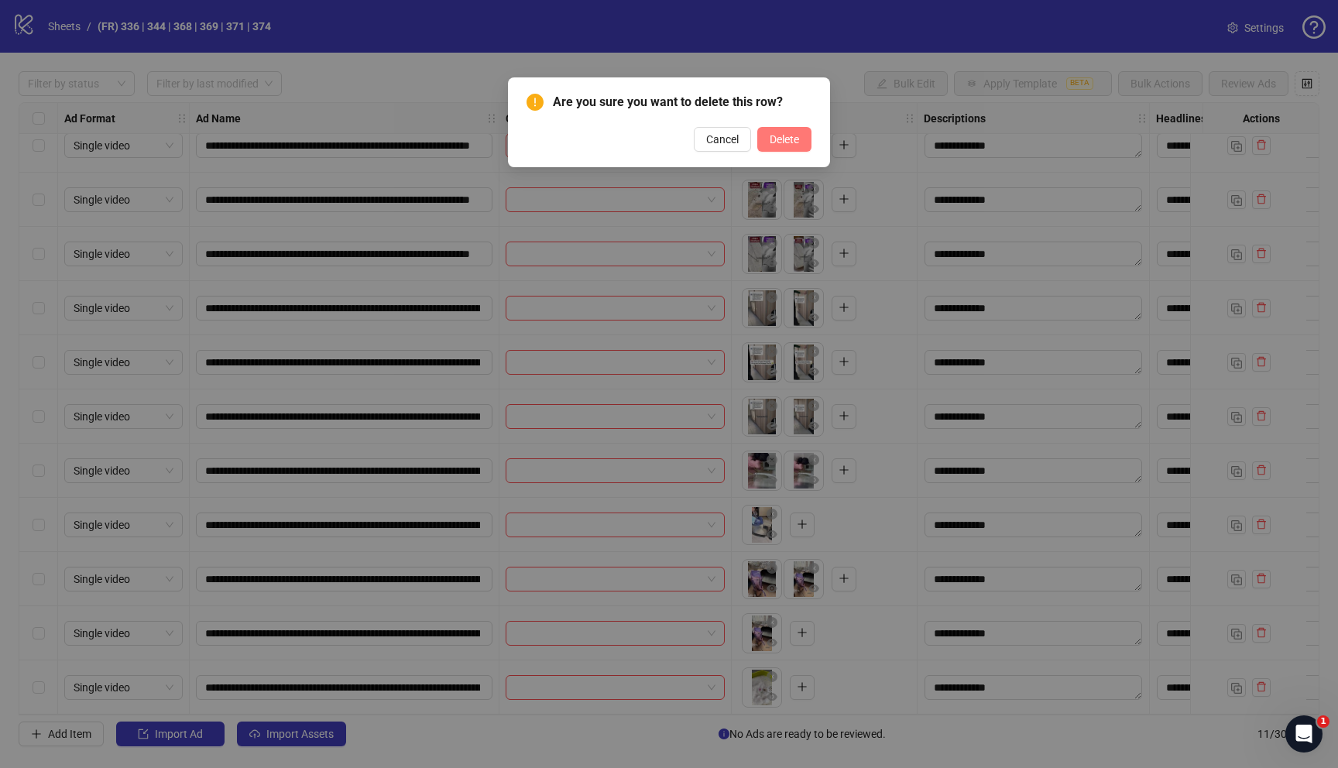
click at [795, 140] on span "Delete" at bounding box center [784, 139] width 29 height 12
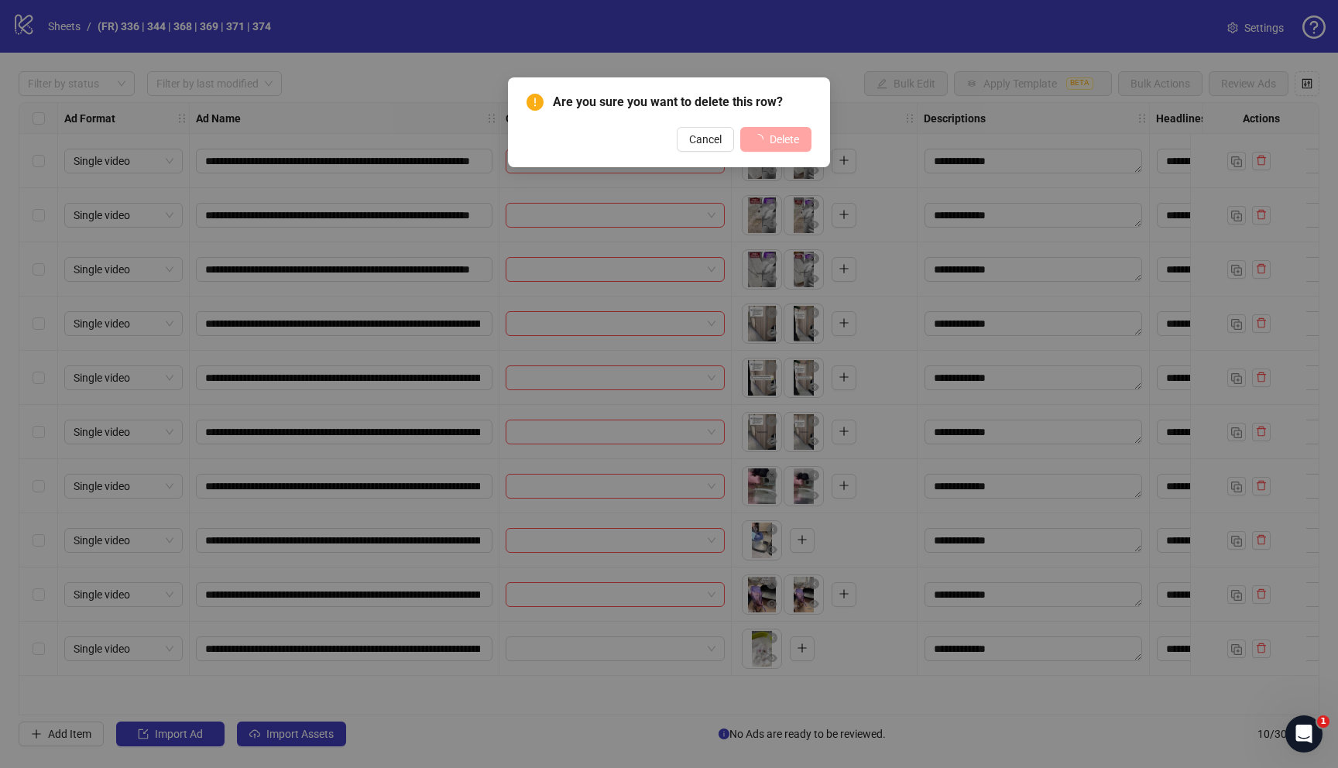
scroll to position [0, 0]
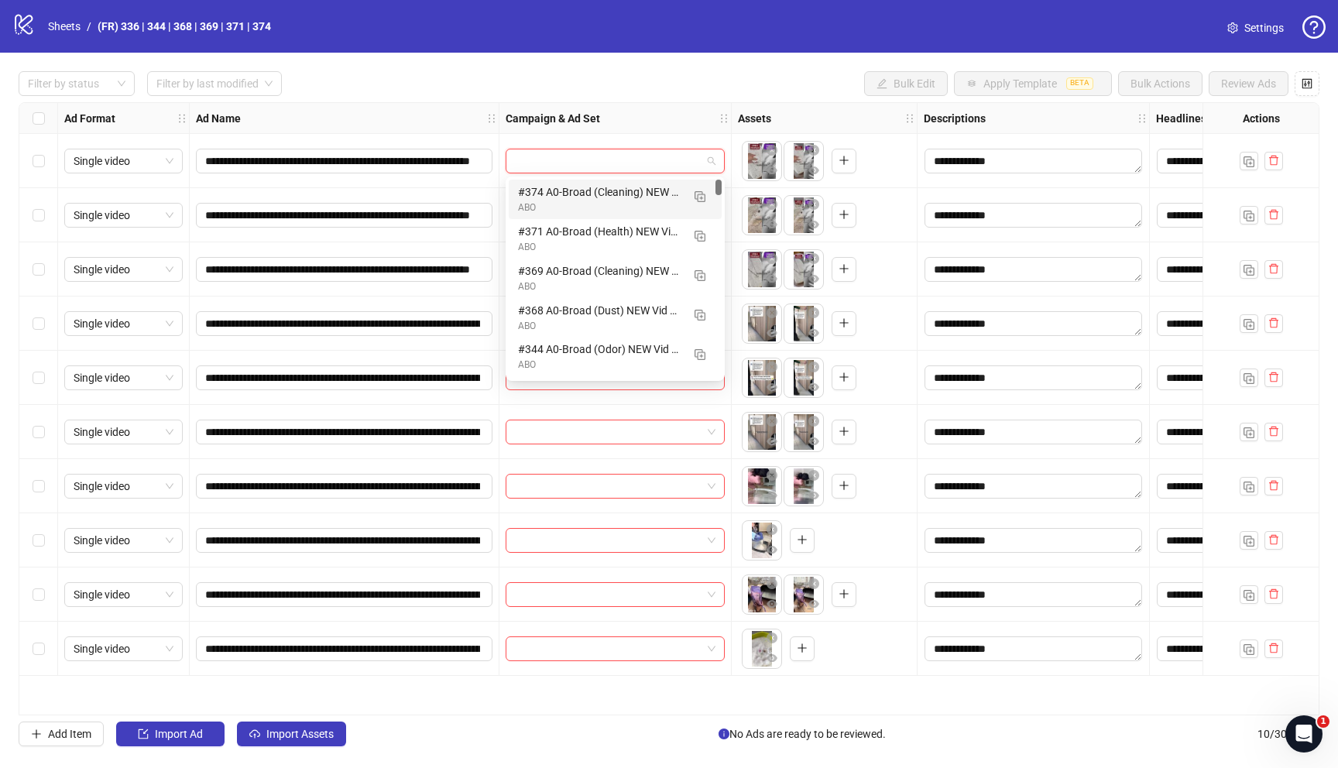
click at [635, 168] on input "search" at bounding box center [608, 160] width 187 height 23
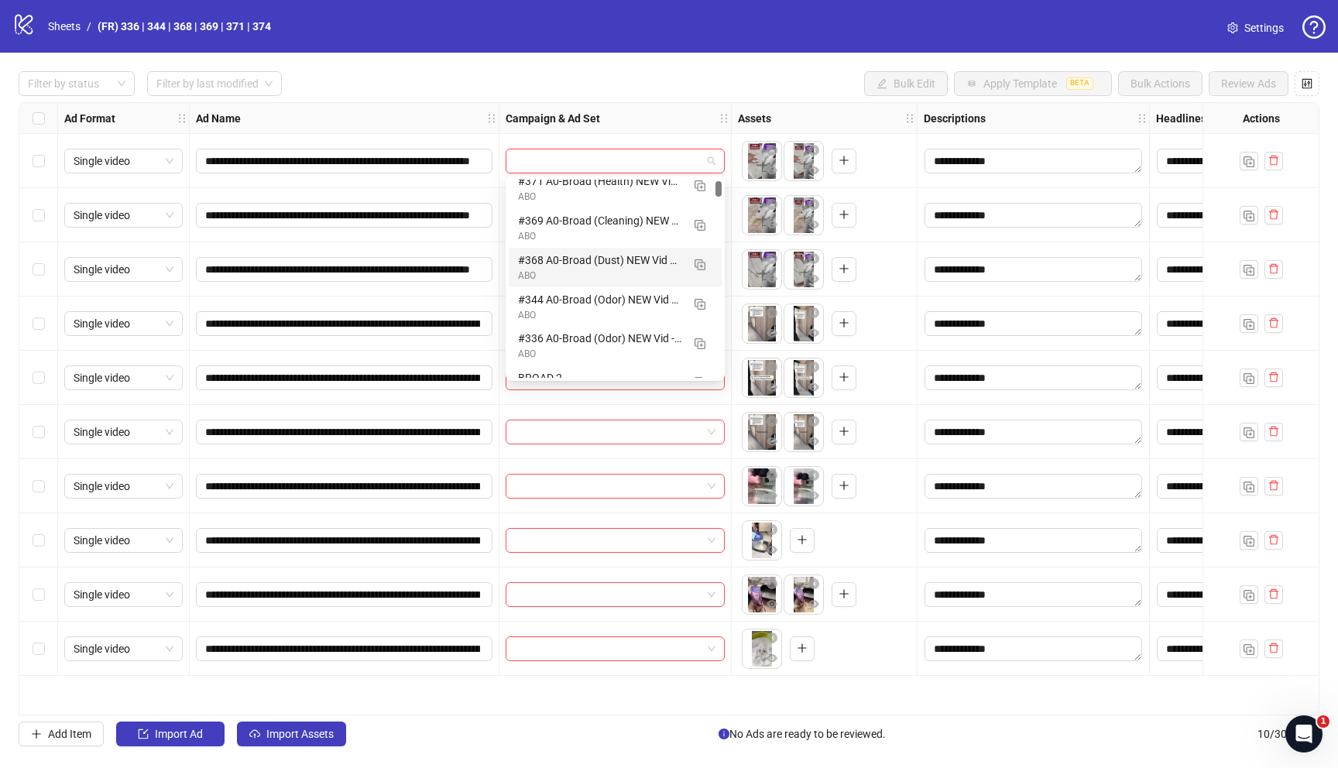
scroll to position [60, 0]
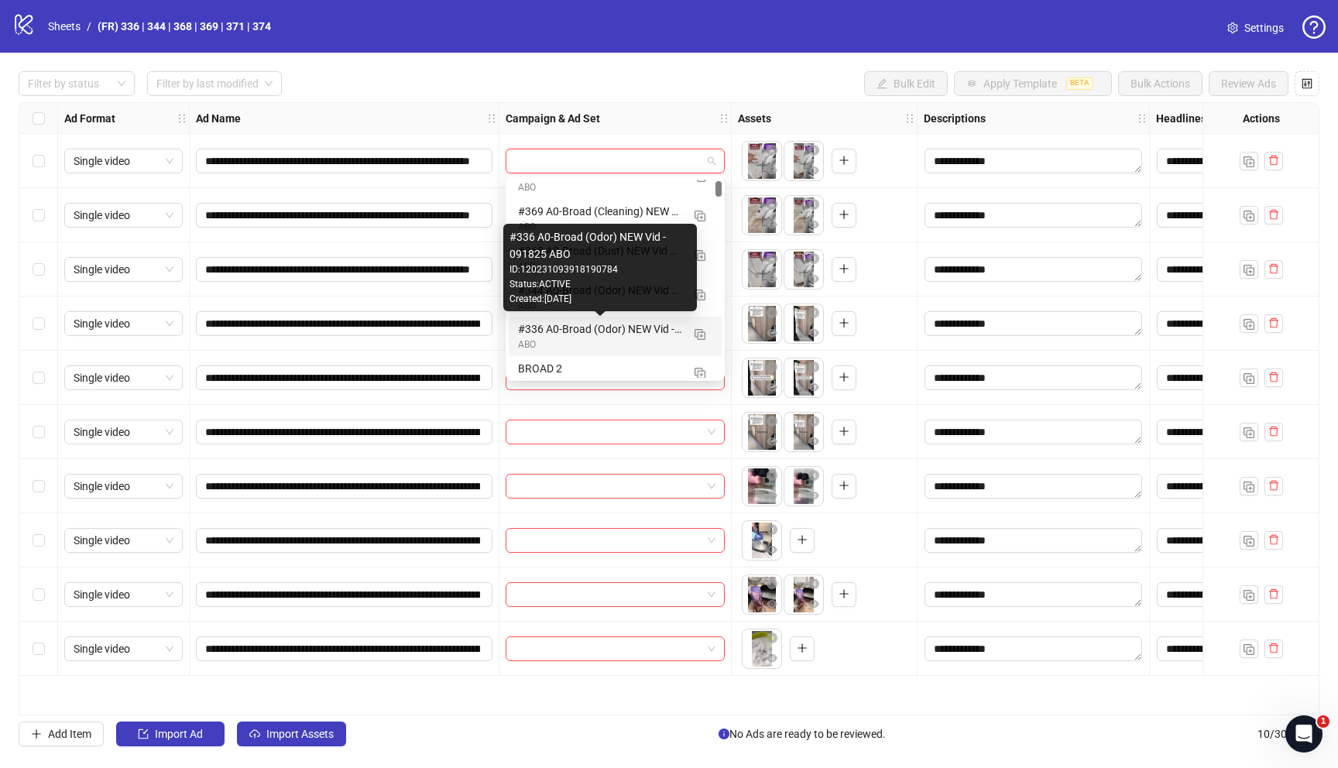
click at [598, 327] on div "#336 A0-Broad (Odor) NEW Vid - 091825 ABO" at bounding box center [599, 329] width 163 height 17
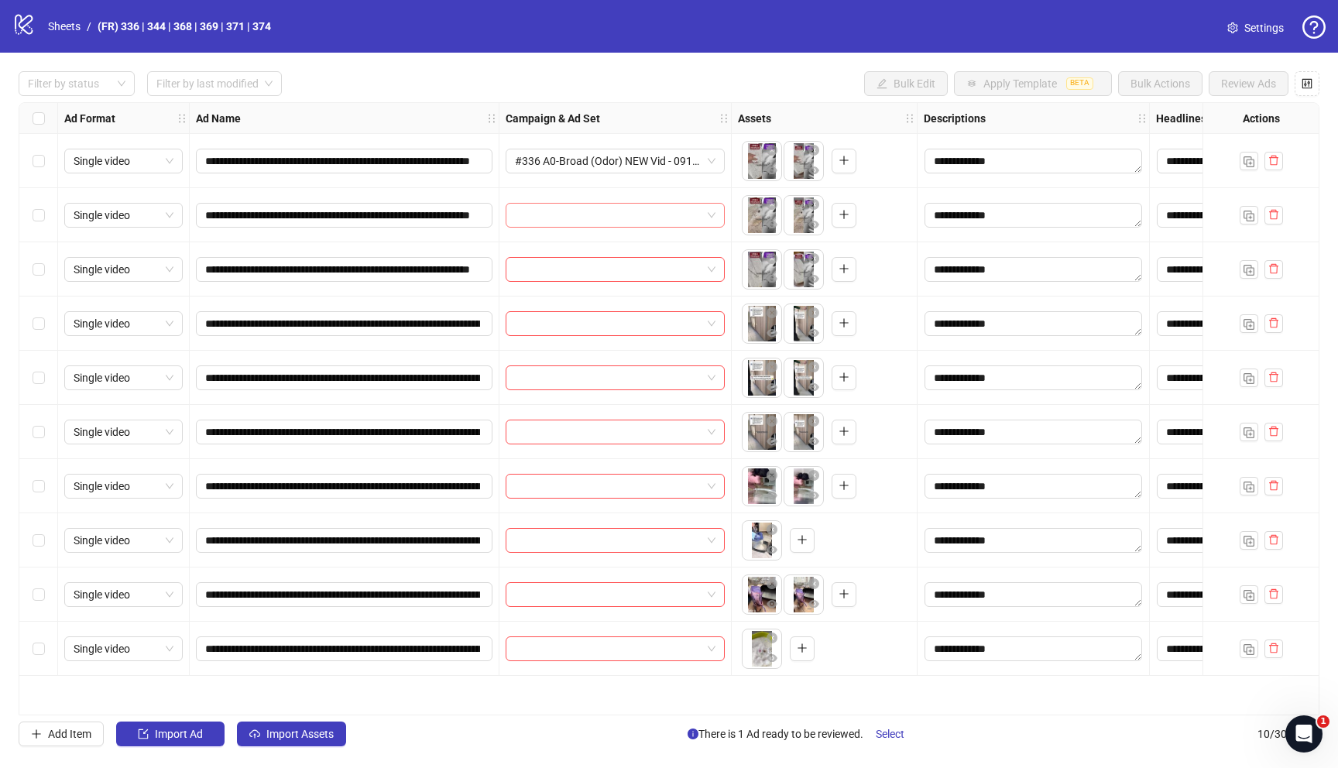
click at [616, 218] on input "search" at bounding box center [608, 215] width 187 height 23
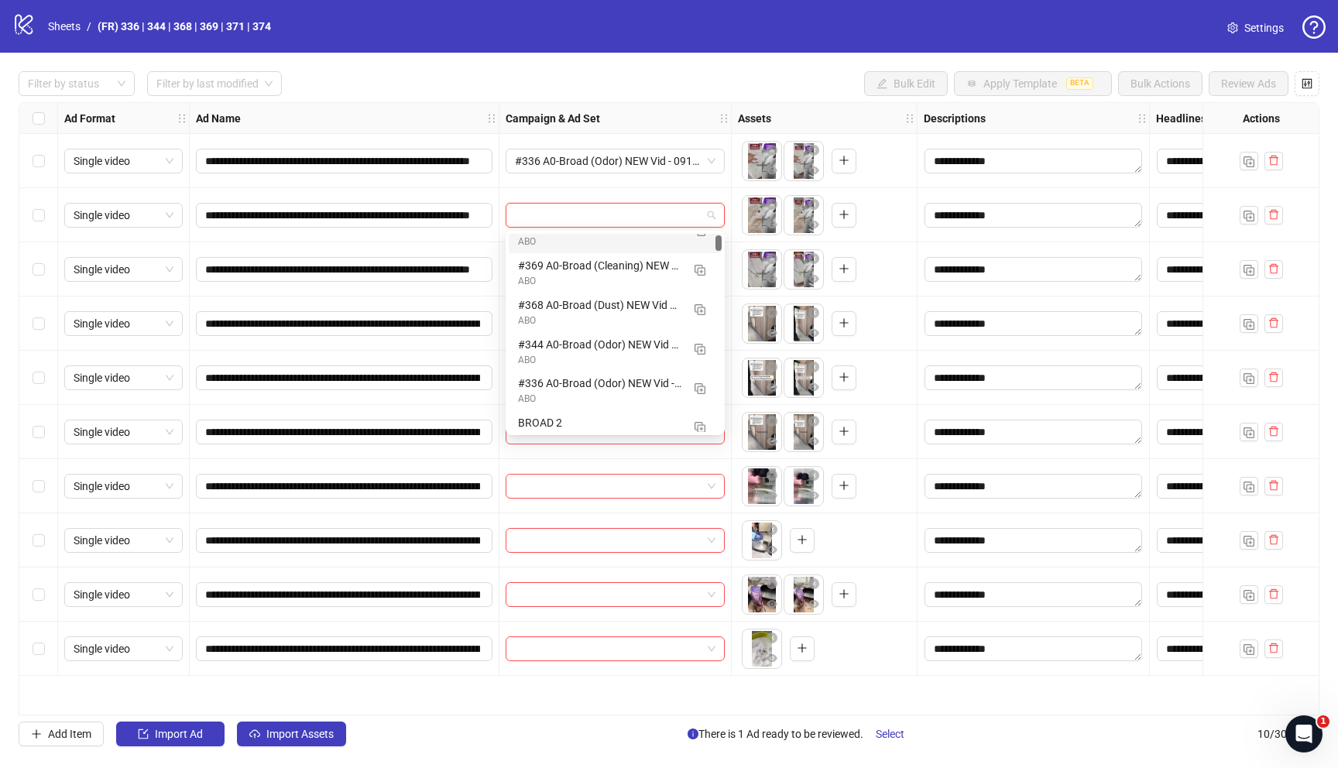
scroll to position [72, 0]
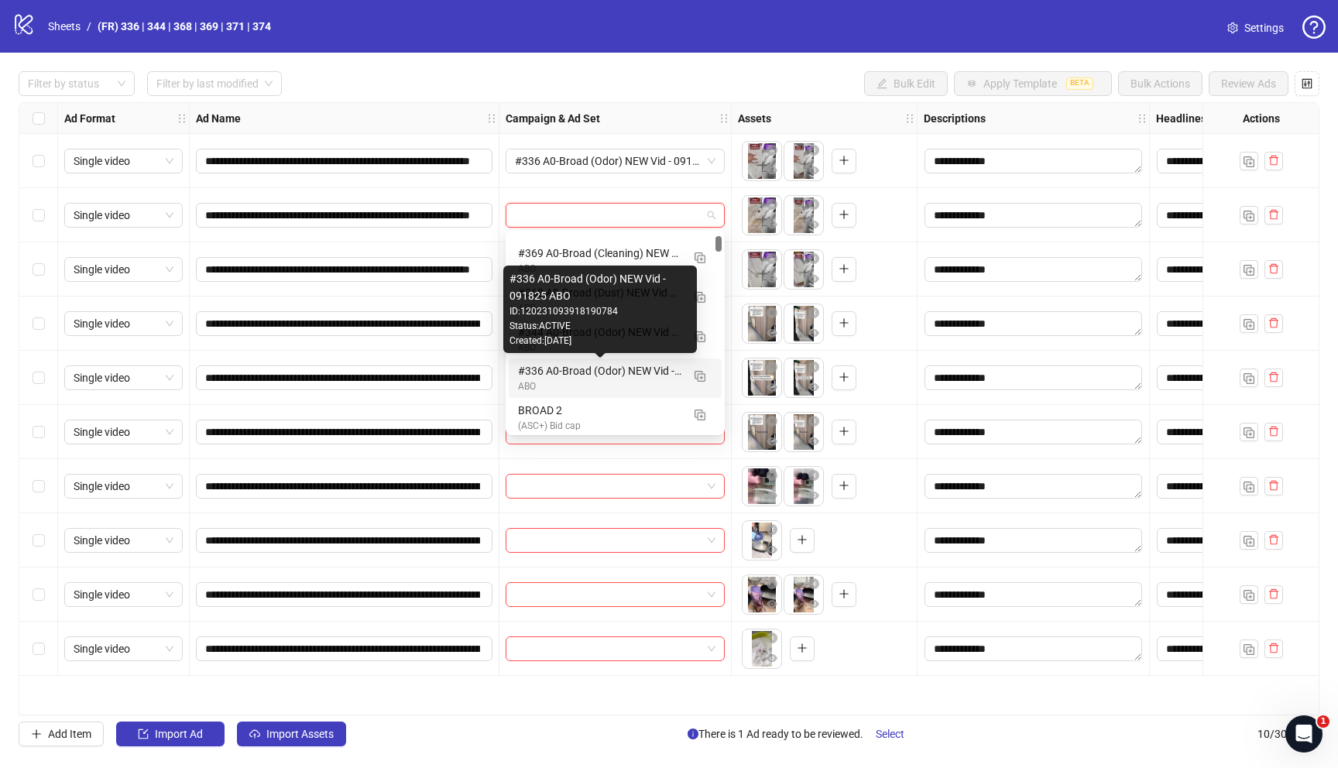
click at [577, 368] on div "#336 A0-Broad (Odor) NEW Vid - 091825 ABO" at bounding box center [599, 370] width 163 height 17
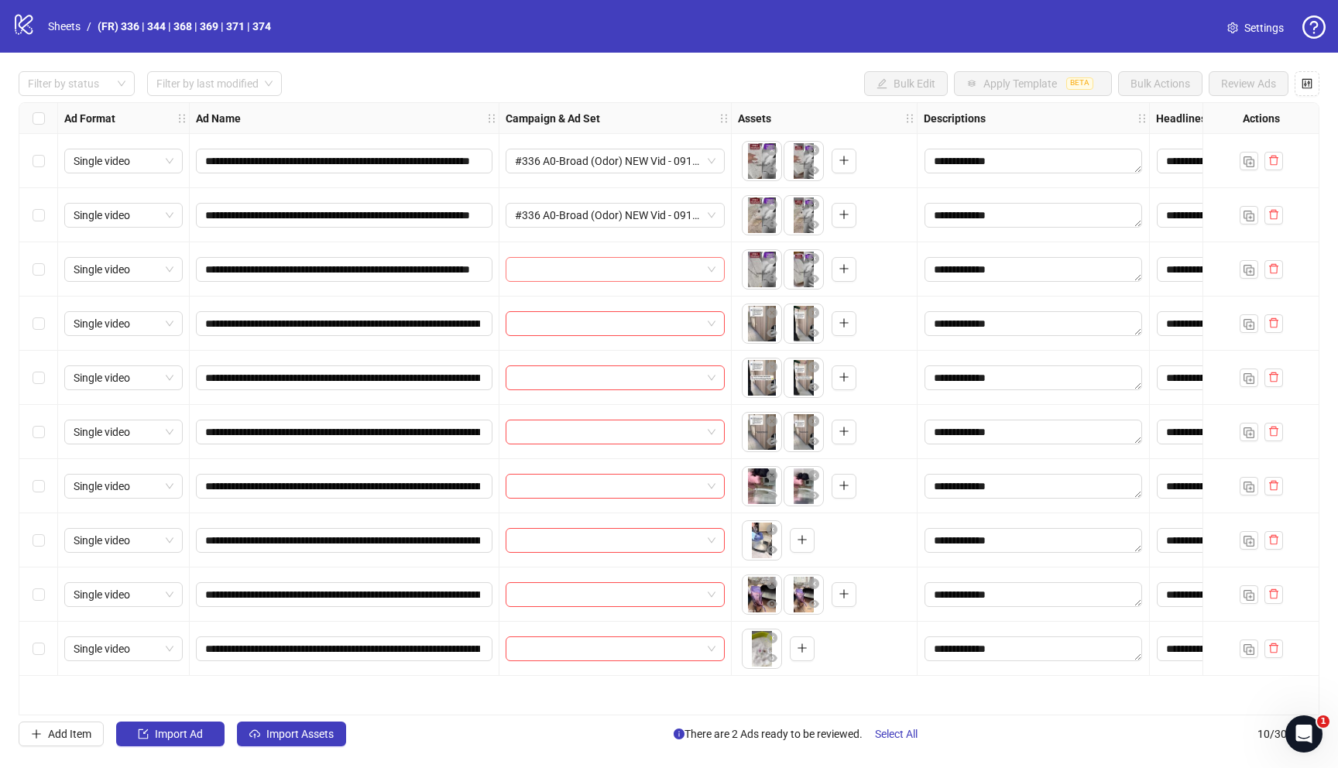
click at [593, 272] on input "search" at bounding box center [608, 269] width 187 height 23
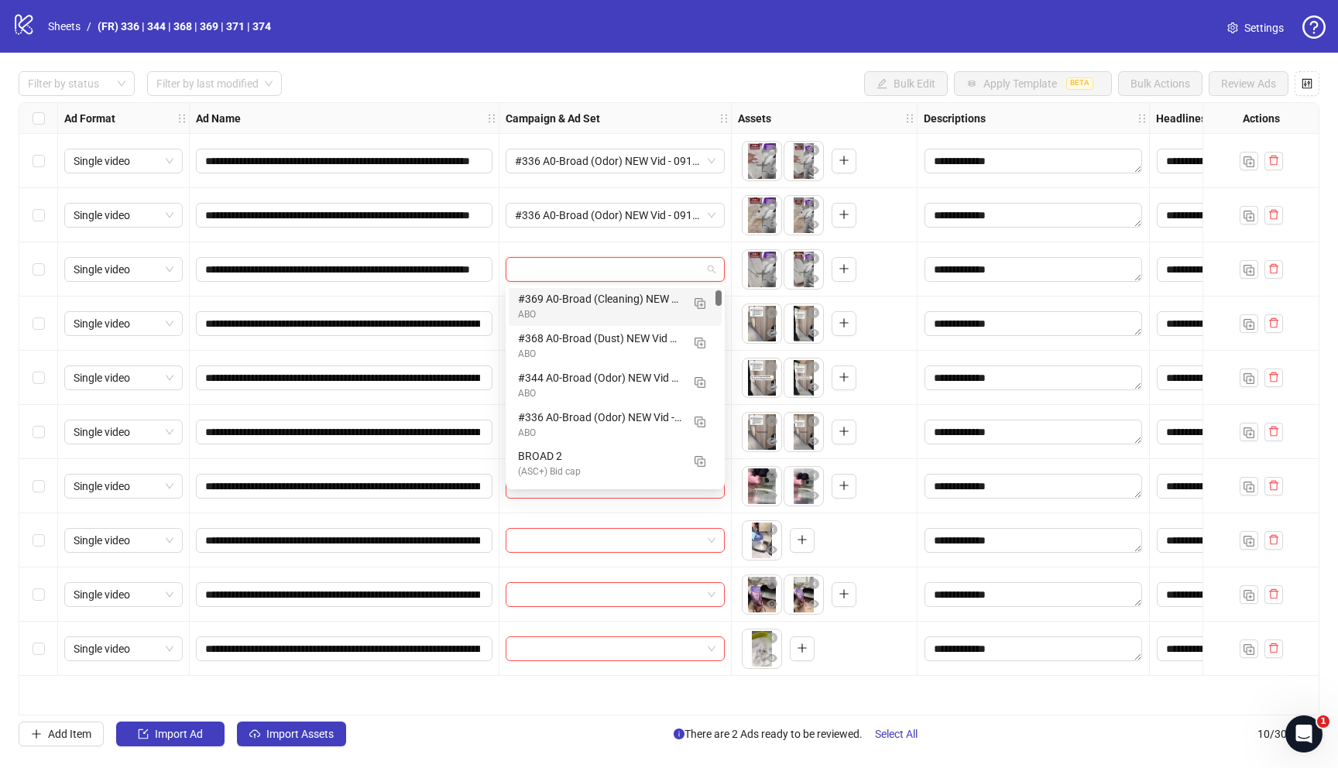
scroll to position [92, 0]
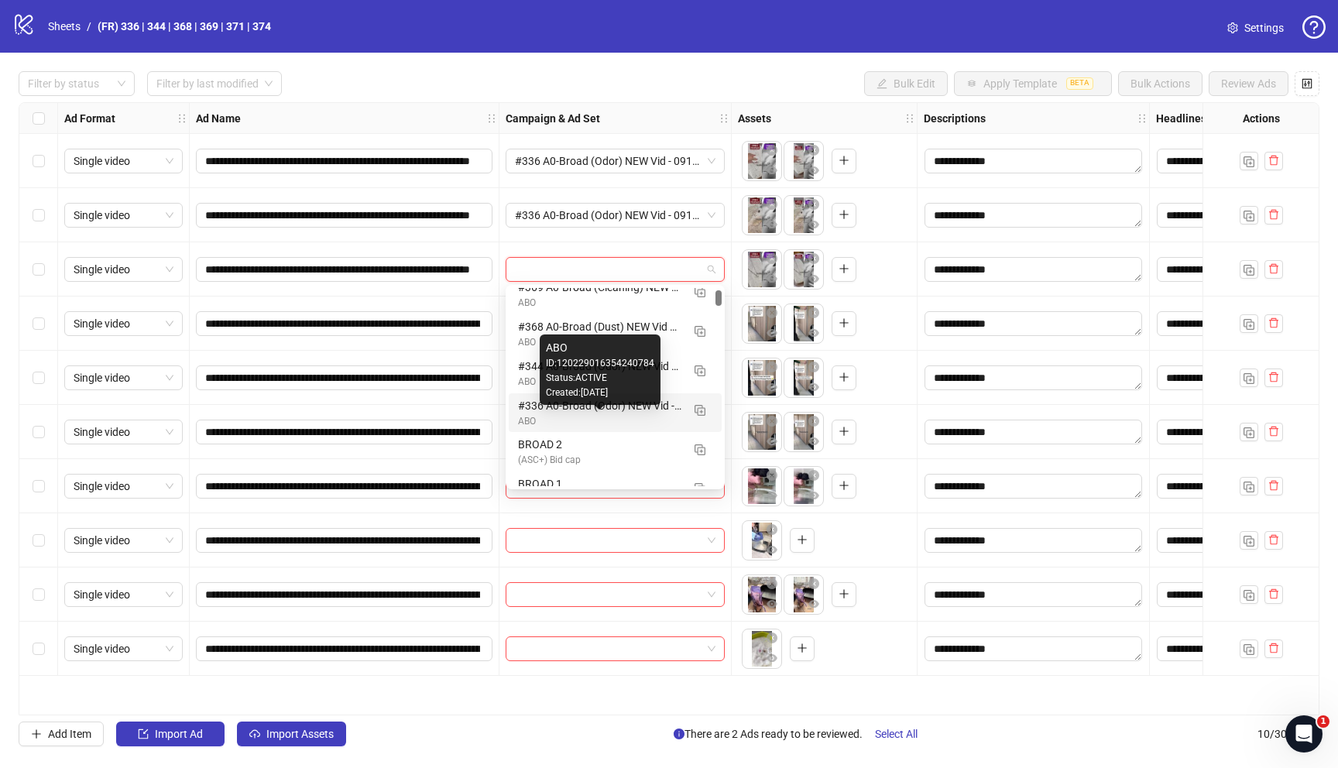
click at [562, 412] on div "#336 A0-Broad (Odor) NEW Vid - 091825 ABO" at bounding box center [599, 405] width 163 height 17
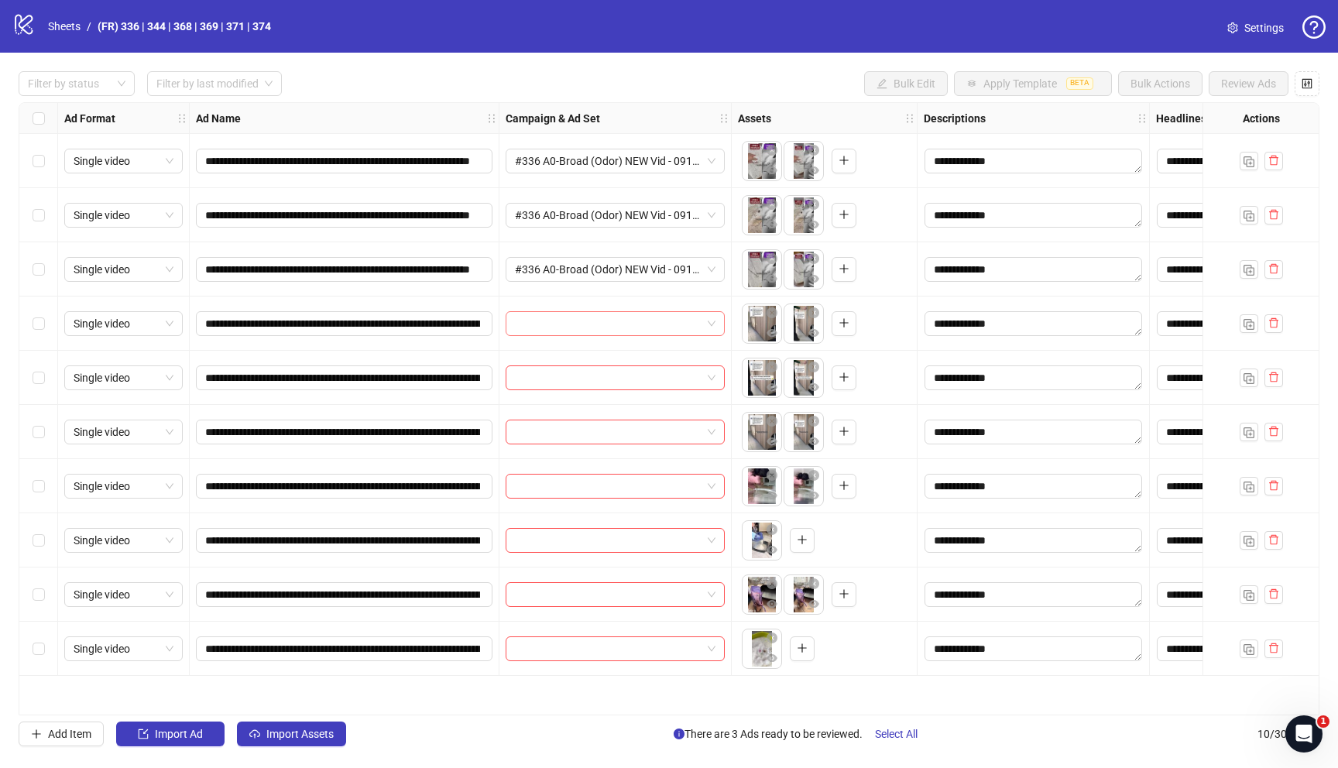
click at [578, 332] on input "search" at bounding box center [608, 323] width 187 height 23
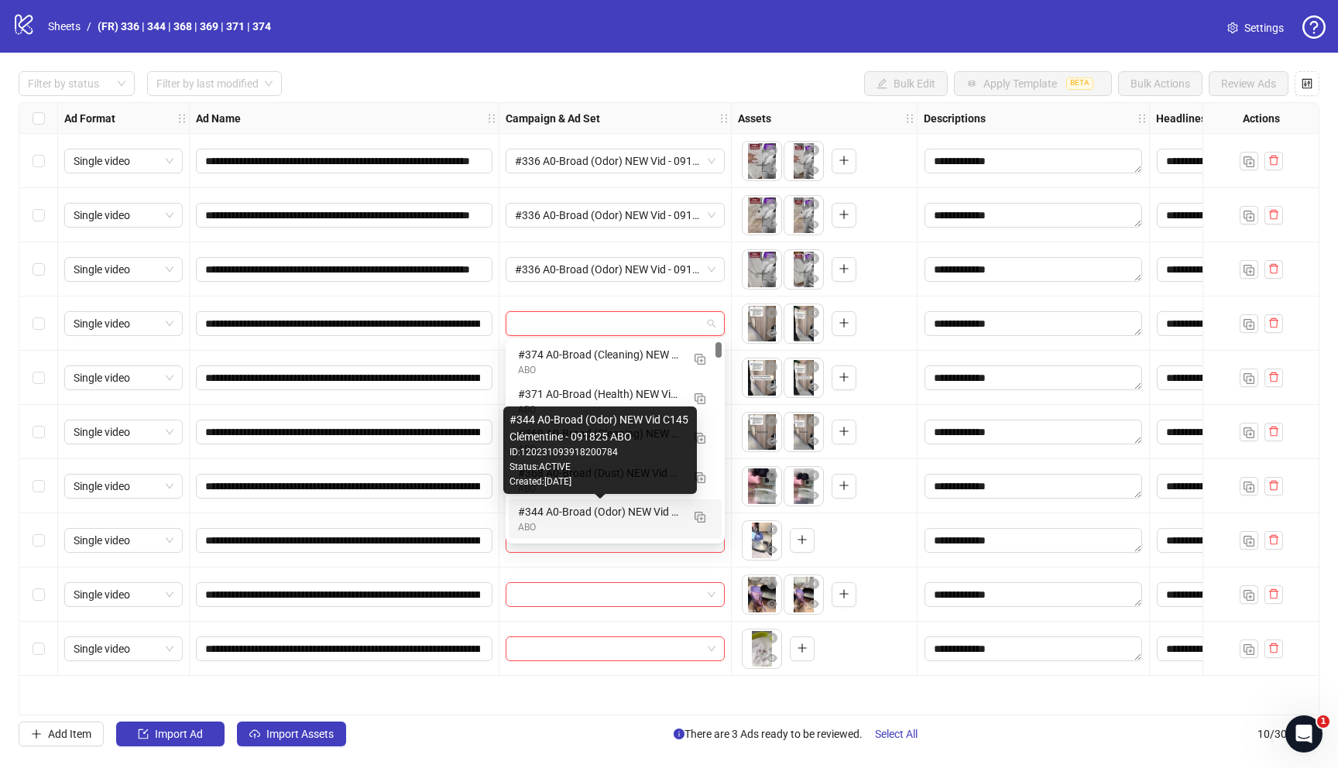
click at [559, 509] on div "#344 A0-Broad (Odor) NEW Vid C145 Clémentine - 091825 ABO" at bounding box center [599, 511] width 163 height 17
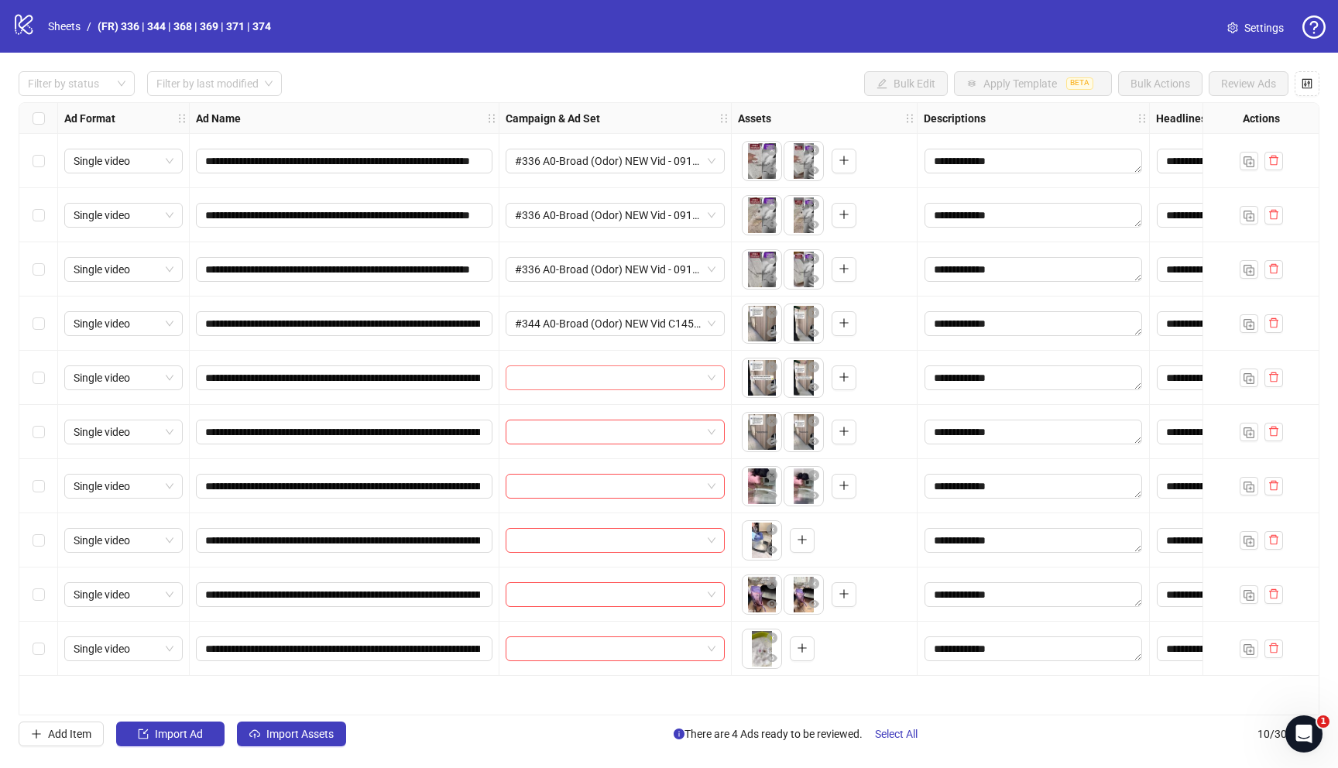
click at [575, 381] on input "search" at bounding box center [608, 377] width 187 height 23
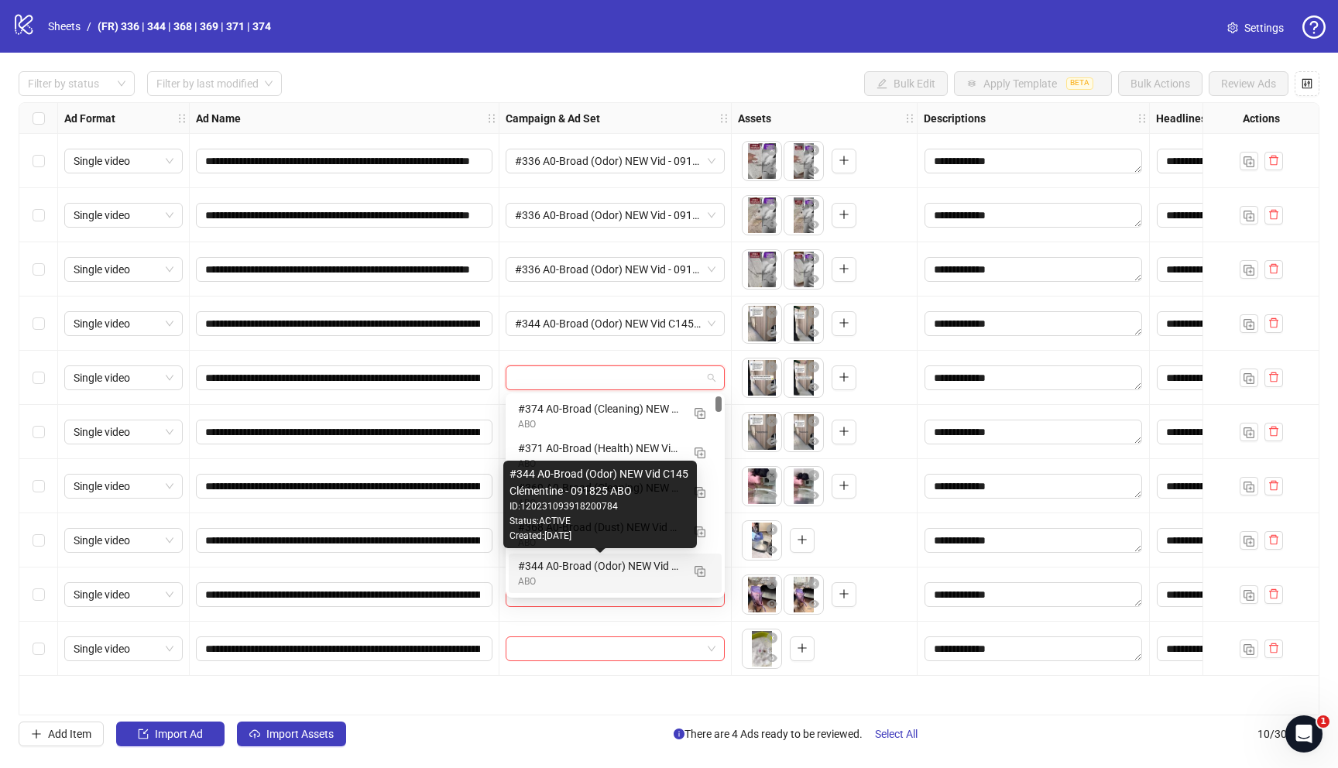
click at [557, 571] on div "#344 A0-Broad (Odor) NEW Vid C145 Clémentine - 091825 ABO" at bounding box center [599, 565] width 163 height 17
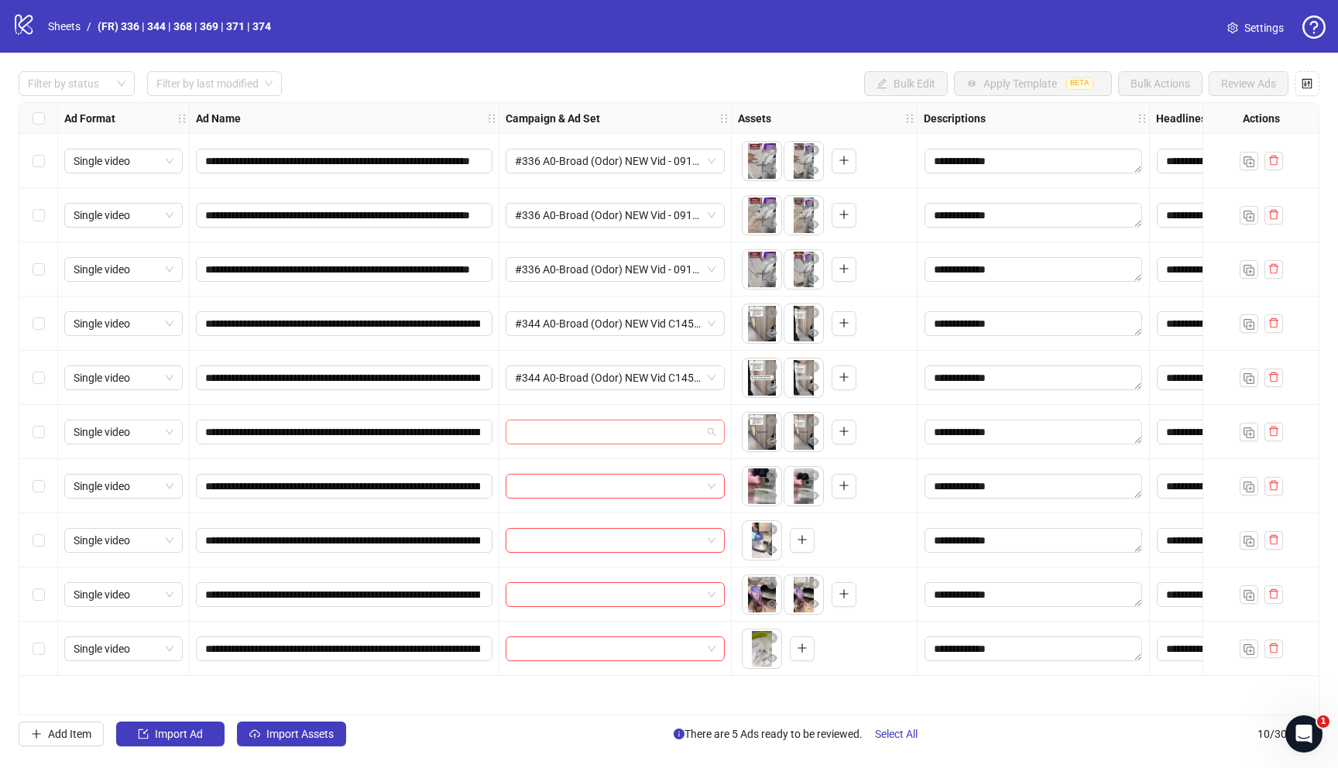
click at [578, 434] on input "search" at bounding box center [608, 431] width 187 height 23
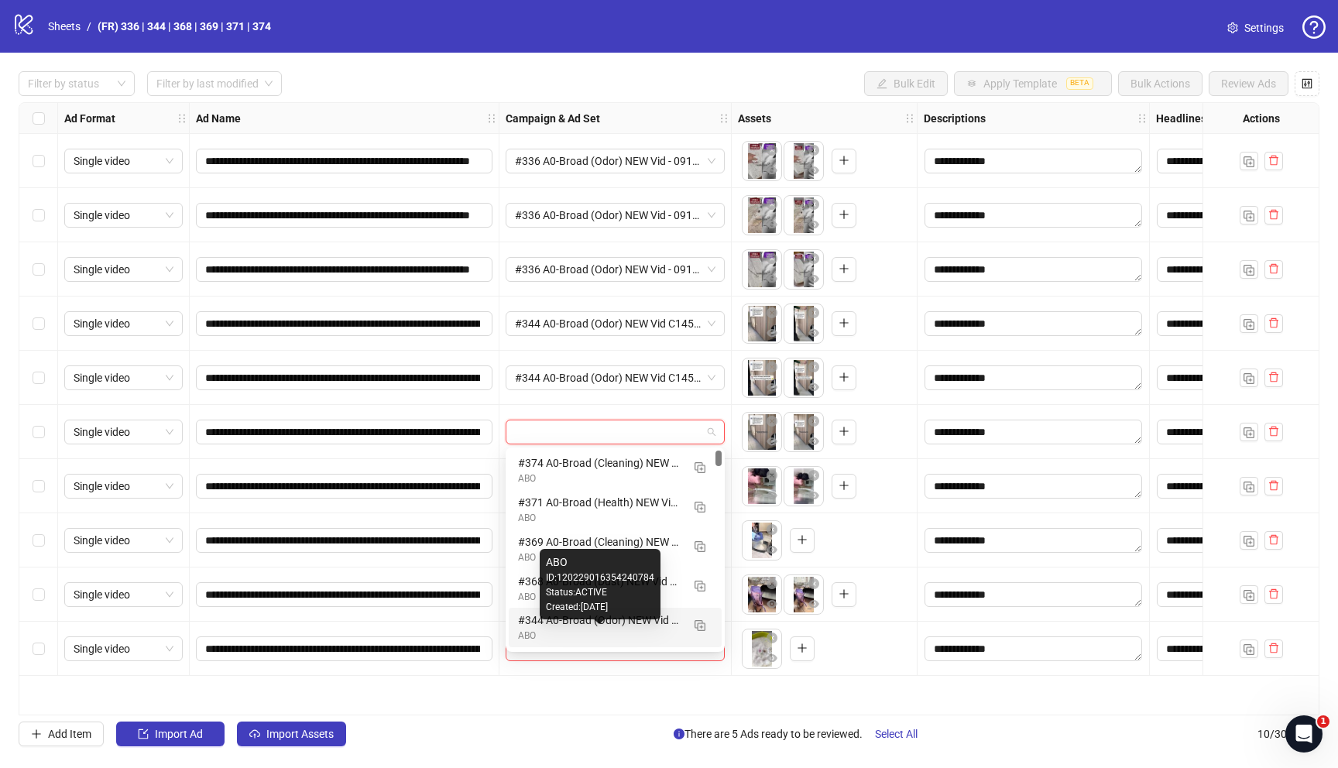
click at [550, 616] on div "ABO" at bounding box center [599, 636] width 163 height 15
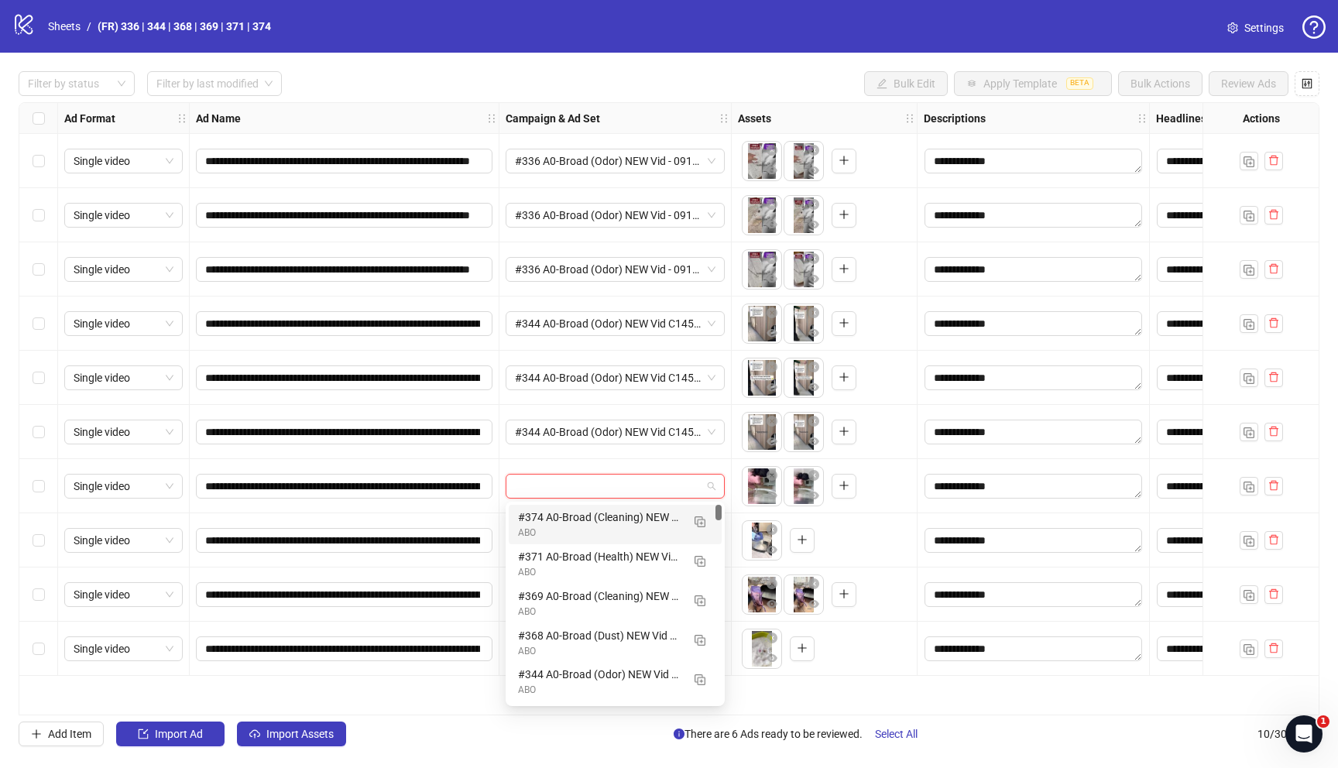
click at [610, 482] on input "search" at bounding box center [608, 486] width 187 height 23
click at [596, 603] on div "#369 A0-Broad (Cleaning) NEW Vid @melll.clb - 091825 ABO" at bounding box center [599, 596] width 163 height 17
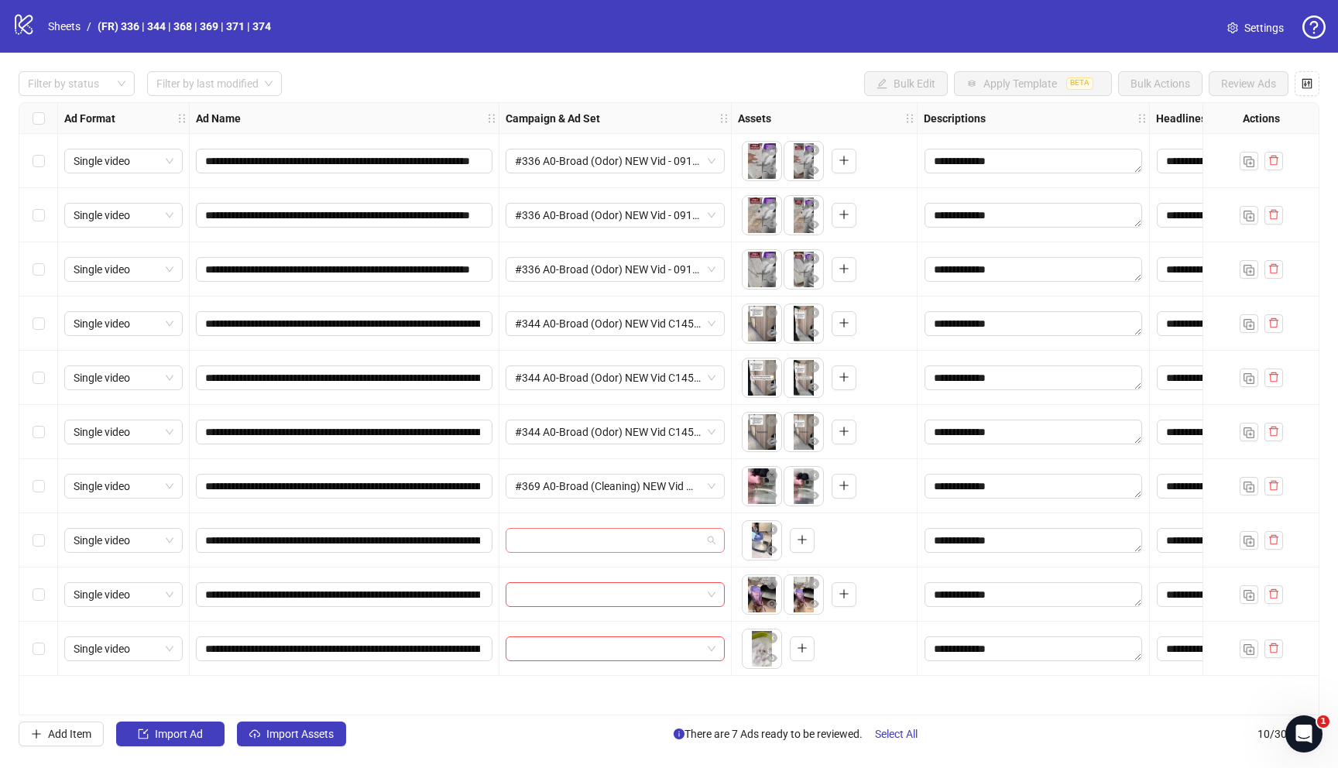
click at [576, 543] on input "search" at bounding box center [608, 540] width 187 height 23
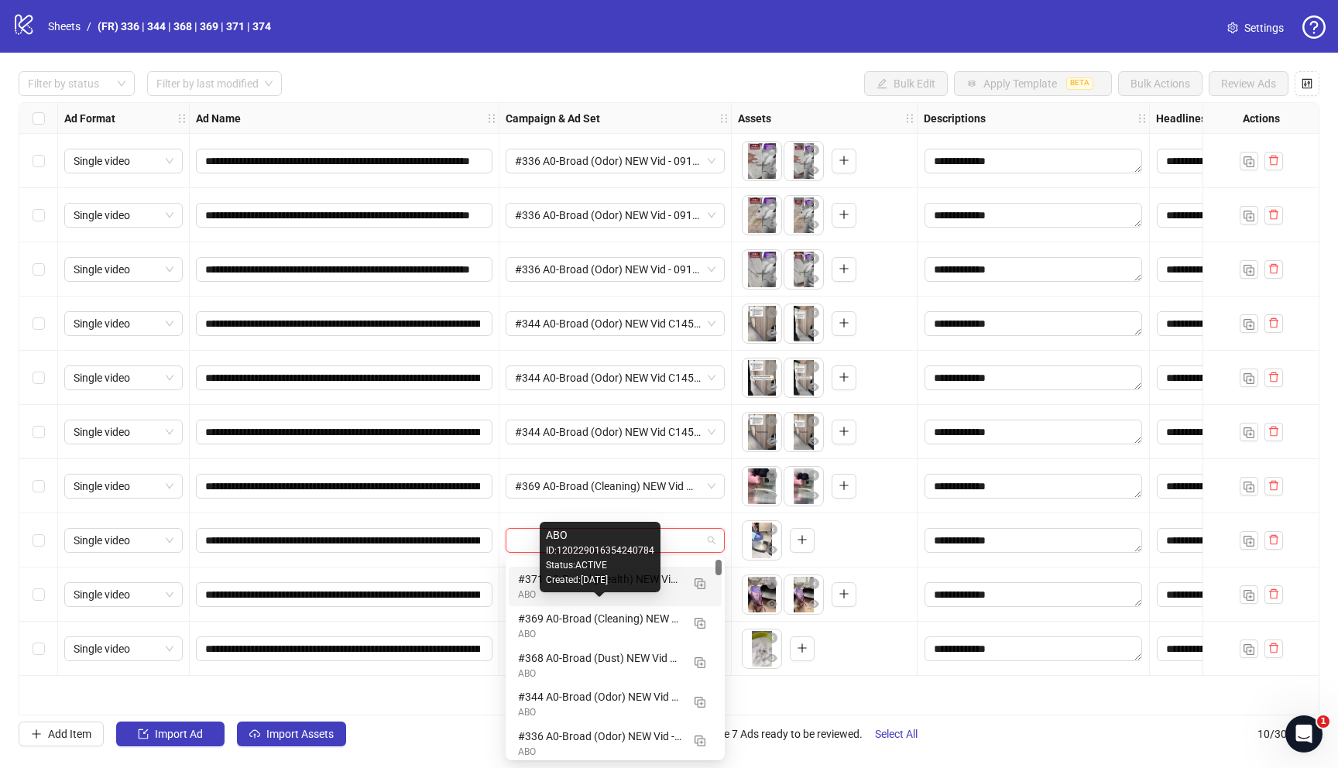
scroll to position [35, 0]
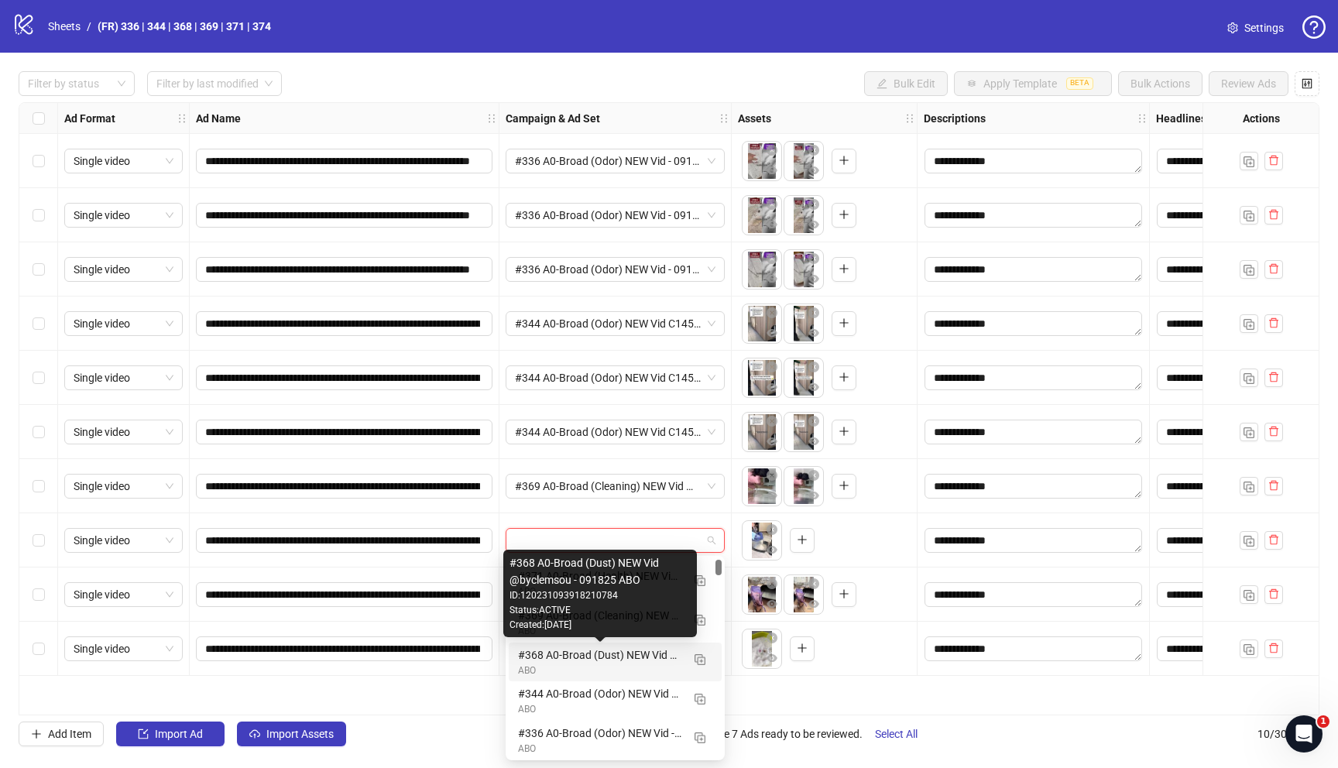
click at [577, 616] on div "#368 A0-Broad (Dust) NEW Vid @byclemsou - 091825 ABO" at bounding box center [599, 655] width 163 height 17
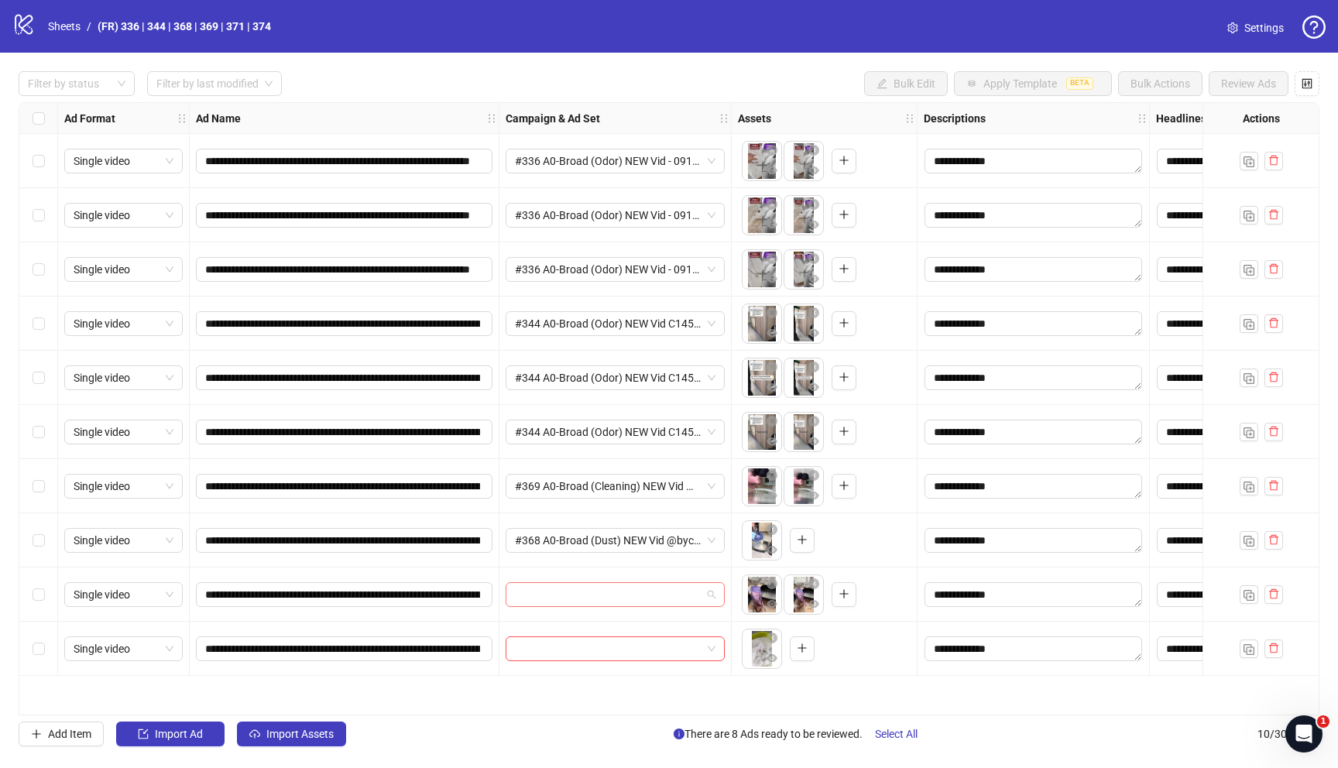
click at [592, 593] on input "search" at bounding box center [608, 594] width 187 height 23
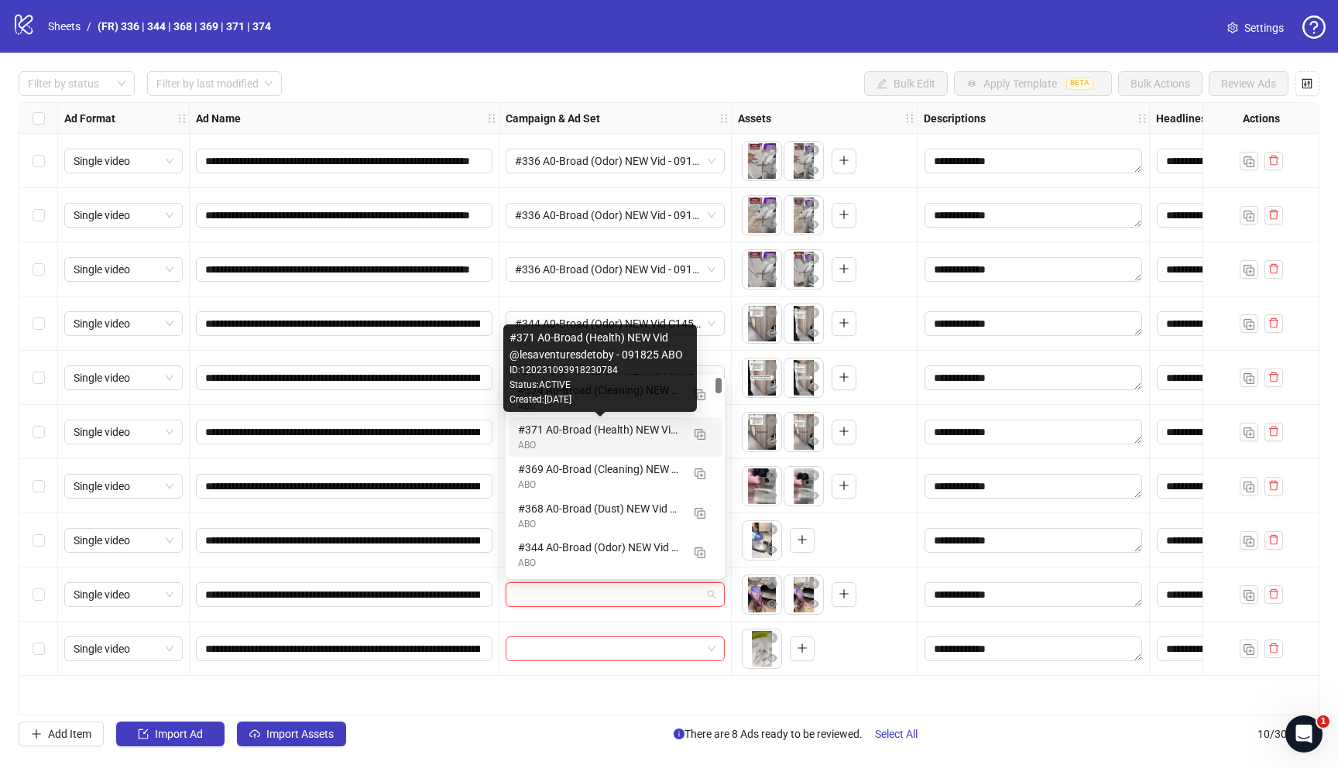
click at [524, 433] on div "#371 A0-Broad (Health) NEW Vid @lesaventuresdetoby - 091825 ABO" at bounding box center [599, 429] width 163 height 17
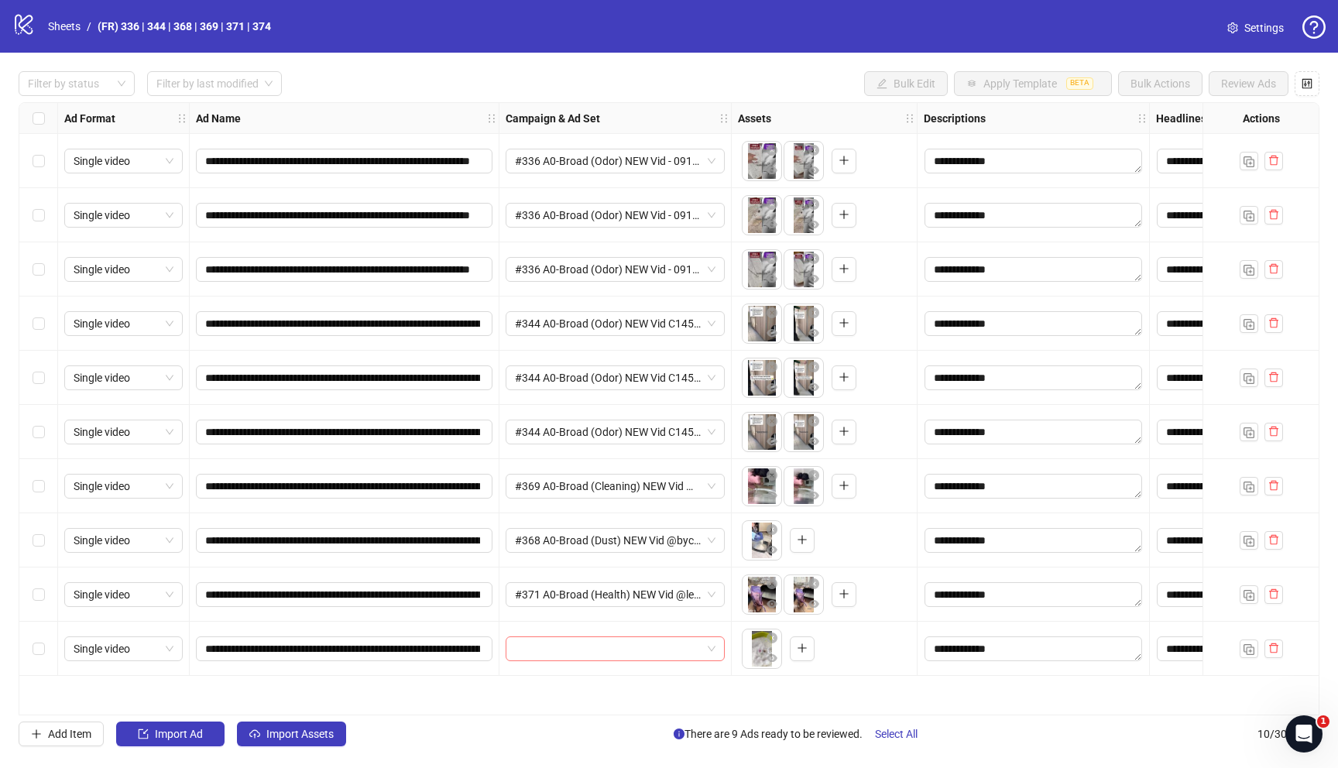
click at [546, 616] on input "search" at bounding box center [608, 648] width 187 height 23
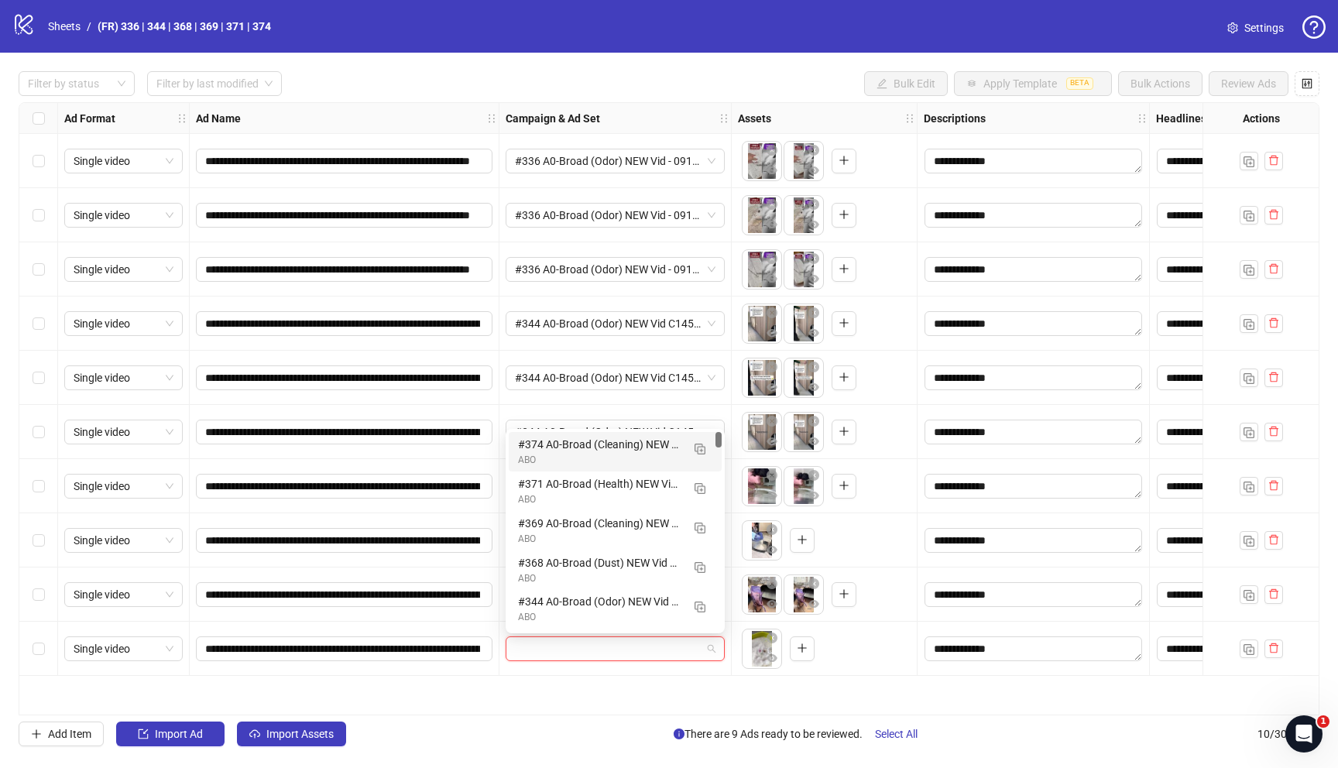
click at [585, 445] on div "#374 A0-Broad (Cleaning) NEW Vid @clazouz - 091825 ABO" at bounding box center [599, 444] width 163 height 17
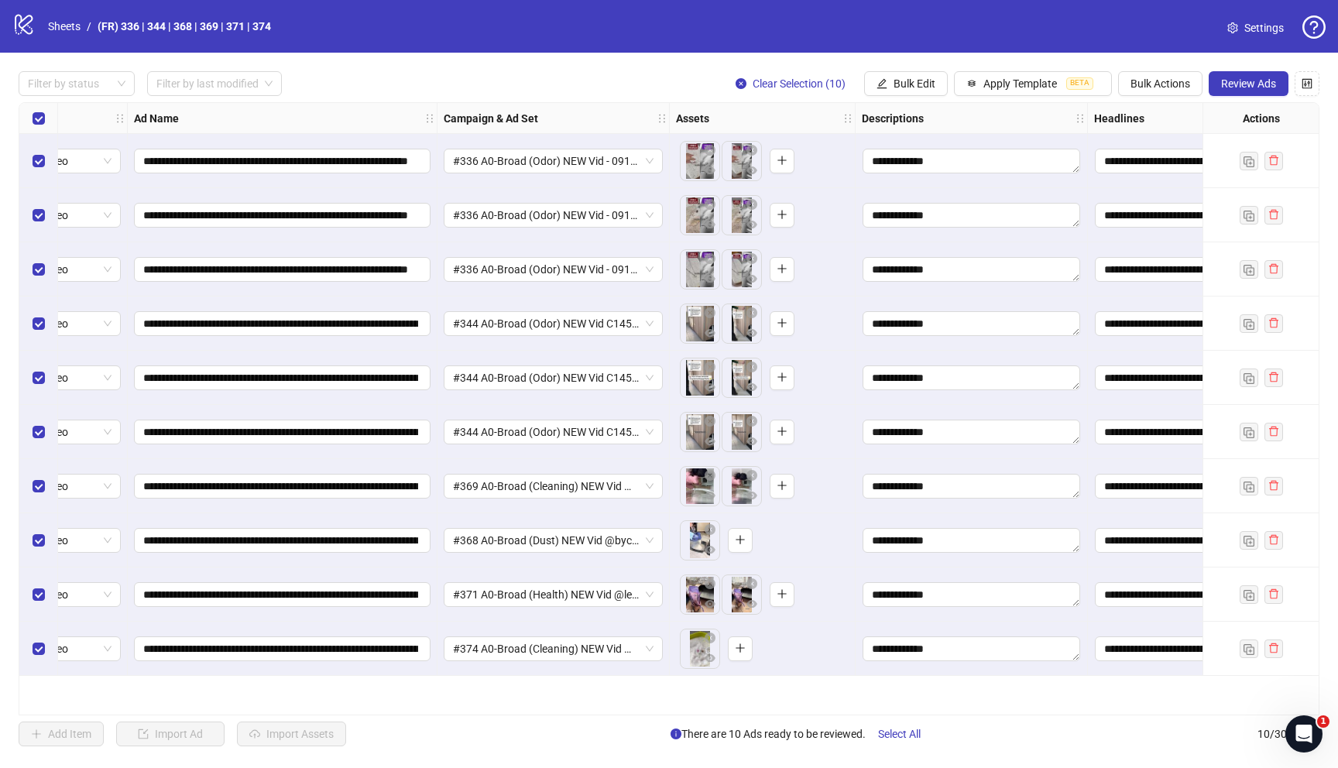
scroll to position [0, 0]
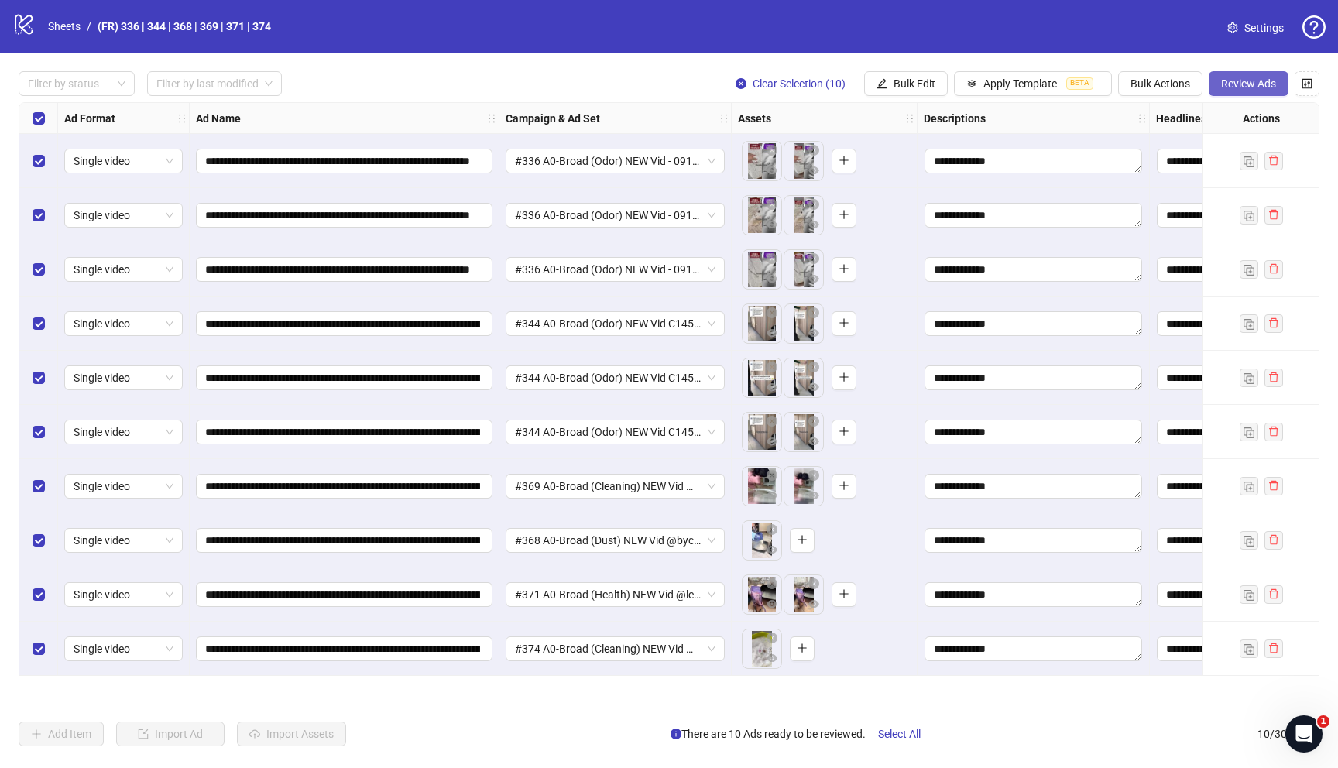
click at [1229, 82] on span "Review Ads" at bounding box center [1248, 83] width 55 height 12
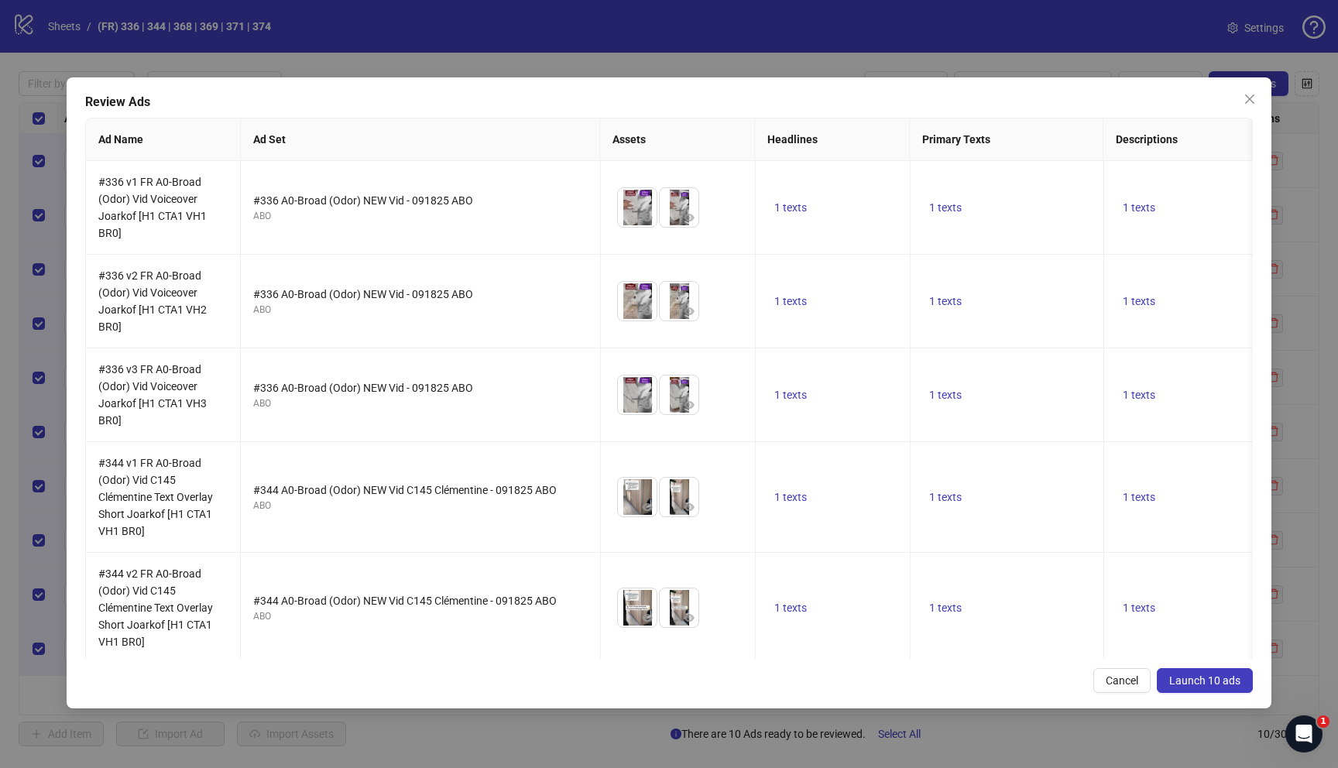
click at [1178, 616] on span "Launch 10 ads" at bounding box center [1204, 680] width 71 height 12
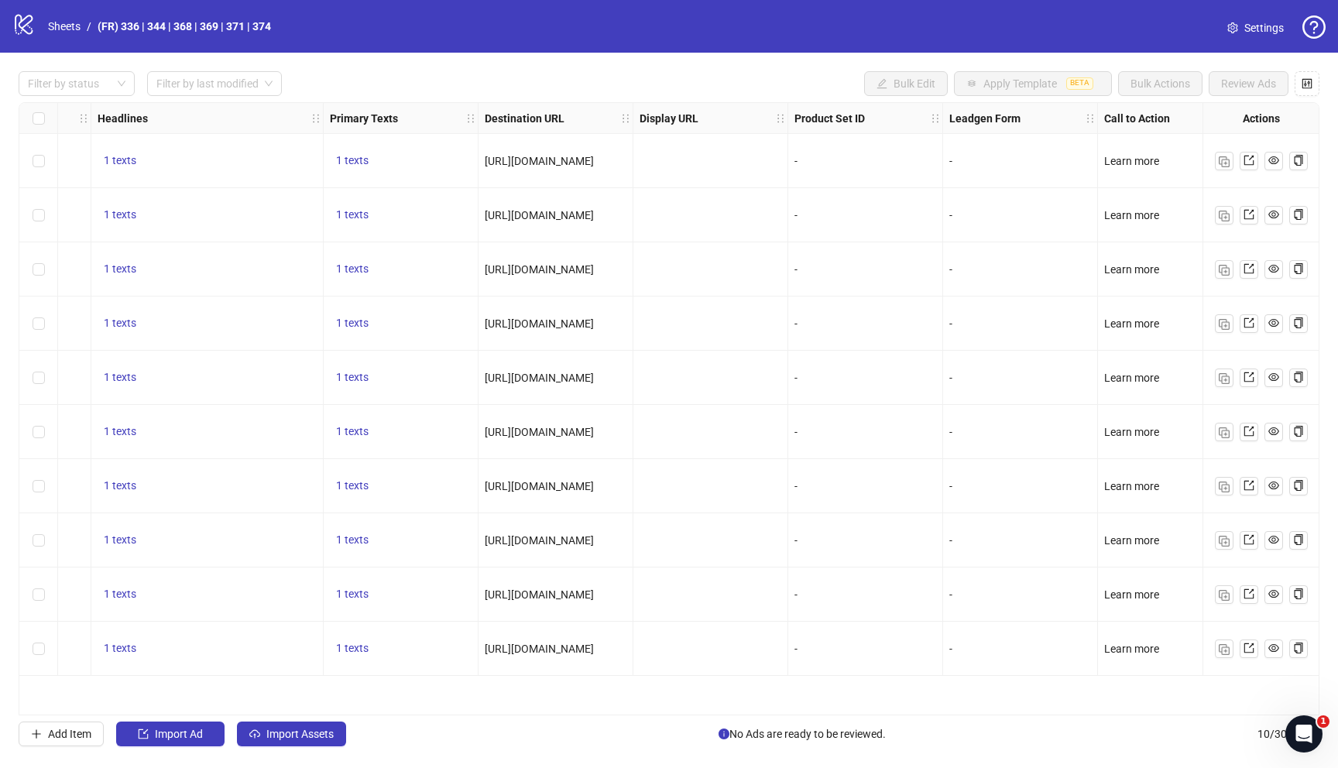
scroll to position [0, 975]
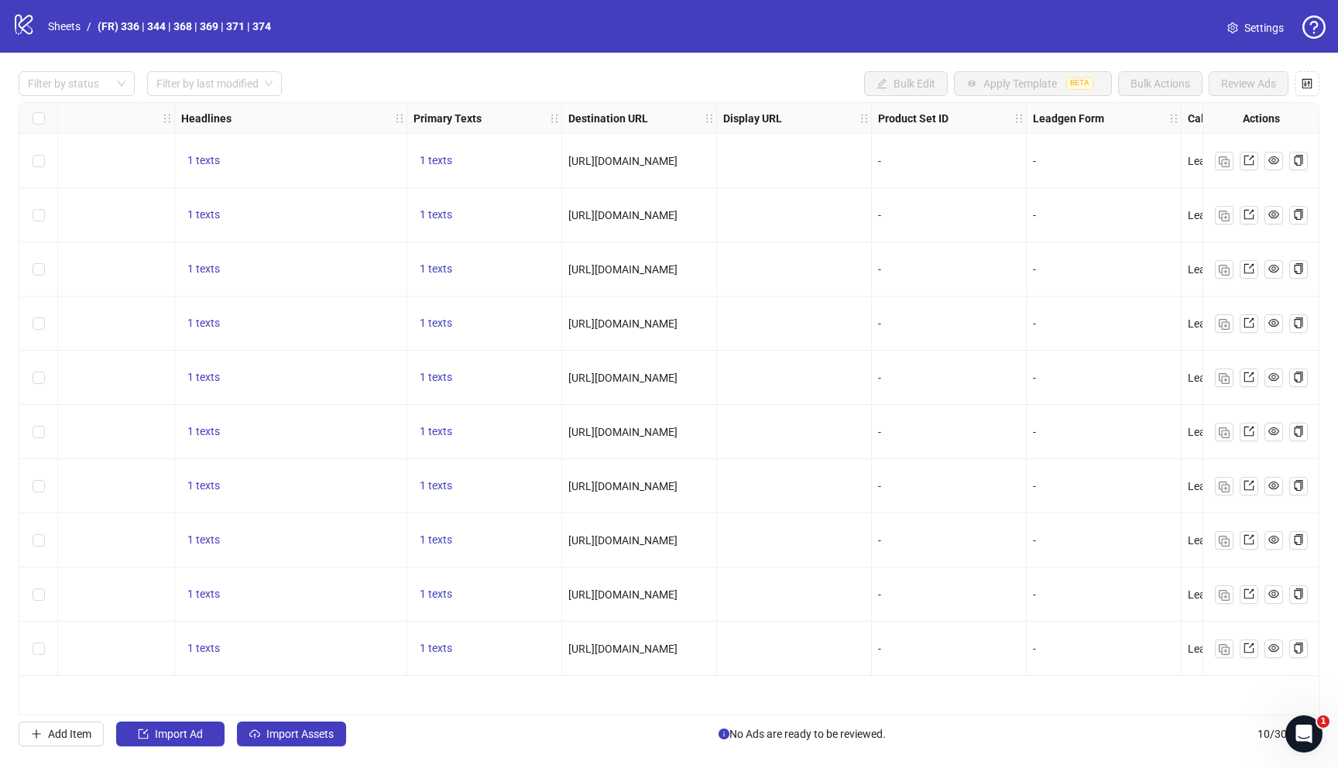
click at [677, 163] on span "https://monpacha.fr/pages/enquete-sur-la-litiere-pacha" at bounding box center [622, 161] width 109 height 12
copy span "https://monpacha.fr/pages/enquete-sur-la-litiere-pacha"
drag, startPoint x: 715, startPoint y: 114, endPoint x: 847, endPoint y: 105, distance: 131.9
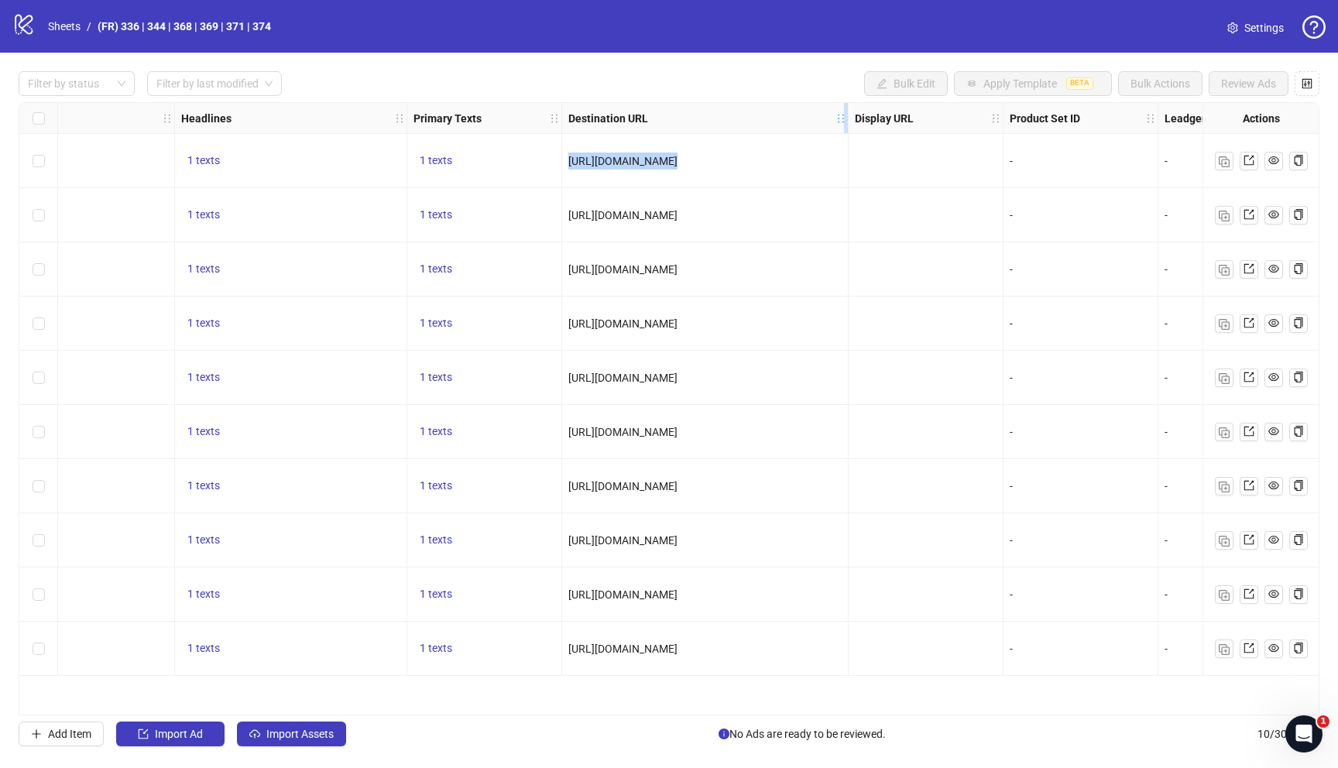
click at [847, 105] on div "Resize Destination URL column" at bounding box center [846, 118] width 4 height 30
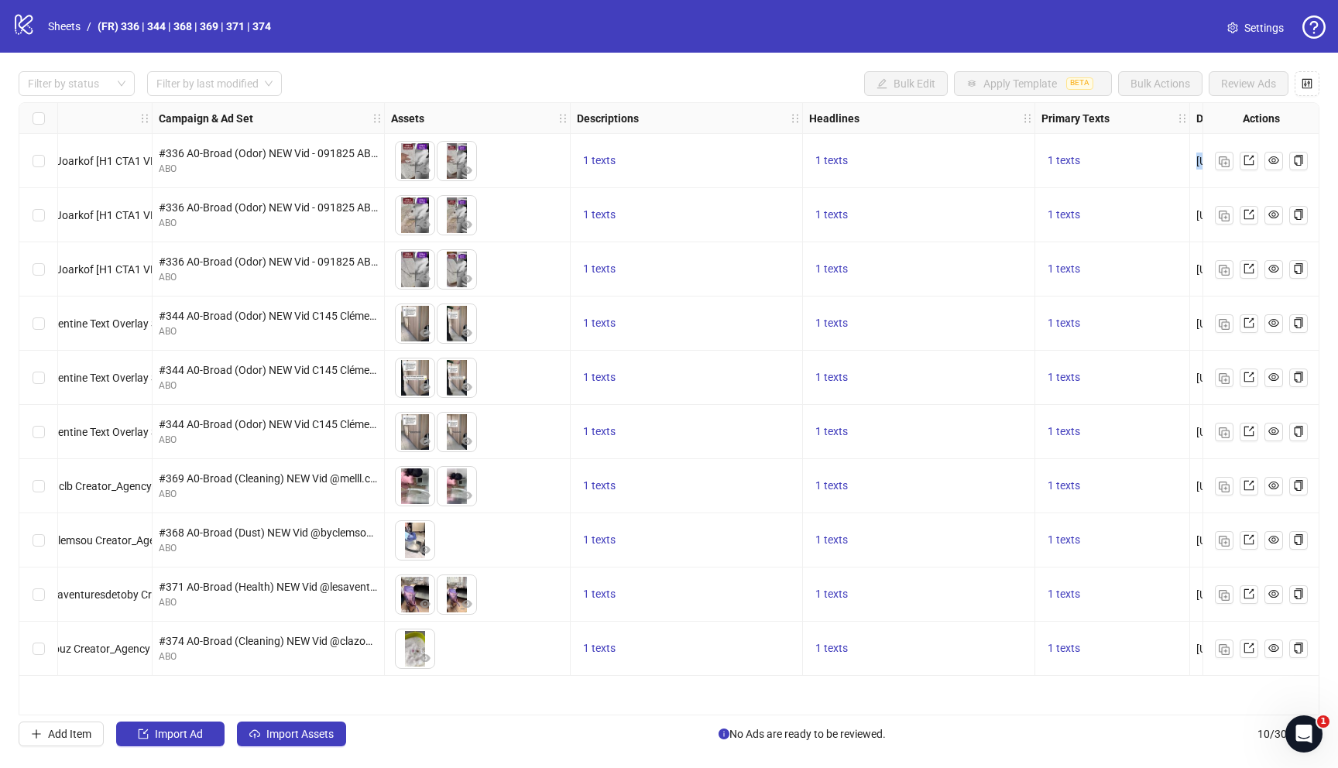
scroll to position [0, 0]
